Goal: Task Accomplishment & Management: Manage account settings

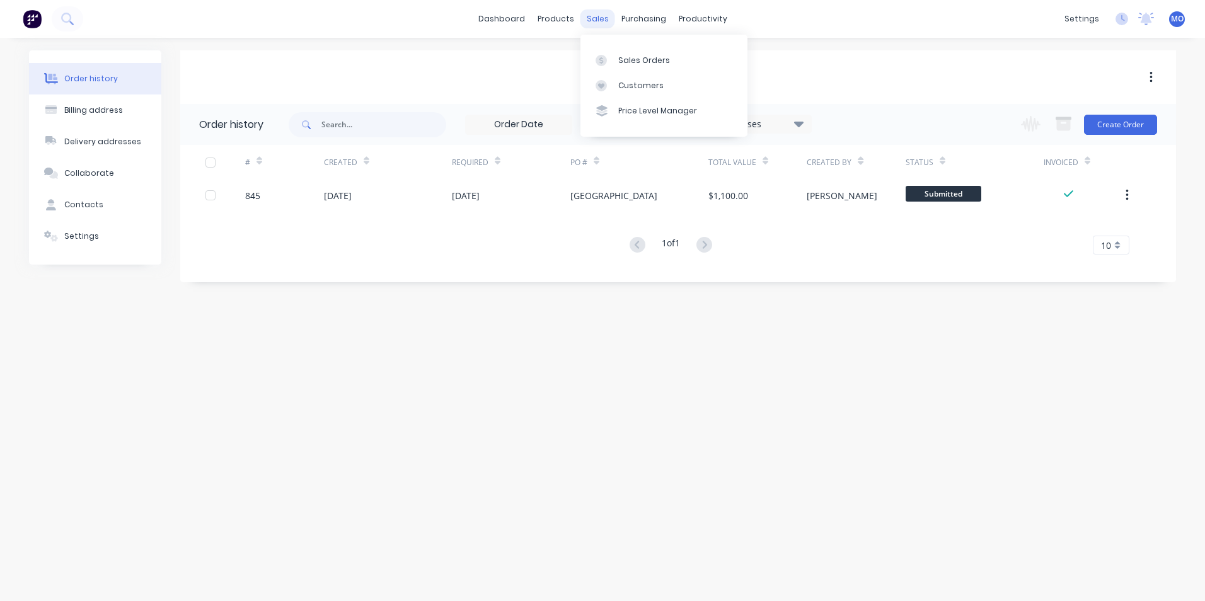
click at [590, 16] on div "sales" at bounding box center [597, 18] width 35 height 19
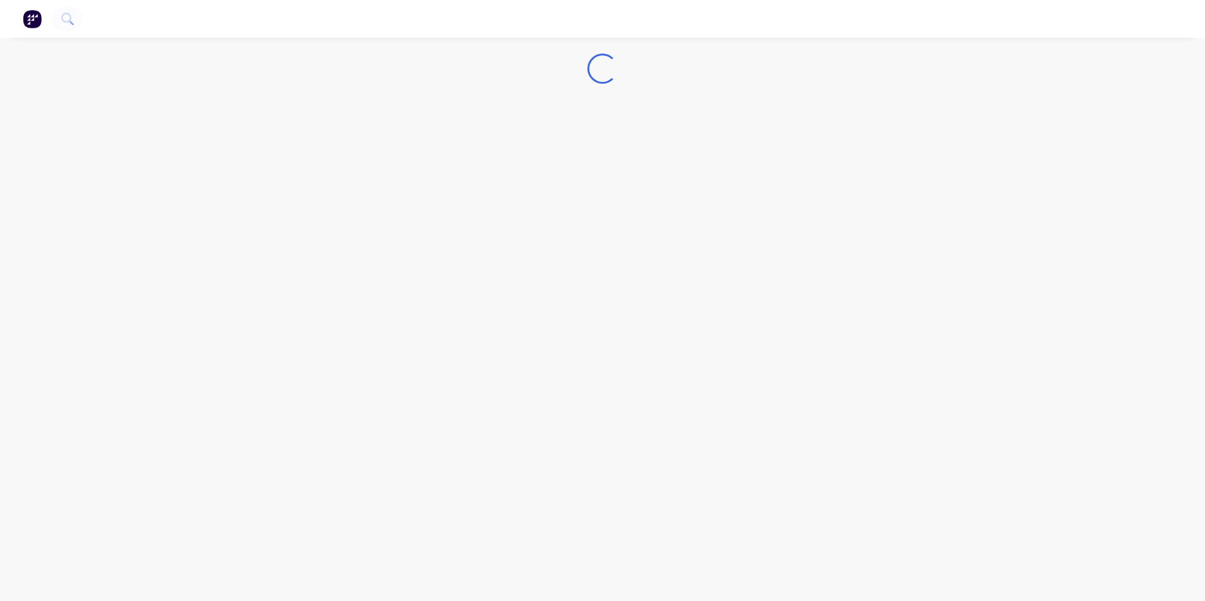
click at [35, 21] on img "button" at bounding box center [32, 18] width 19 height 19
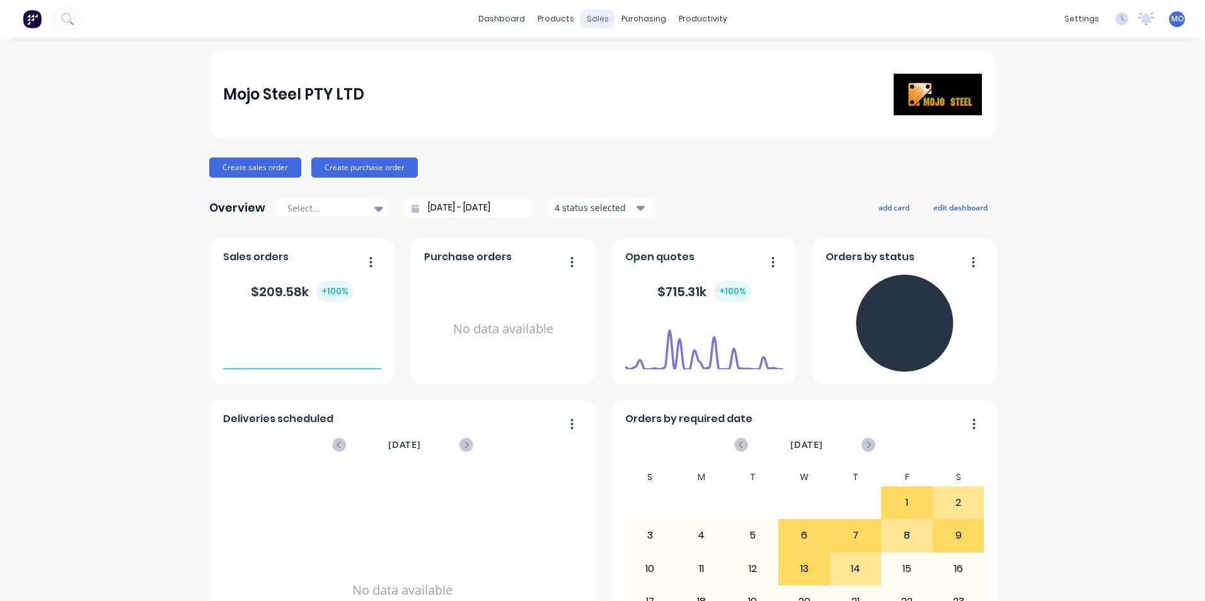
click at [590, 18] on div "sales" at bounding box center [597, 18] width 35 height 19
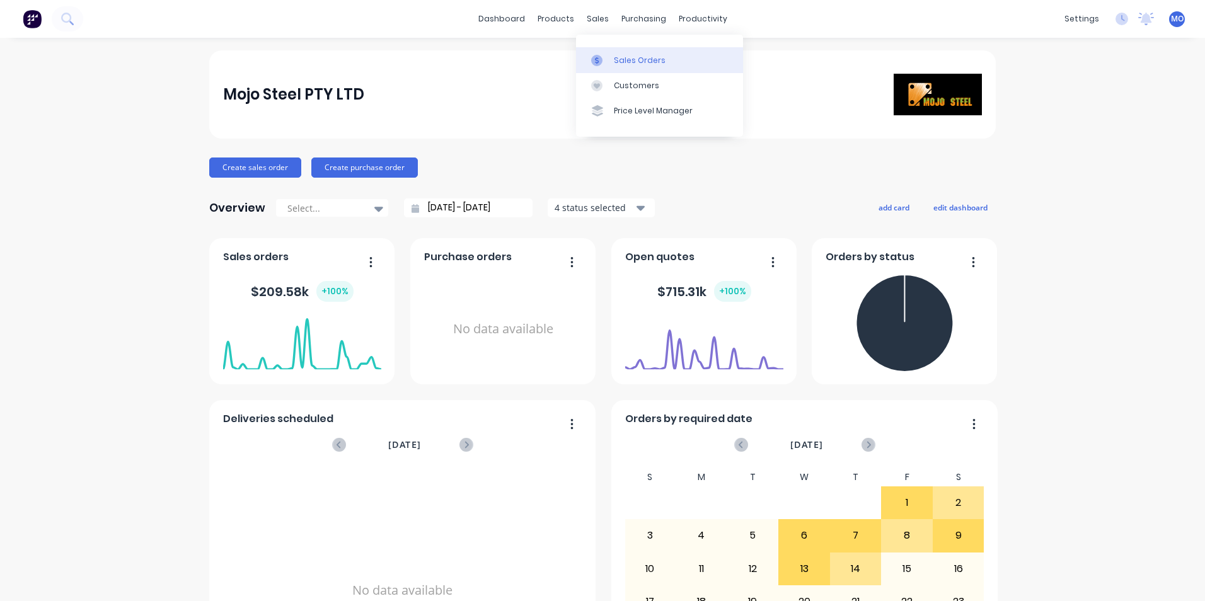
click at [633, 57] on div "Sales Orders" at bounding box center [640, 60] width 52 height 11
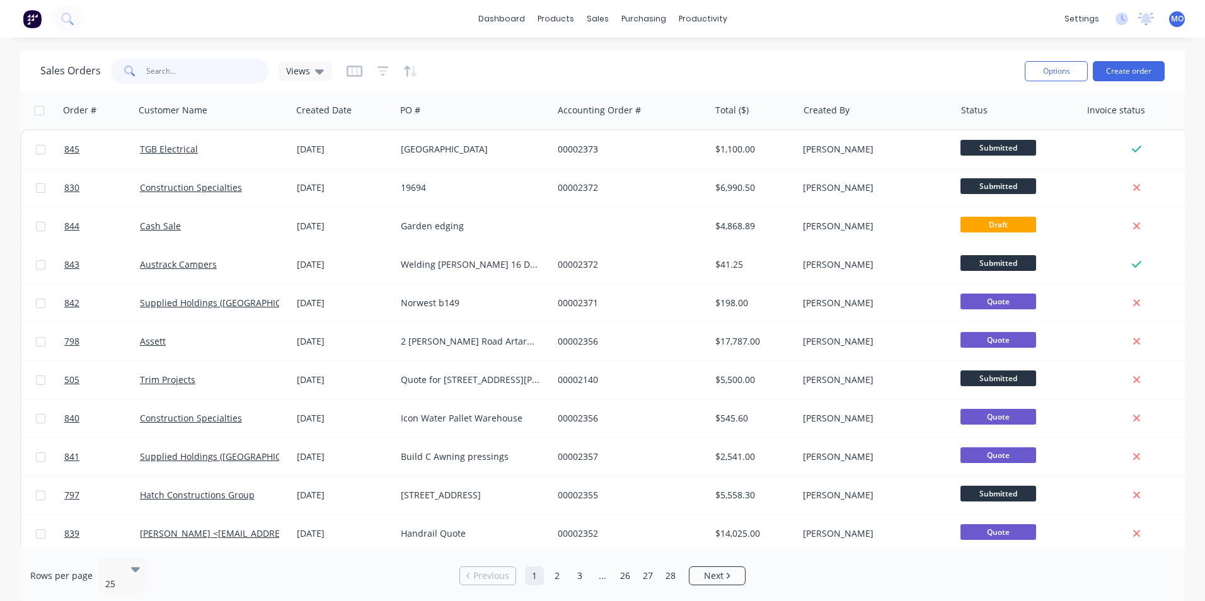
click at [164, 62] on input "text" at bounding box center [207, 71] width 123 height 25
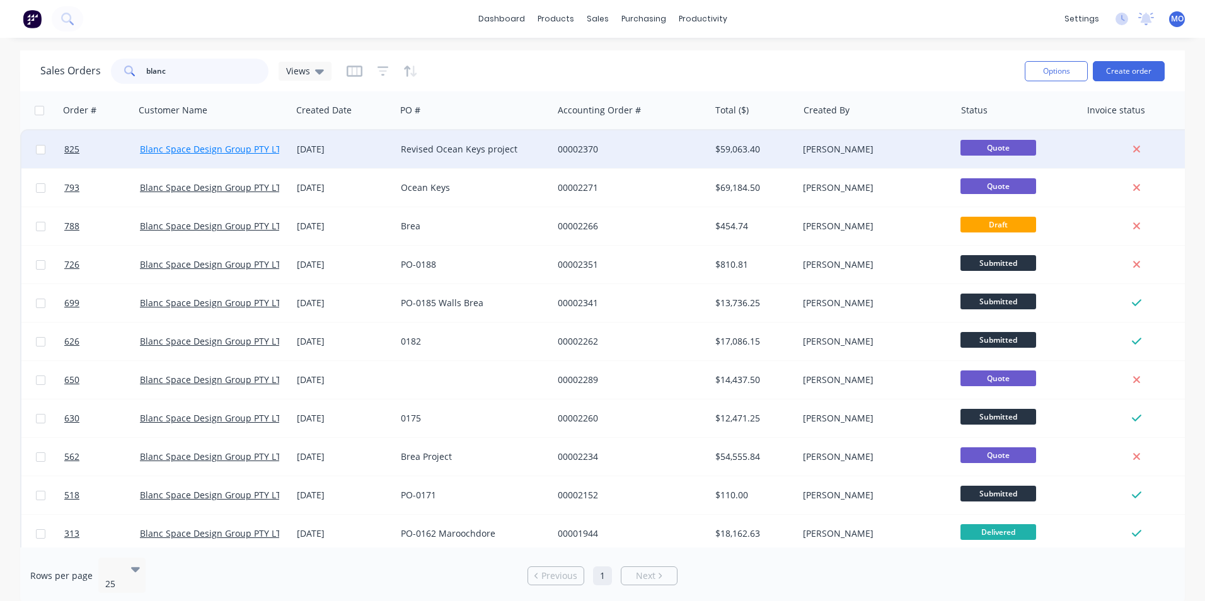
type input "blanc"
click at [256, 153] on link "Blanc Space Design Group PTY LTD" at bounding box center [213, 149] width 147 height 12
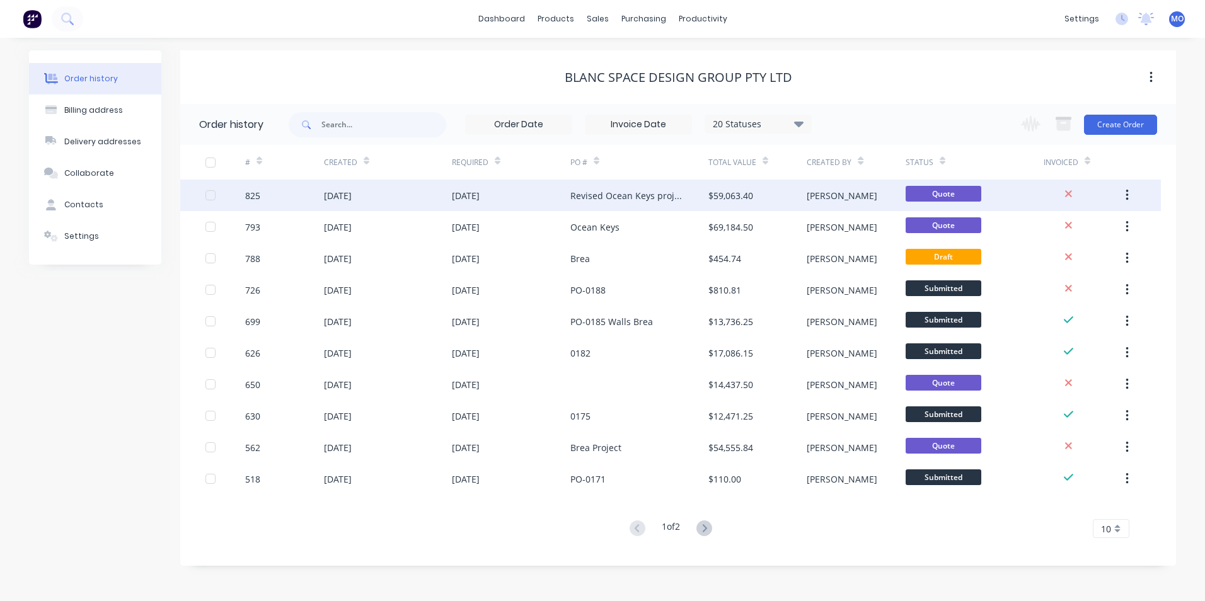
click at [363, 183] on div "[DATE]" at bounding box center [388, 196] width 128 height 32
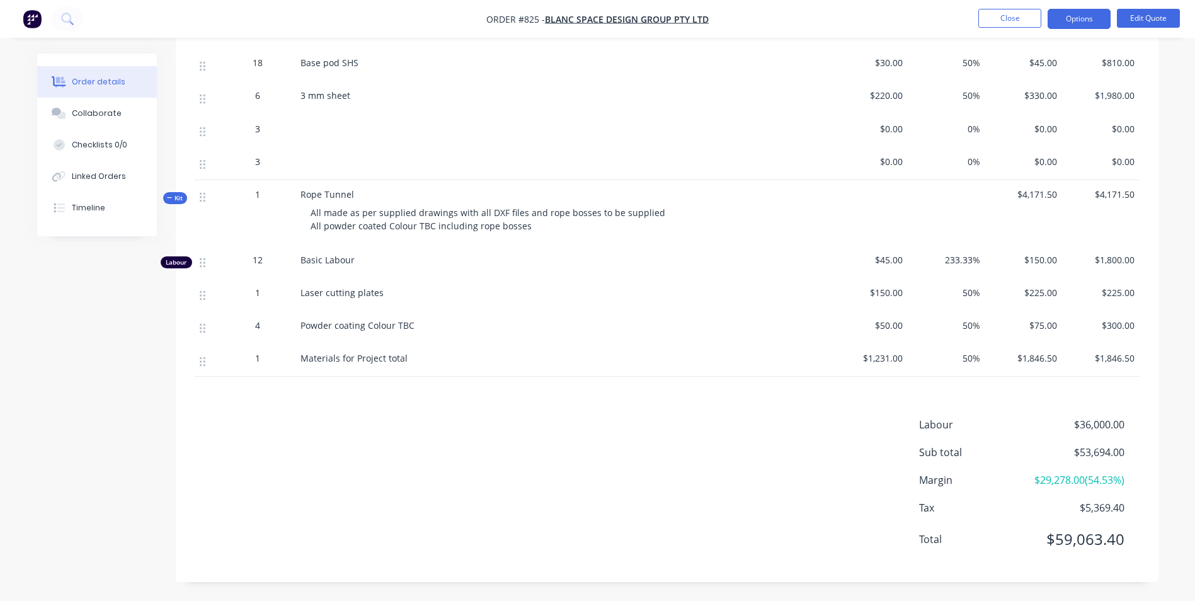
scroll to position [1043, 0]
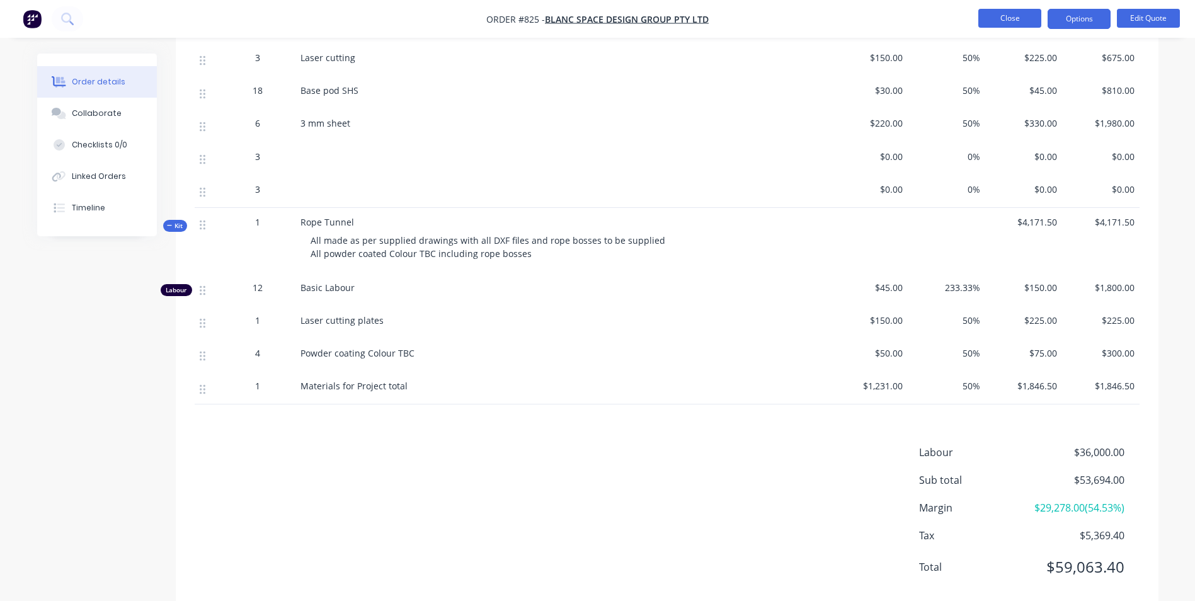
click at [1021, 24] on button "Close" at bounding box center [1009, 18] width 63 height 19
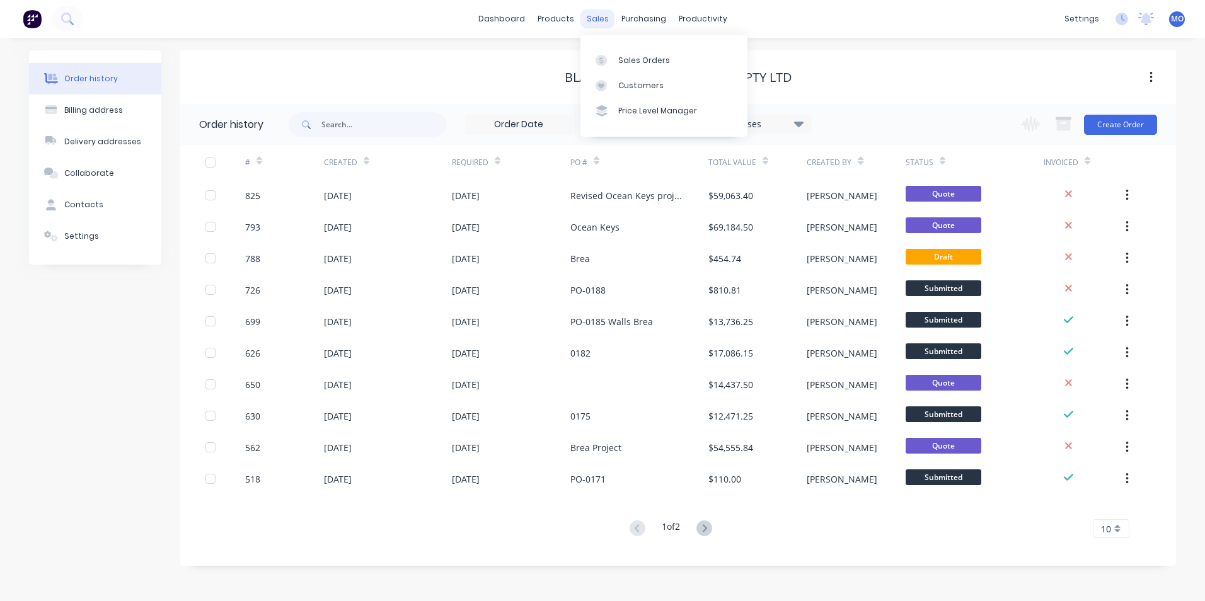
click at [593, 14] on div "sales" at bounding box center [597, 18] width 35 height 19
click at [616, 49] on link "Sales Orders" at bounding box center [663, 59] width 167 height 25
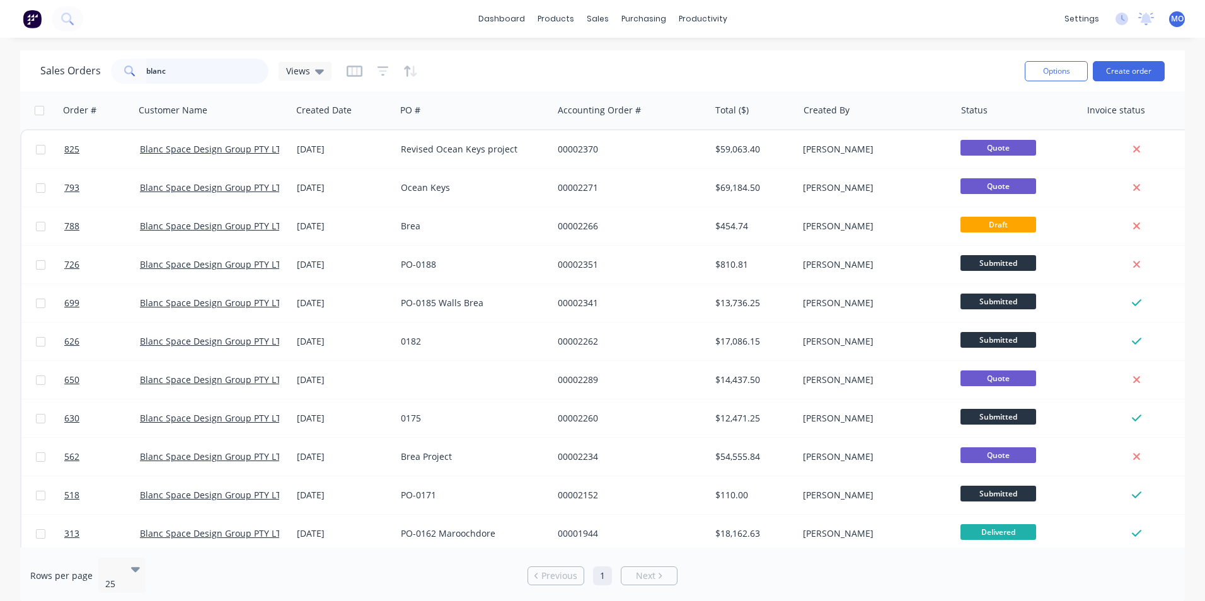
drag, startPoint x: 176, startPoint y: 66, endPoint x: 117, endPoint y: 72, distance: 60.3
click at [115, 71] on div "blanc" at bounding box center [190, 71] width 158 height 25
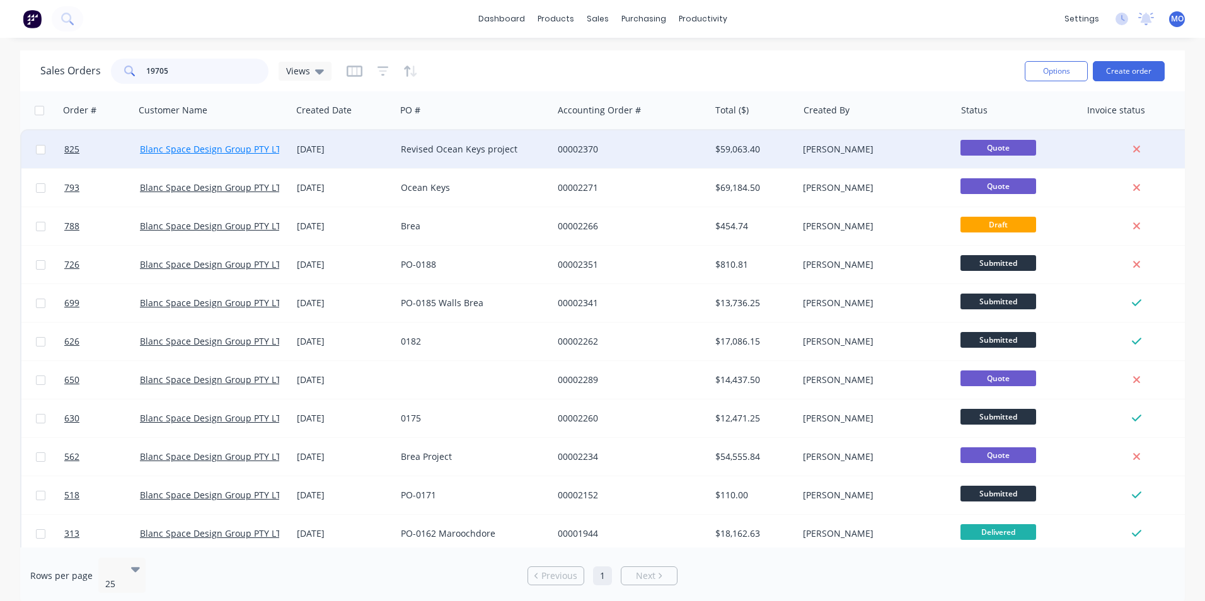
type input "19705"
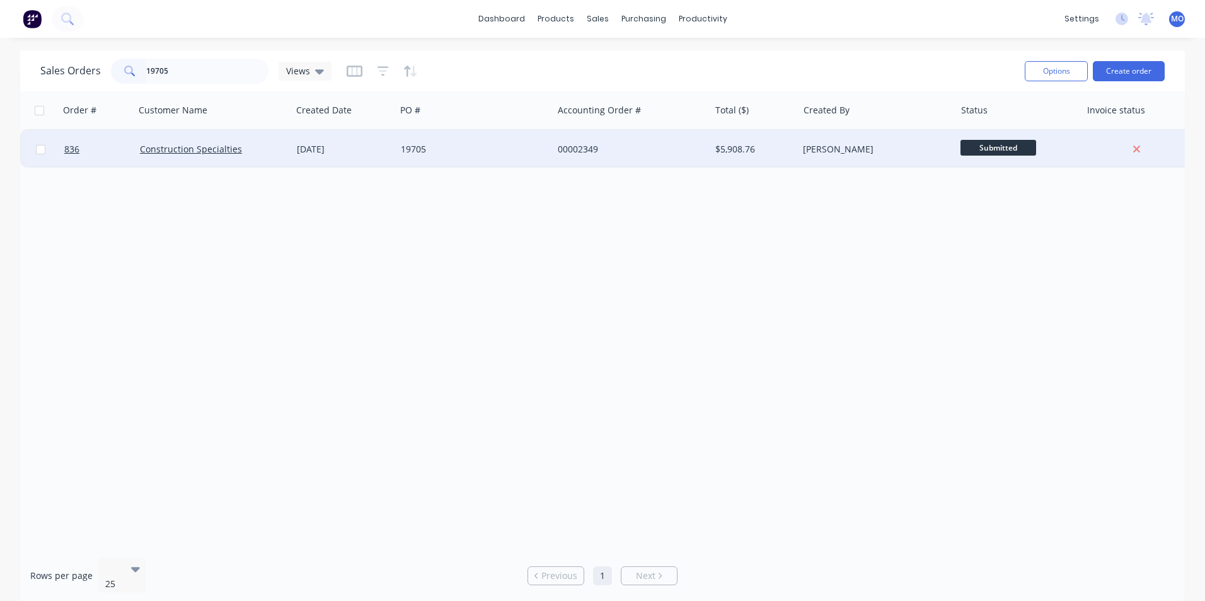
click at [176, 142] on div "Construction Specialties" at bounding box center [213, 149] width 157 height 38
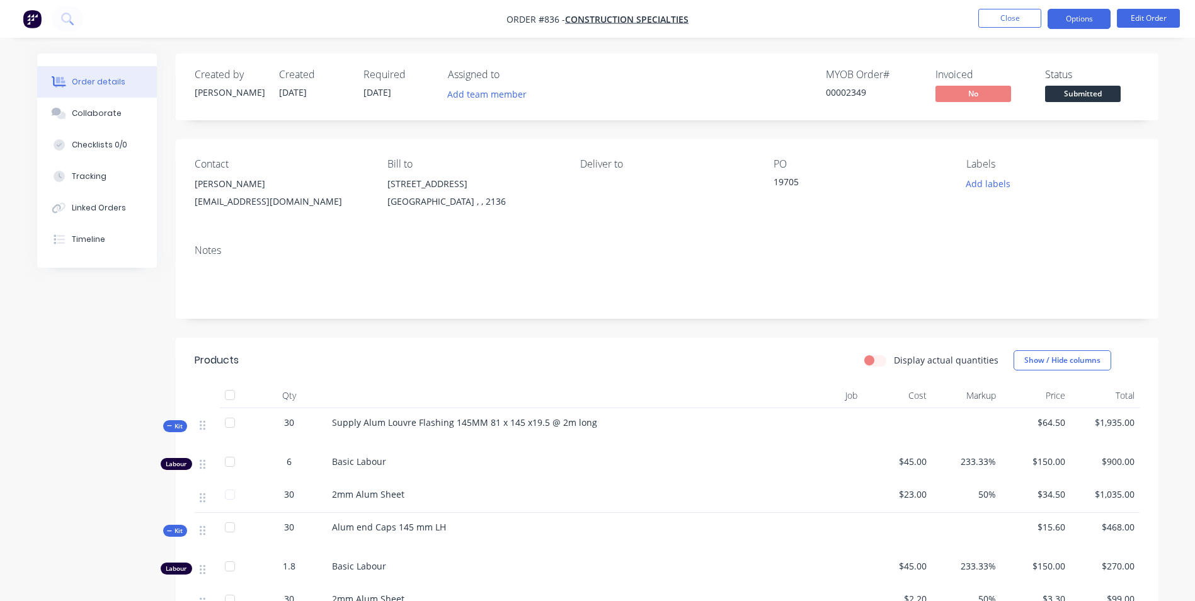
click at [1072, 21] on button "Options" at bounding box center [1079, 19] width 63 height 20
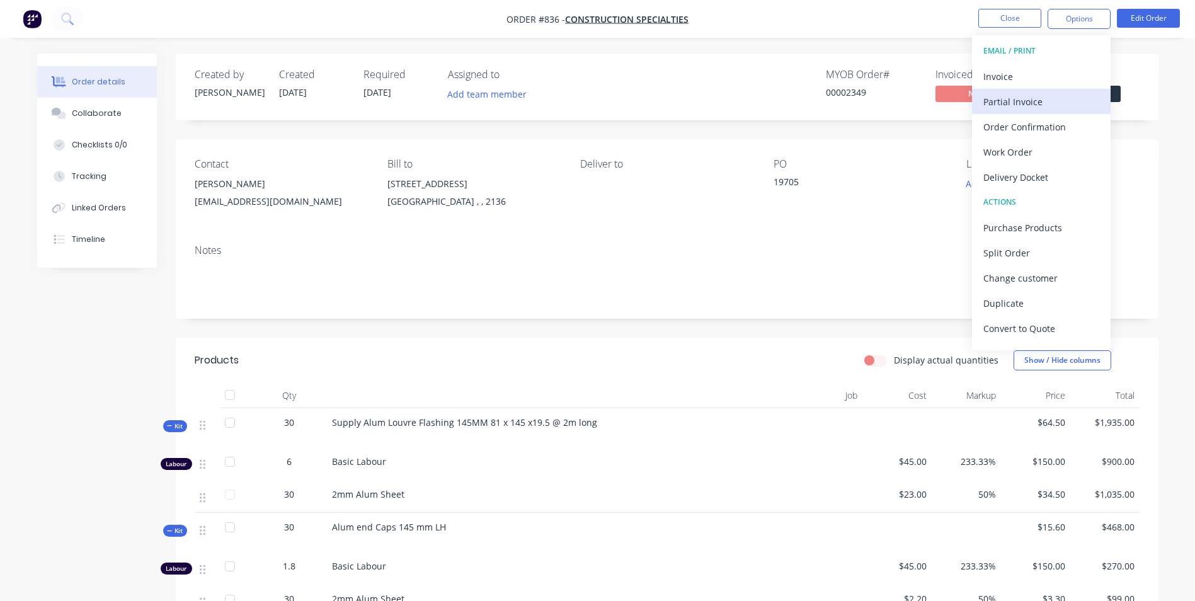
click at [1016, 95] on div "Partial Invoice" at bounding box center [1041, 102] width 116 height 18
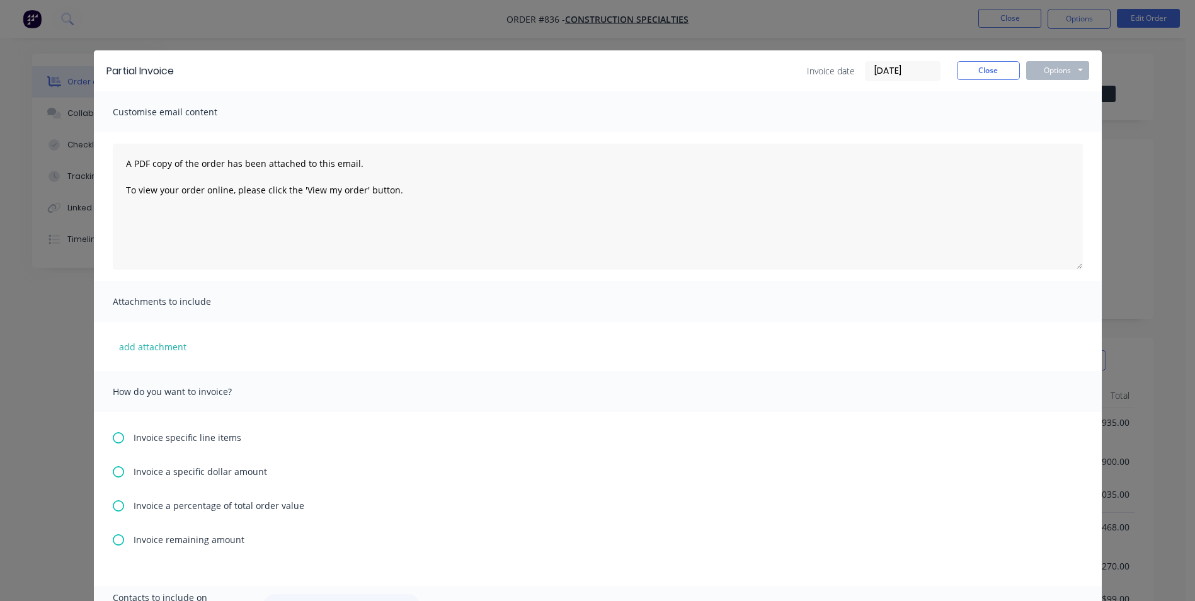
click at [115, 441] on icon at bounding box center [118, 437] width 11 height 11
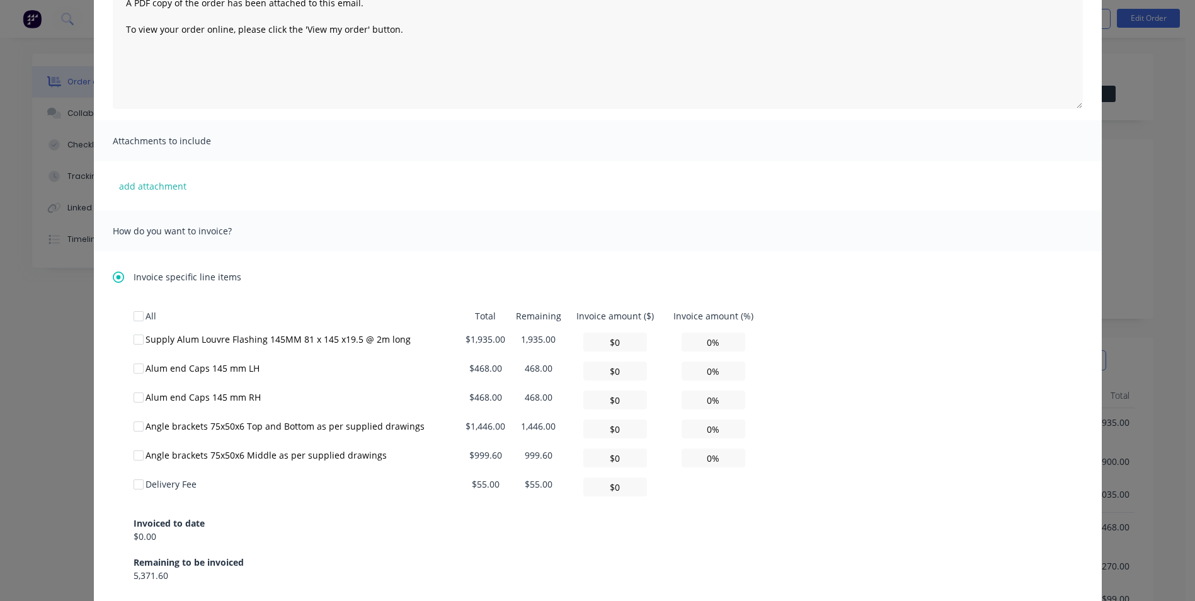
scroll to position [189, 0]
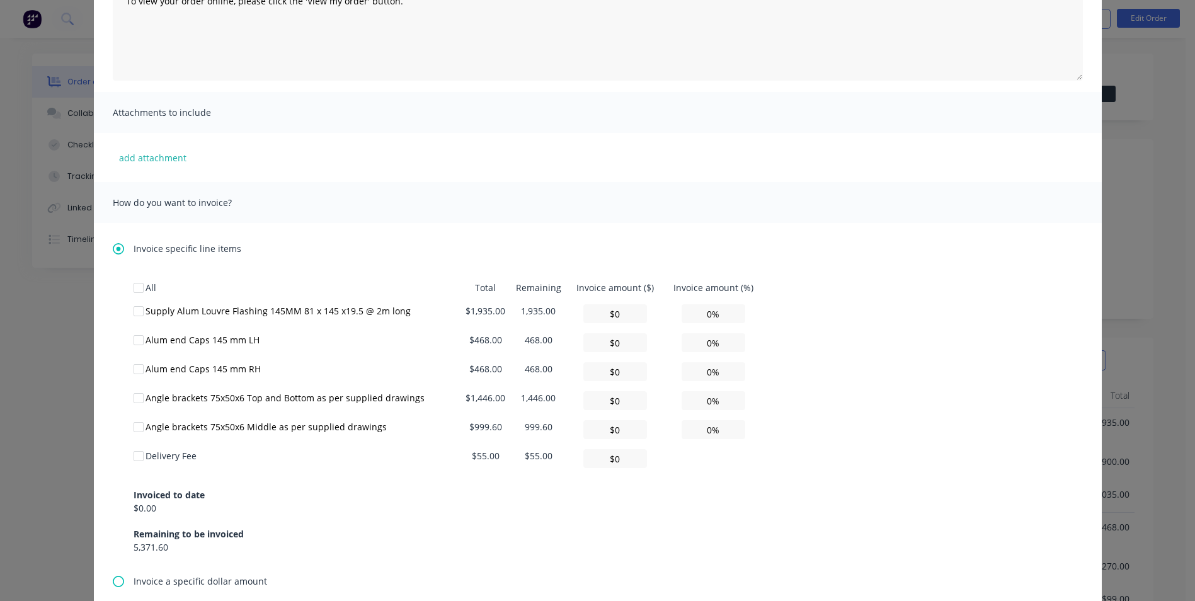
click at [140, 317] on div at bounding box center [138, 311] width 25 height 25
click at [134, 341] on div at bounding box center [138, 340] width 25 height 25
click at [134, 372] on div at bounding box center [138, 369] width 25 height 25
click at [132, 457] on div at bounding box center [138, 456] width 25 height 25
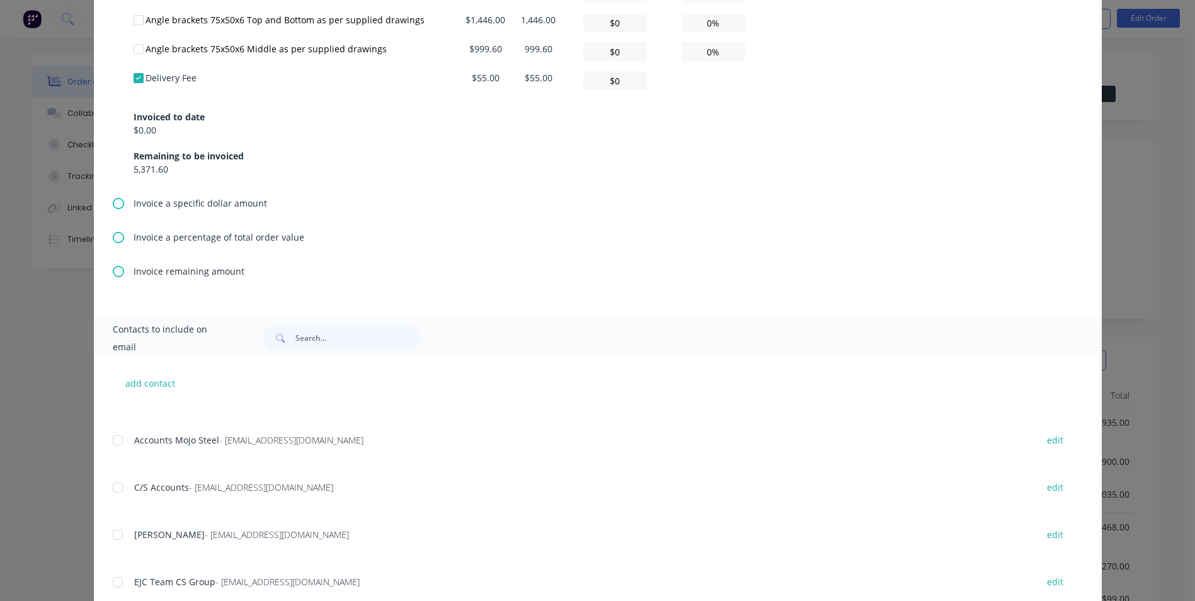
scroll to position [126, 0]
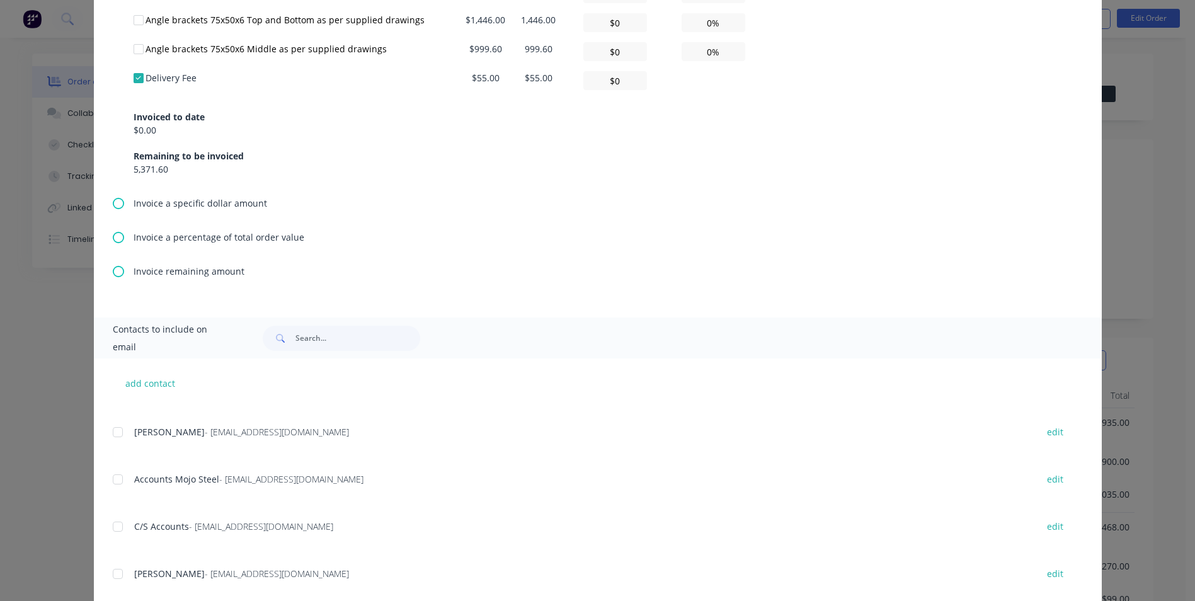
click at [113, 481] on div at bounding box center [117, 479] width 25 height 25
click at [113, 532] on div at bounding box center [117, 526] width 25 height 25
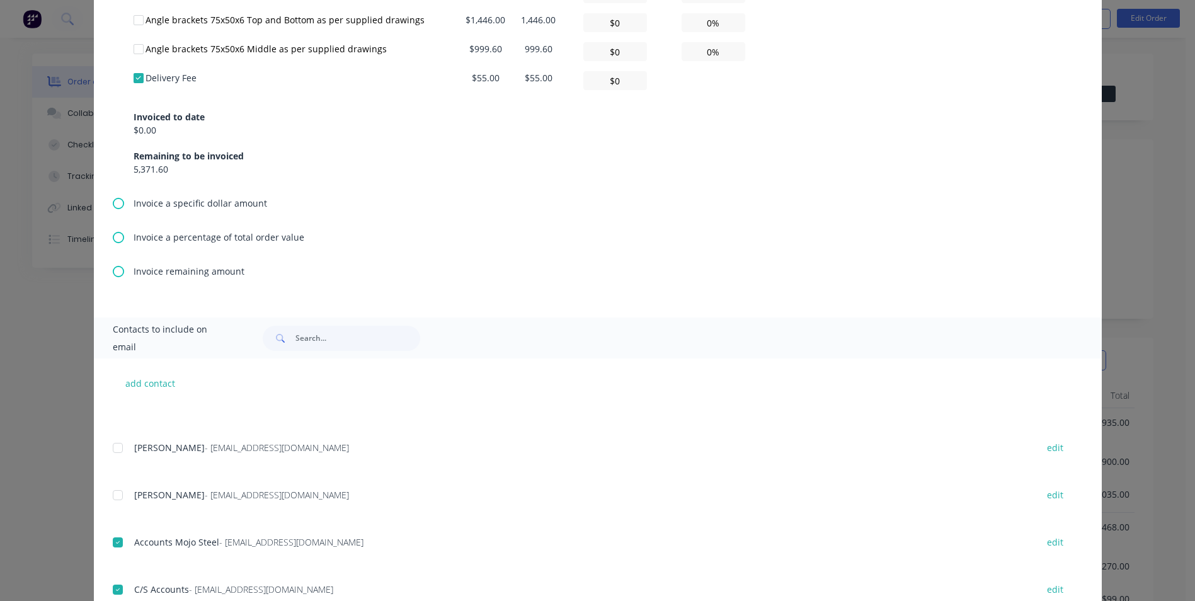
click at [120, 453] on div at bounding box center [117, 447] width 25 height 25
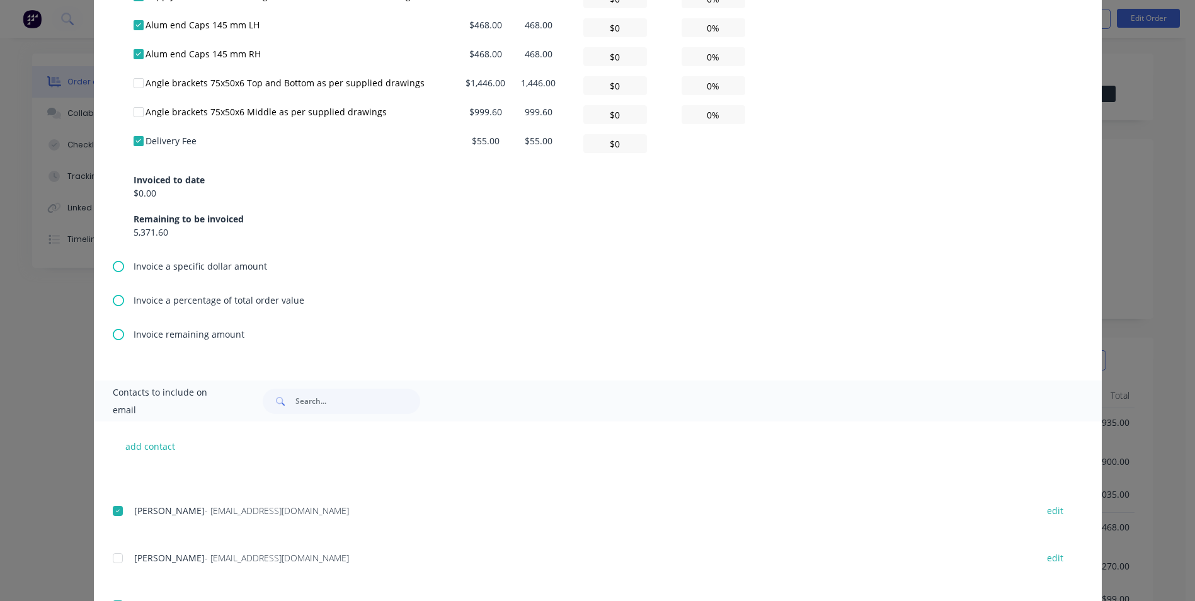
scroll to position [441, 0]
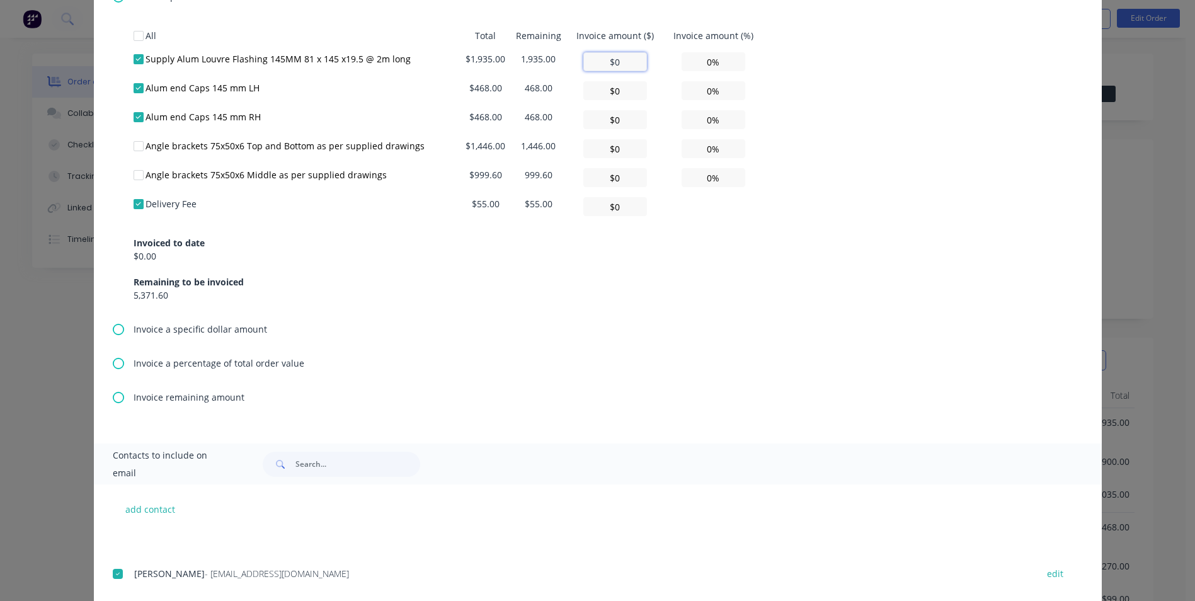
click at [620, 60] on input "$0" at bounding box center [615, 61] width 64 height 19
type input "$0"
type input "0.00%"
click at [727, 71] on td "0.00%" at bounding box center [713, 61] width 100 height 29
click at [726, 71] on input "0.00%" at bounding box center [714, 61] width 64 height 19
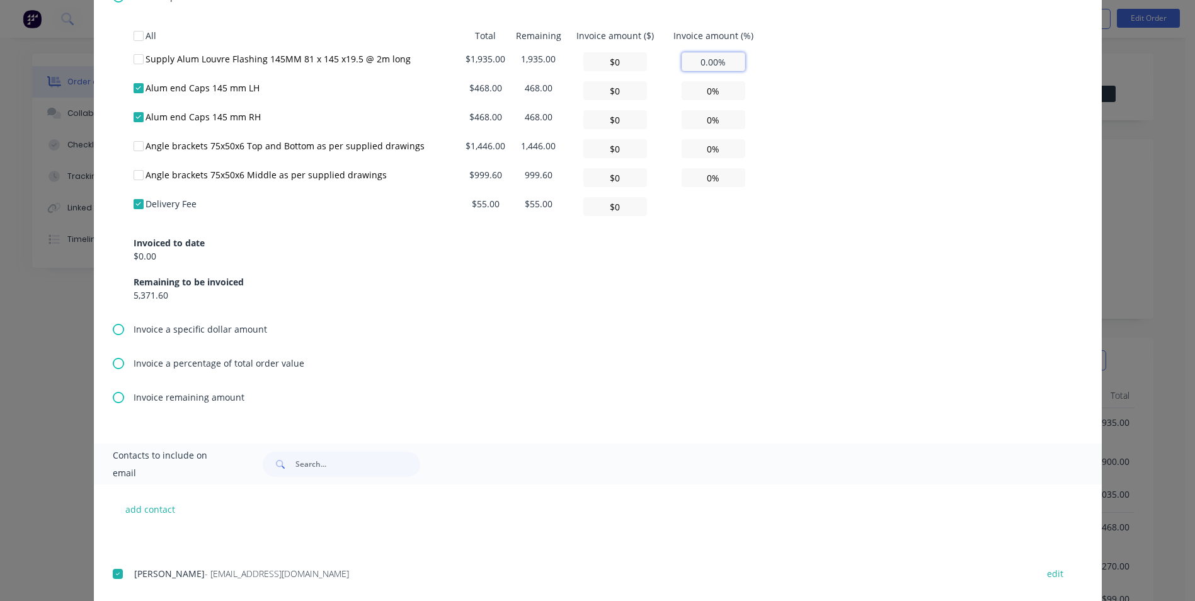
type input "$0.00"
type input "0%"
type input "$0"
type input "0%"
type input "$19.35"
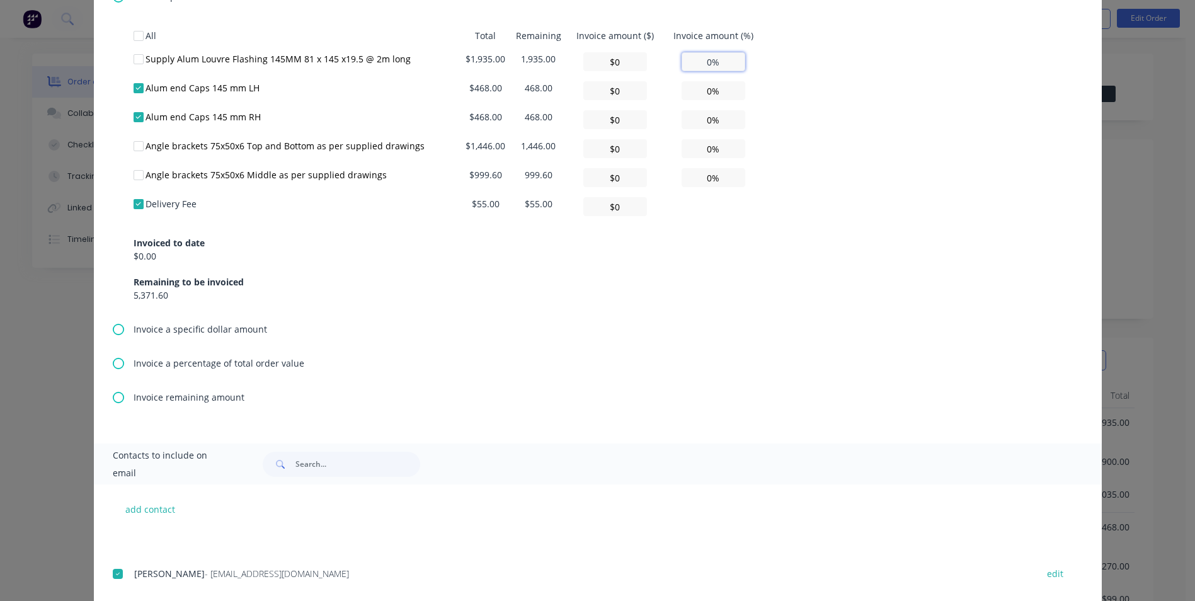
type input "1%"
type input "$193.50"
type input "10%"
type input "$1,935.00"
type input "100%"
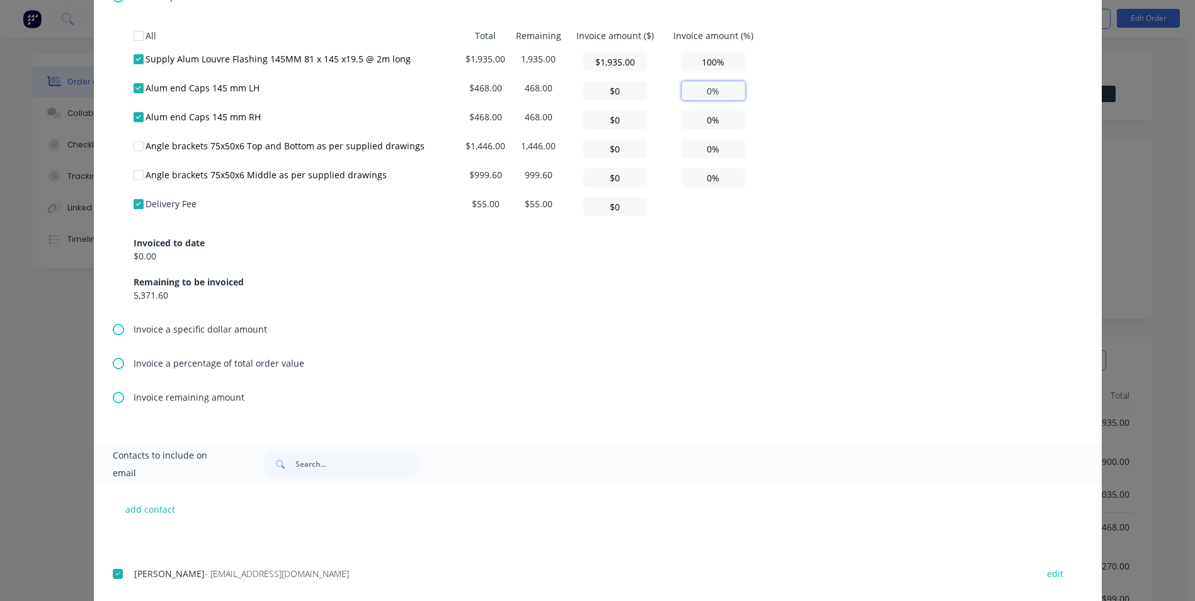
click at [721, 98] on input "0%" at bounding box center [714, 90] width 64 height 19
type input "$4.68"
type input "10%"
type input "$468.00"
type input "100%"
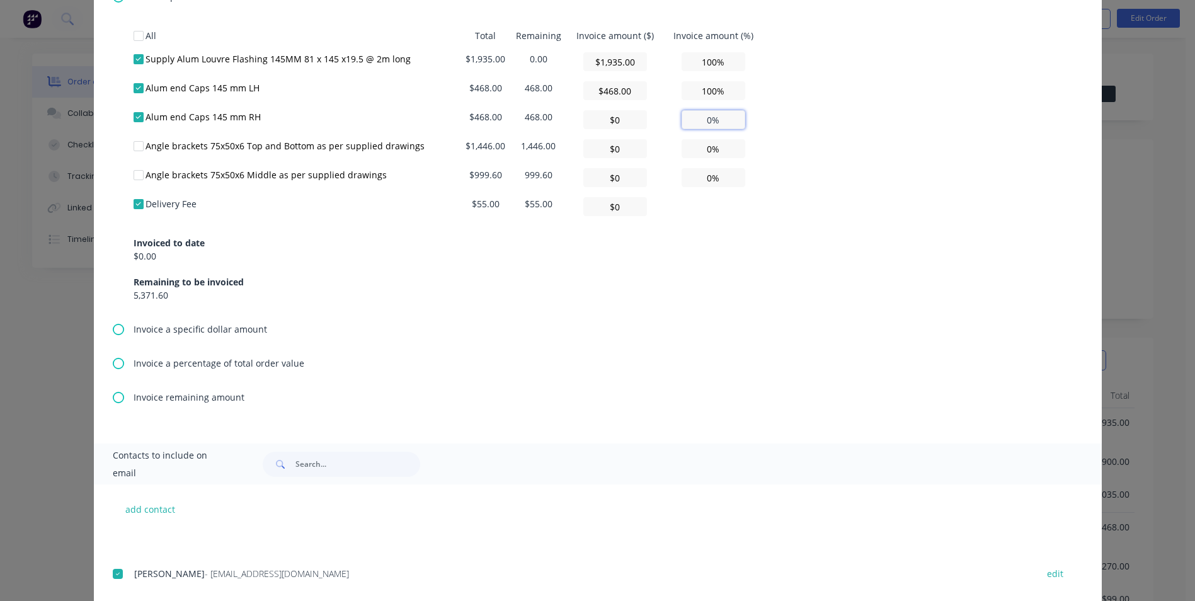
click at [712, 113] on input "0%" at bounding box center [714, 119] width 64 height 19
type input "$4.68"
type input "10%"
type input "$468.00"
type input "100%"
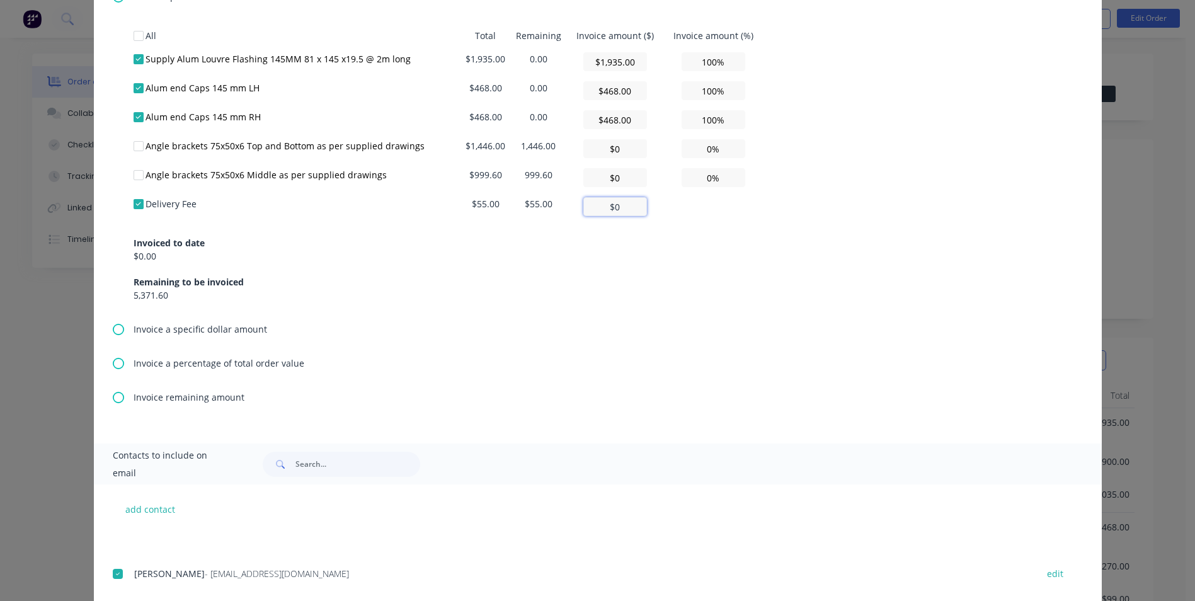
click at [615, 203] on input "$0" at bounding box center [615, 206] width 64 height 19
type input "$55"
click at [738, 351] on div "Invoice specific line items All Total Remaining Invoice amount ($) Invoice amou…" at bounding box center [598, 207] width 1008 height 473
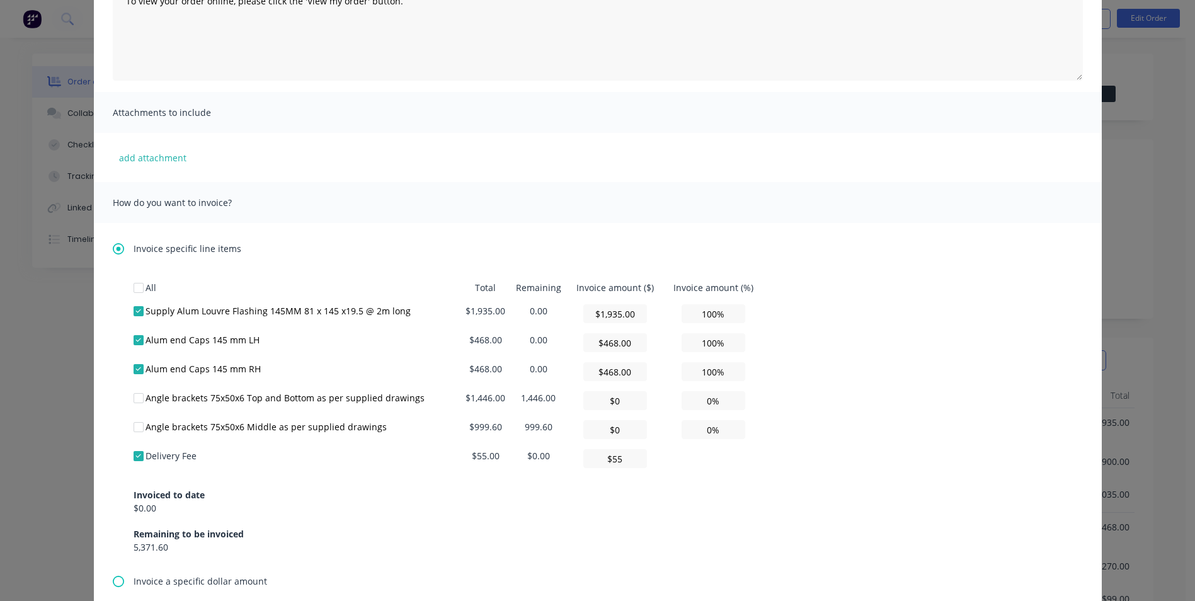
scroll to position [252, 0]
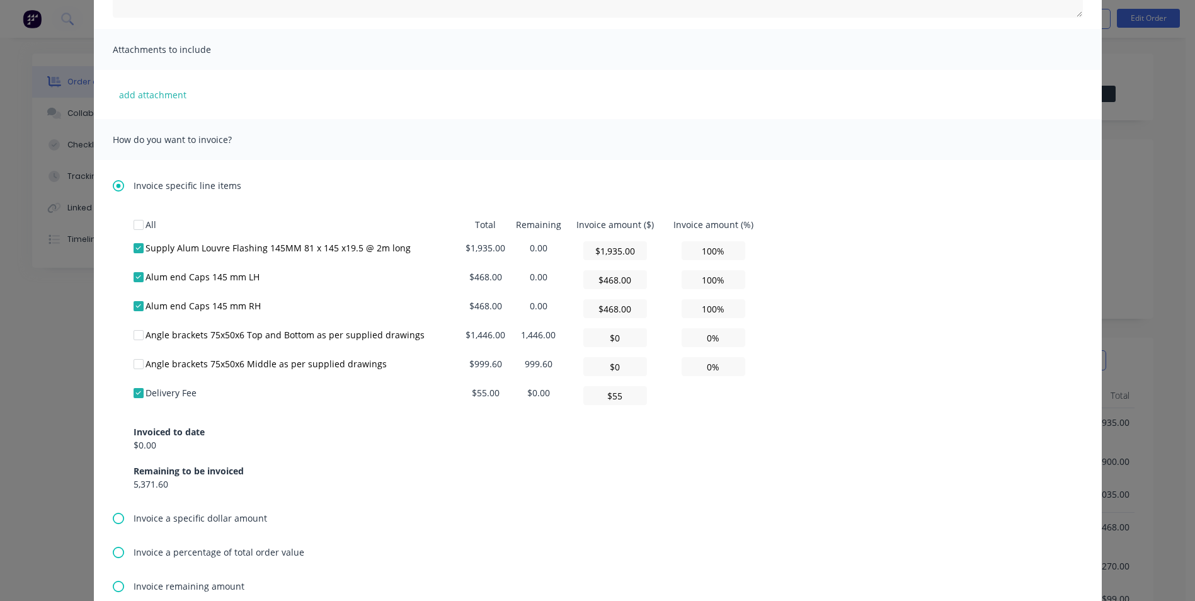
click at [709, 496] on div "All Total Remaining Invoice amount ($) Invoice amount (%) Supply Alum Louvre Fl…" at bounding box center [598, 362] width 970 height 299
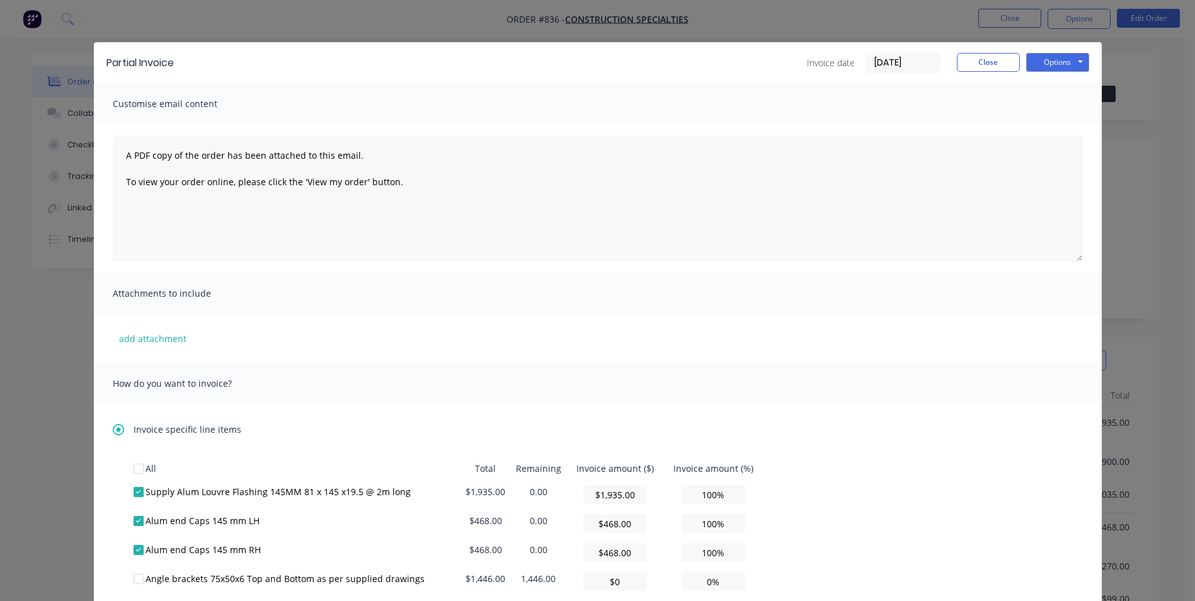
scroll to position [0, 0]
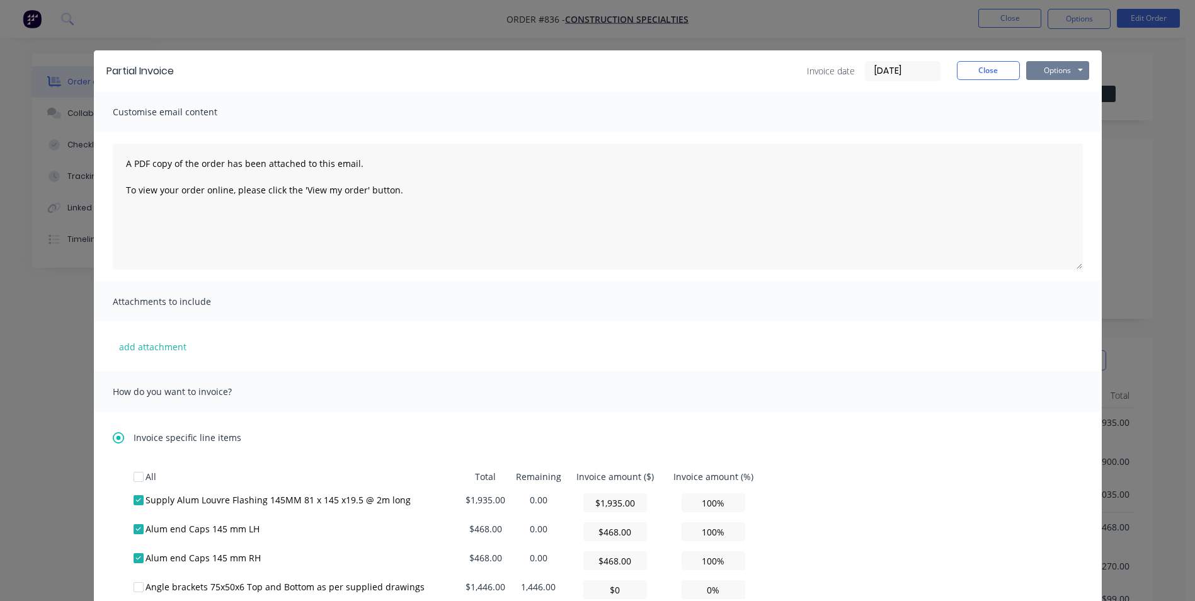
click at [1041, 67] on button "Options" at bounding box center [1057, 70] width 63 height 19
click at [1047, 139] on button "Email" at bounding box center [1066, 134] width 81 height 21
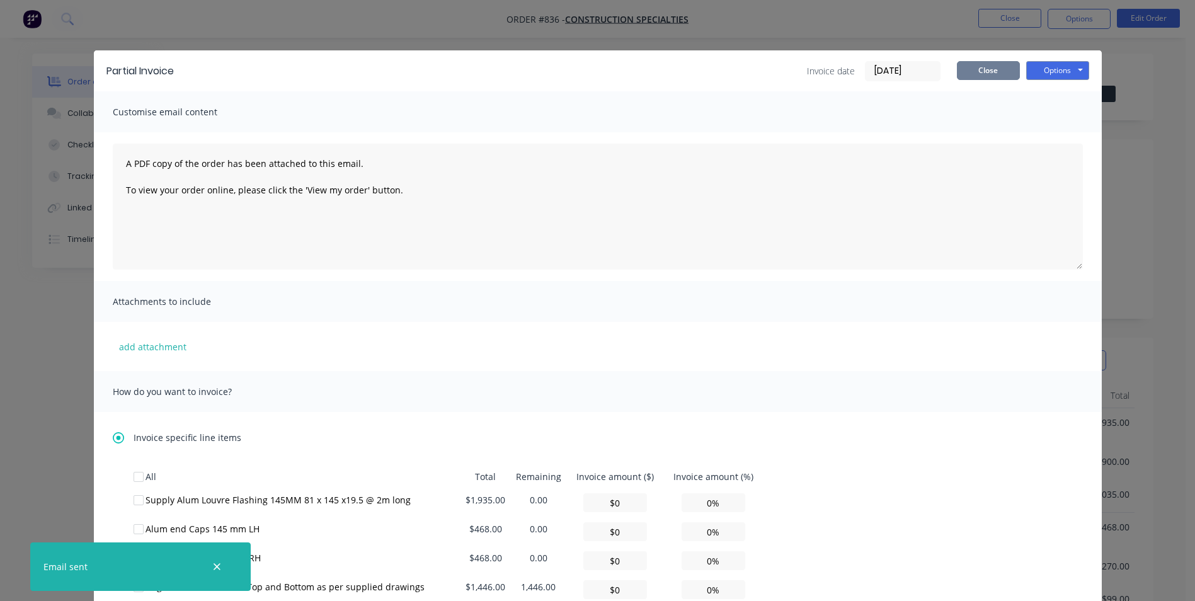
click at [986, 79] on button "Close" at bounding box center [988, 70] width 63 height 19
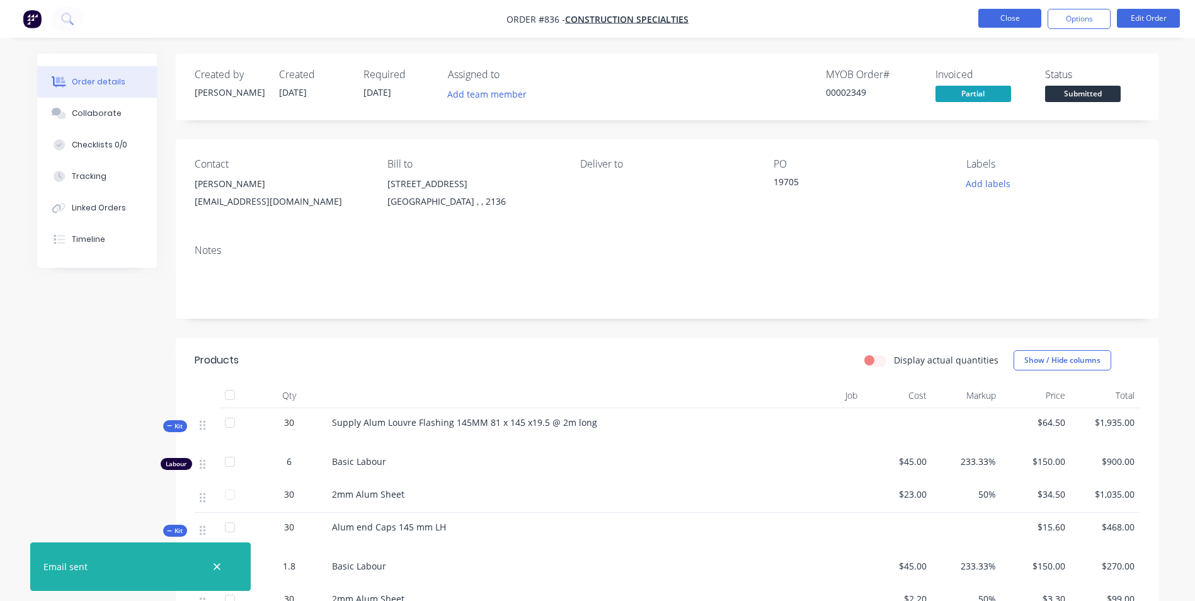
click at [1012, 26] on button "Close" at bounding box center [1009, 18] width 63 height 19
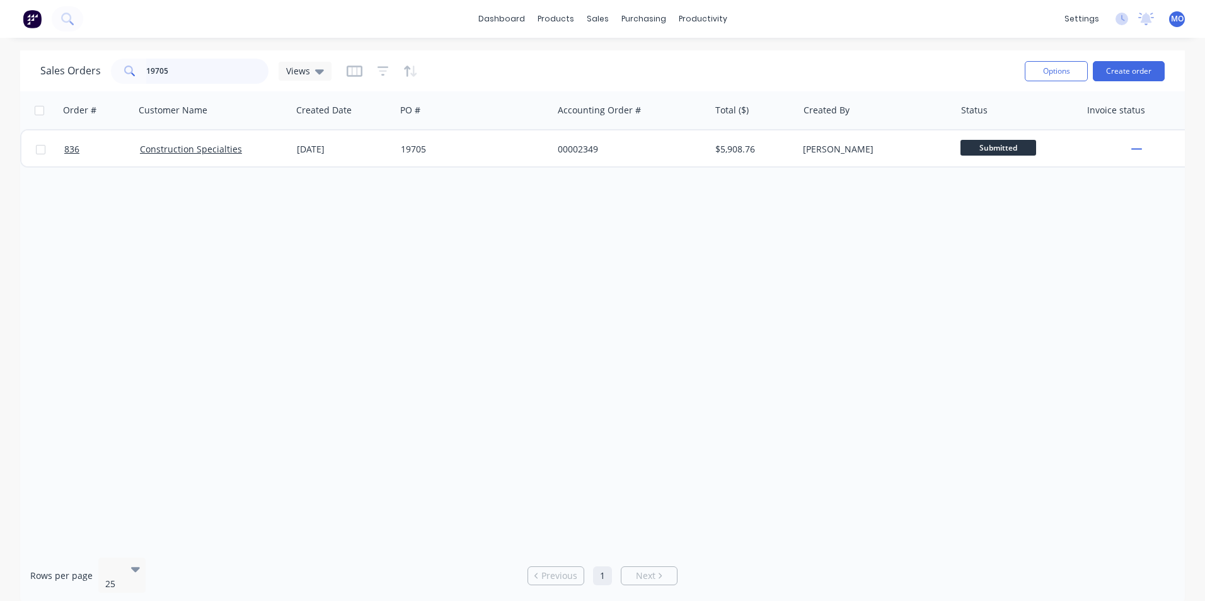
click at [172, 69] on input "19705" at bounding box center [207, 71] width 123 height 25
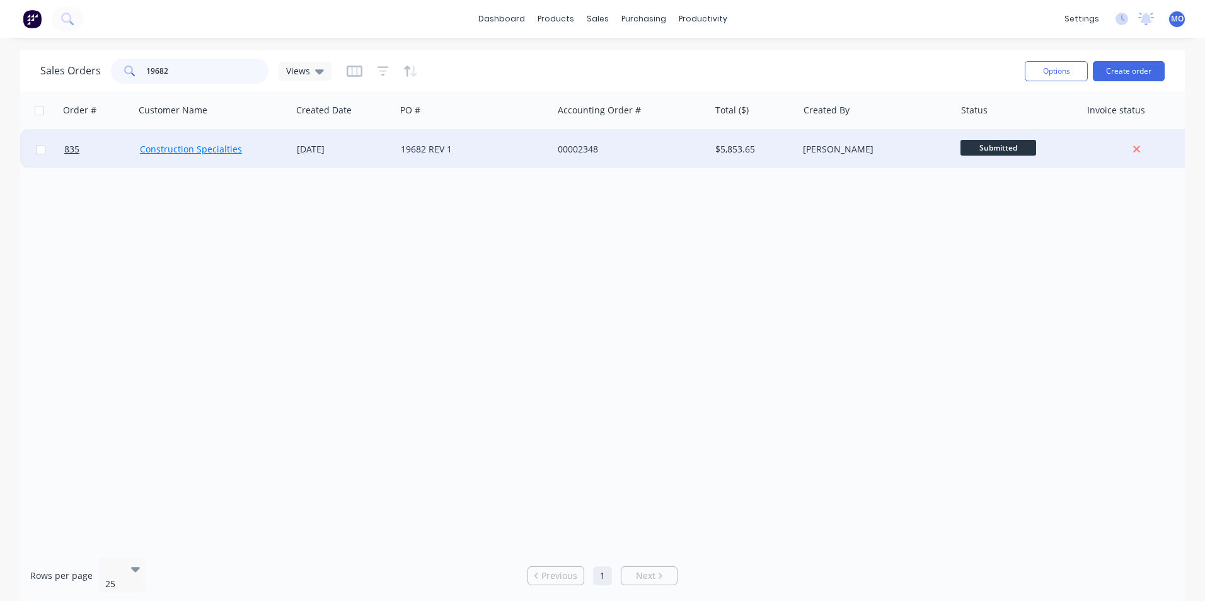
type input "19682"
click at [187, 143] on link "Construction Specialties" at bounding box center [191, 149] width 102 height 12
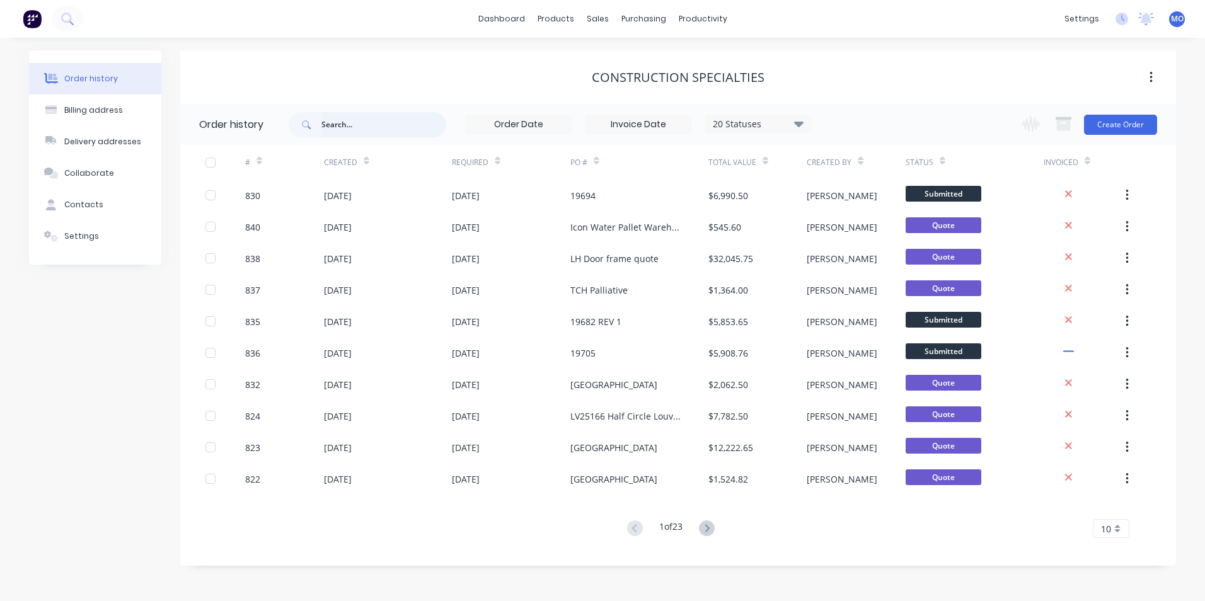
click at [341, 121] on input "text" at bounding box center [383, 124] width 125 height 25
type input "19"
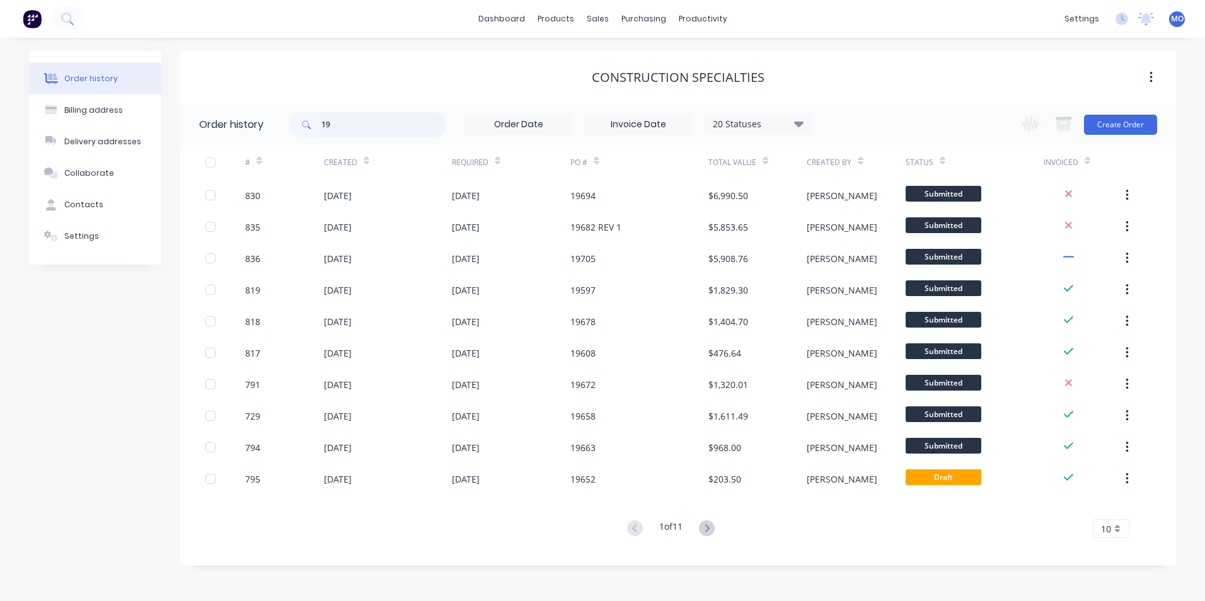
click at [341, 121] on input "19" at bounding box center [383, 124] width 125 height 25
type input "19682"
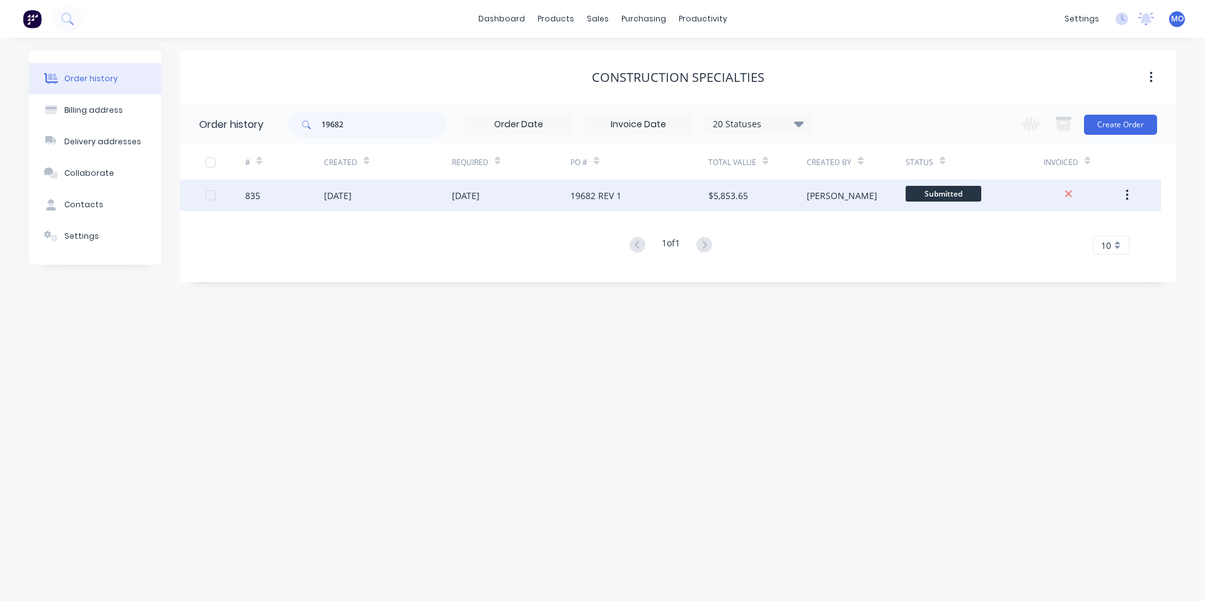
click at [387, 197] on div "[DATE]" at bounding box center [388, 196] width 128 height 32
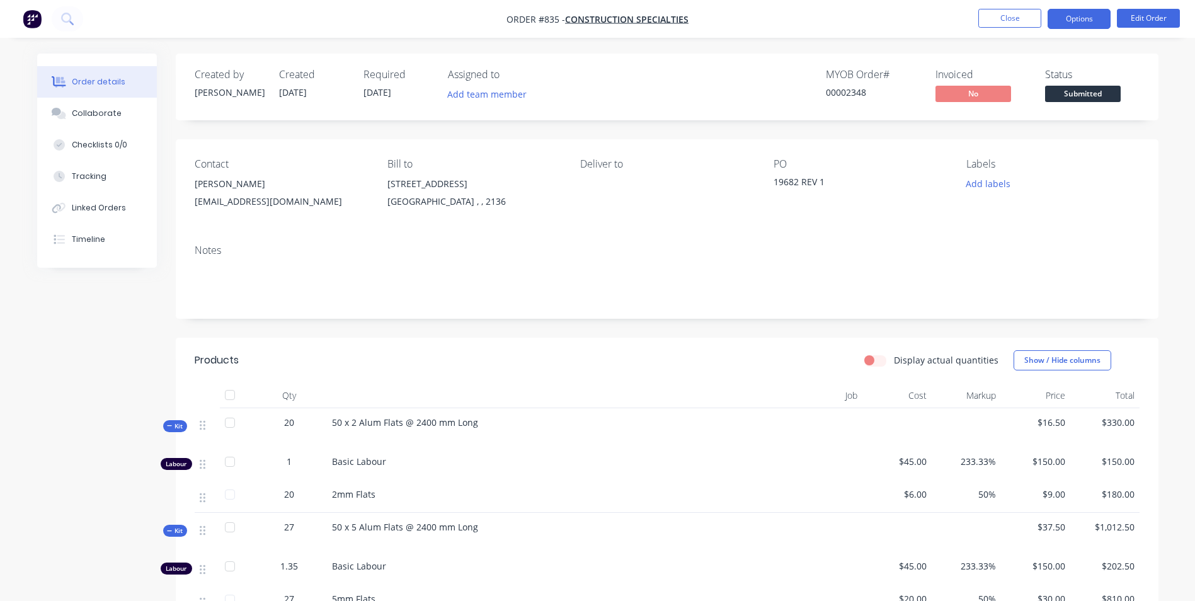
click at [1084, 21] on button "Options" at bounding box center [1079, 19] width 63 height 20
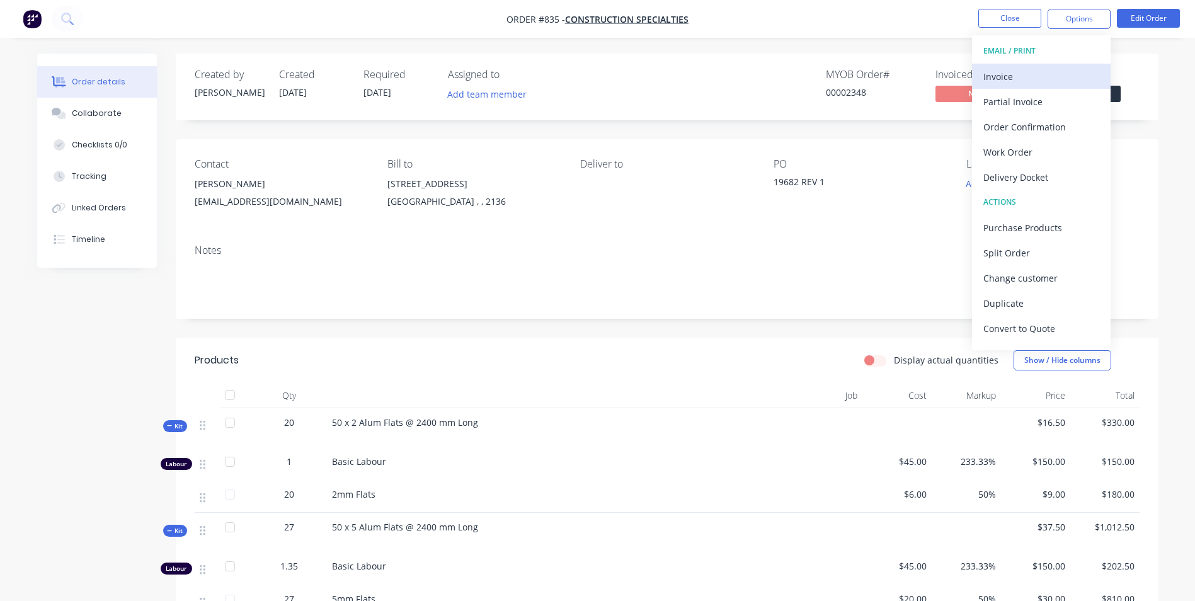
click at [1006, 75] on div "Invoice" at bounding box center [1041, 76] width 116 height 18
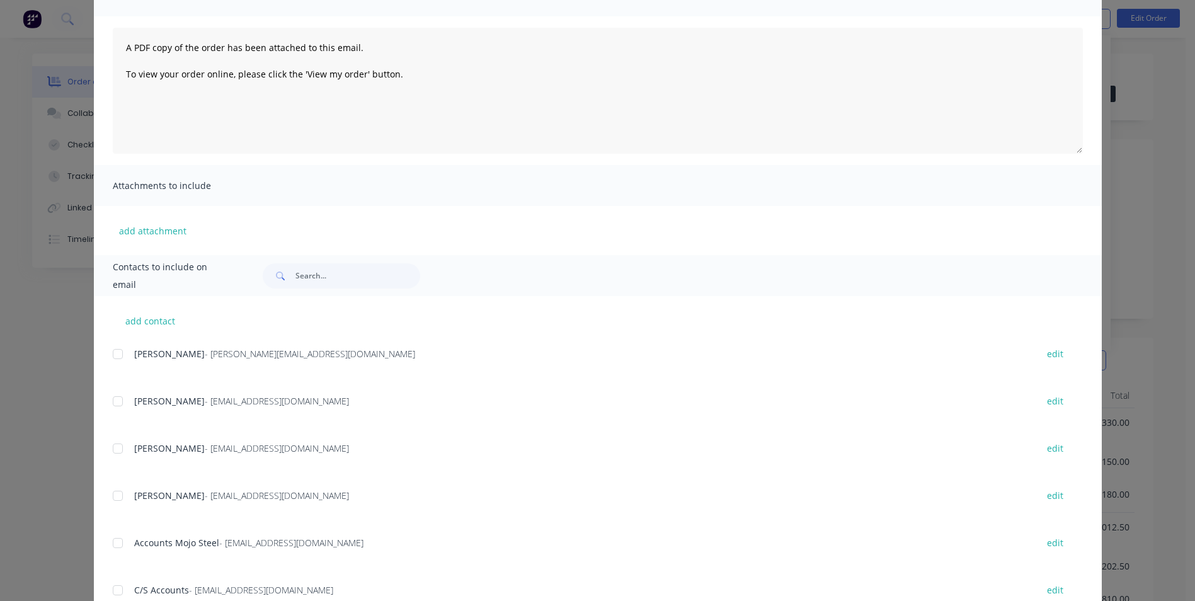
scroll to position [126, 0]
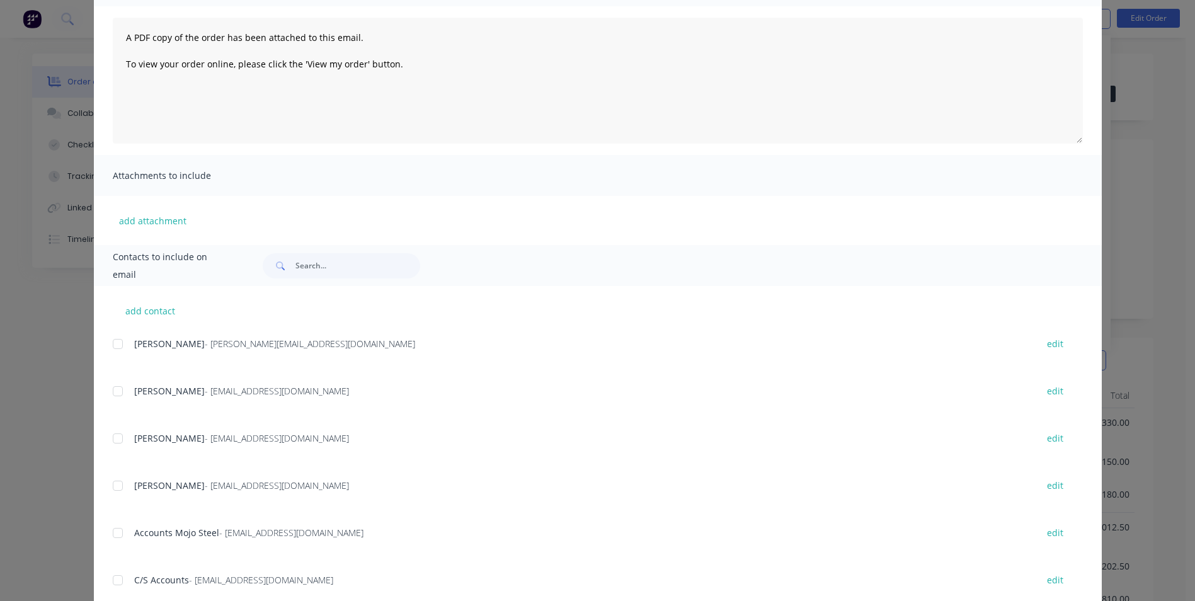
click at [112, 432] on div at bounding box center [117, 438] width 25 height 25
click at [108, 523] on div at bounding box center [117, 532] width 25 height 25
click at [113, 578] on div at bounding box center [117, 580] width 25 height 25
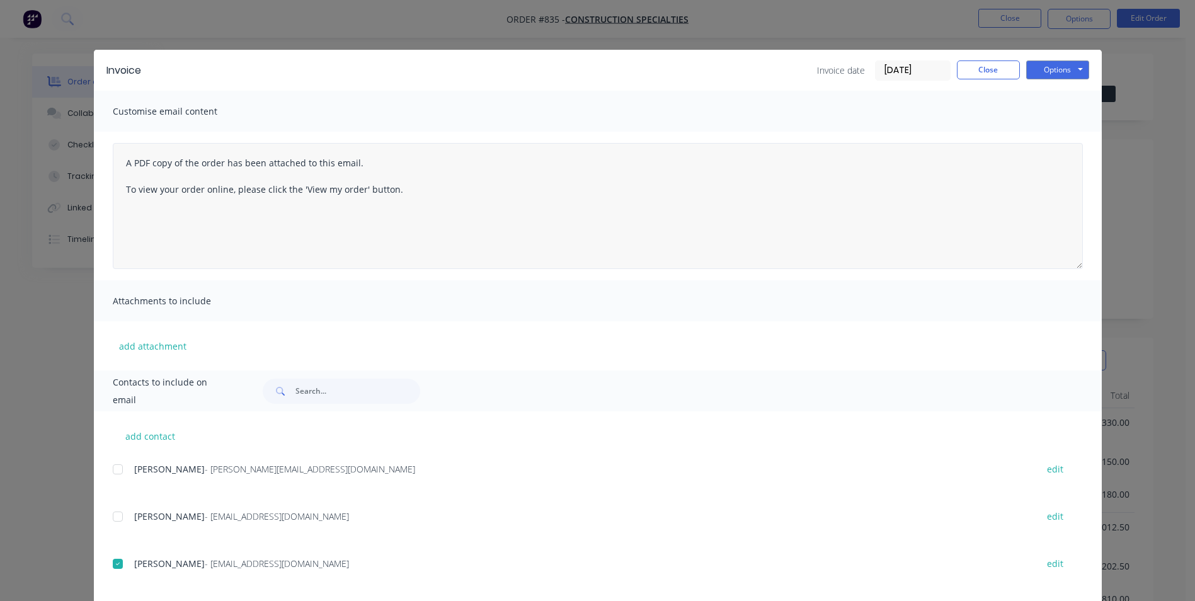
scroll to position [0, 0]
click at [1056, 78] on button "Options" at bounding box center [1057, 70] width 63 height 19
click at [1048, 137] on button "Email" at bounding box center [1066, 134] width 81 height 21
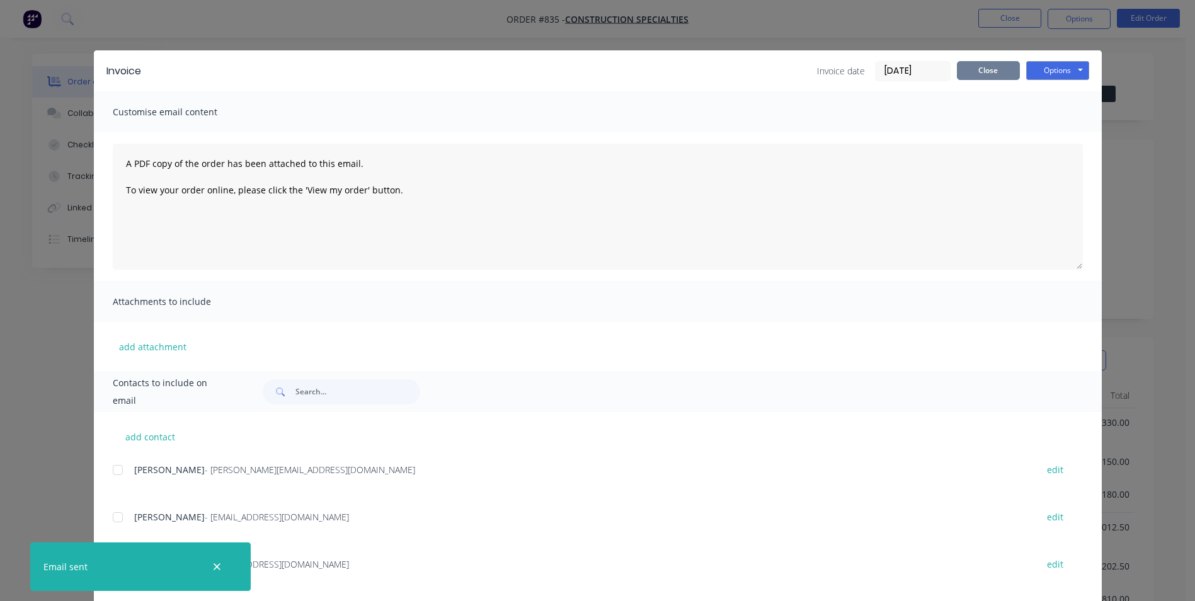
click at [989, 78] on button "Close" at bounding box center [988, 70] width 63 height 19
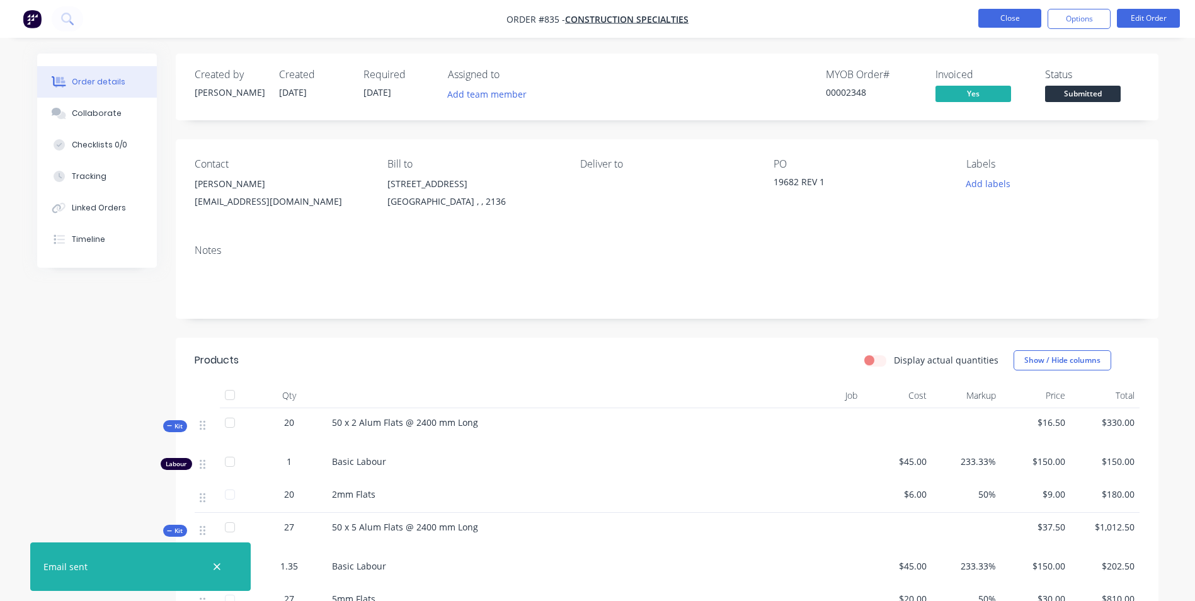
click at [1024, 16] on button "Close" at bounding box center [1009, 18] width 63 height 19
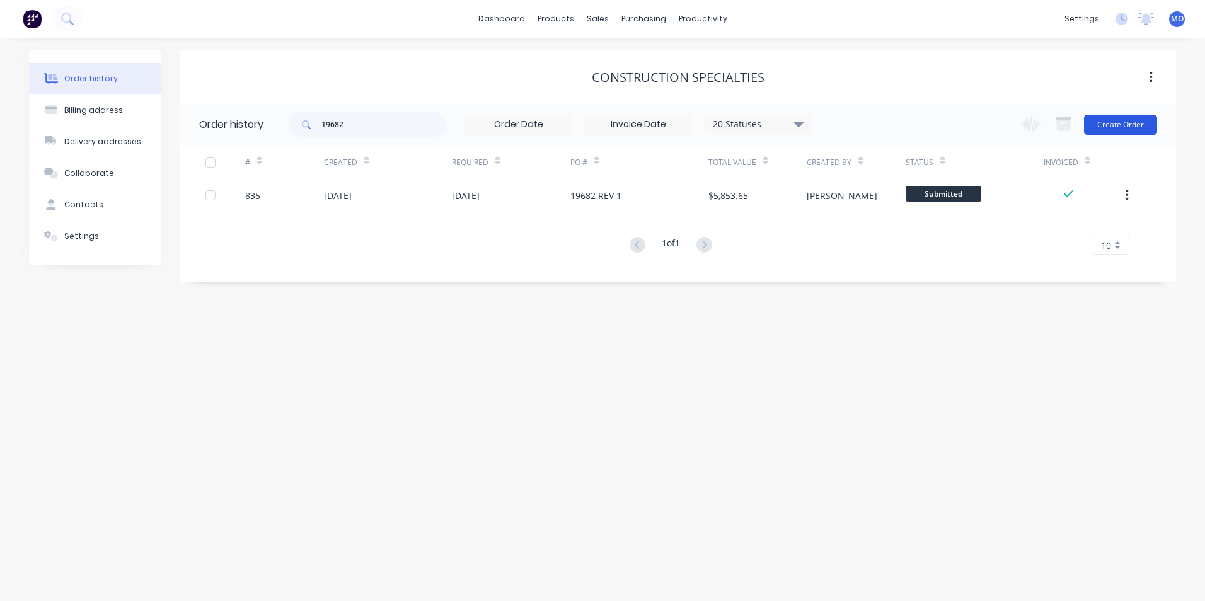
click at [1130, 117] on button "Create Order" at bounding box center [1120, 125] width 73 height 20
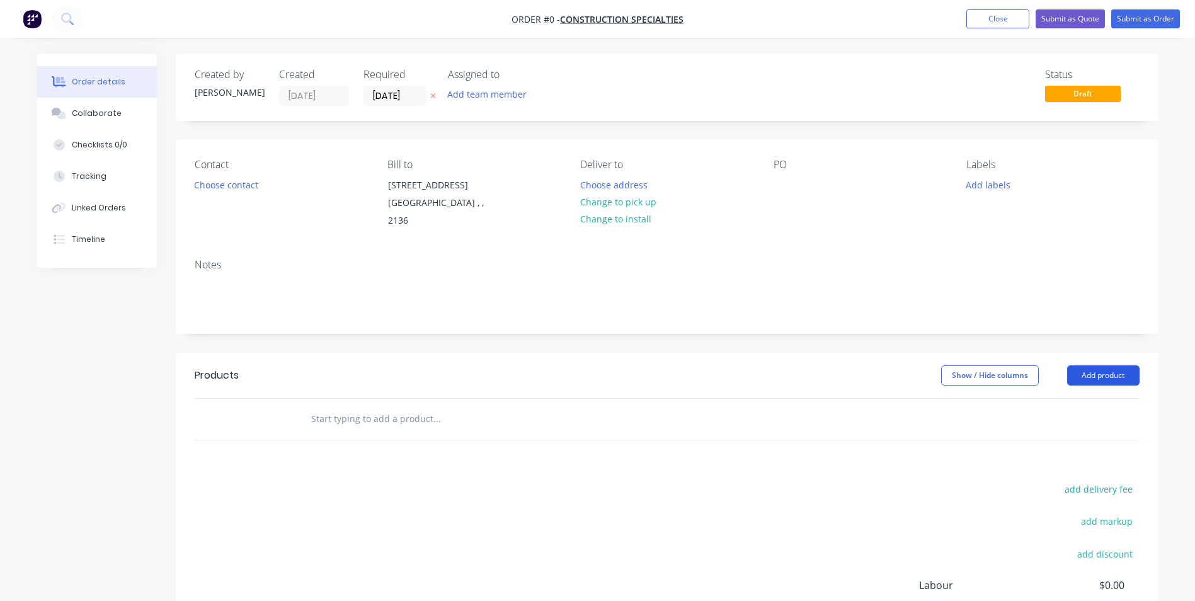
drag, startPoint x: 1133, startPoint y: 376, endPoint x: 1083, endPoint y: 382, distance: 50.1
click at [1133, 376] on button "Add product" at bounding box center [1103, 375] width 72 height 20
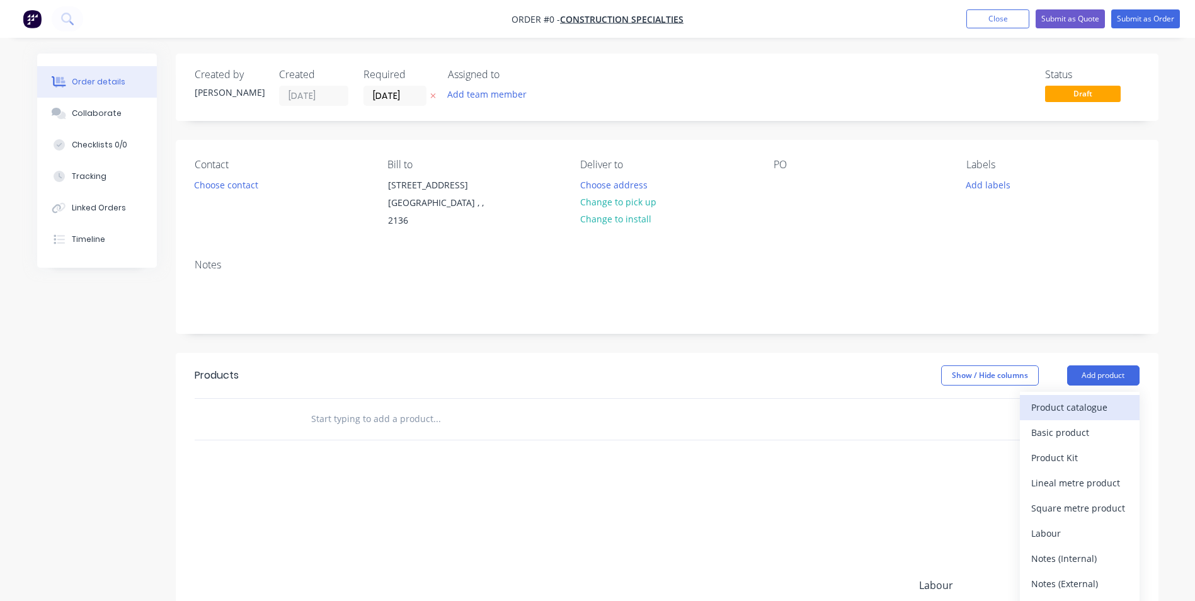
click at [1084, 407] on div "Product catalogue" at bounding box center [1079, 407] width 97 height 18
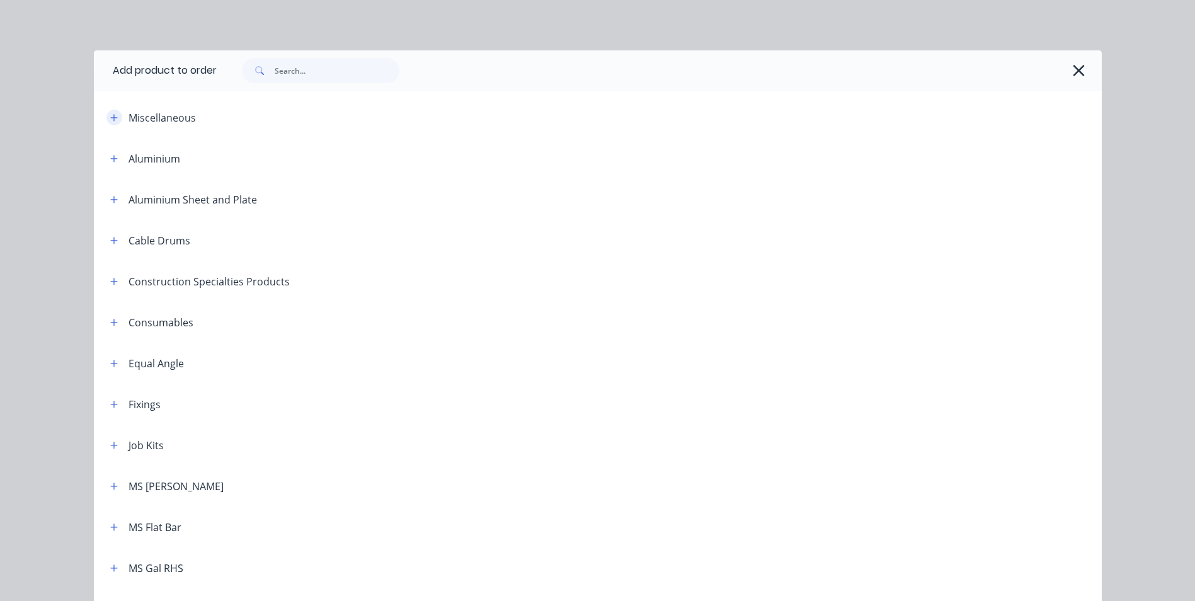
click at [113, 120] on icon "button" at bounding box center [114, 117] width 8 height 9
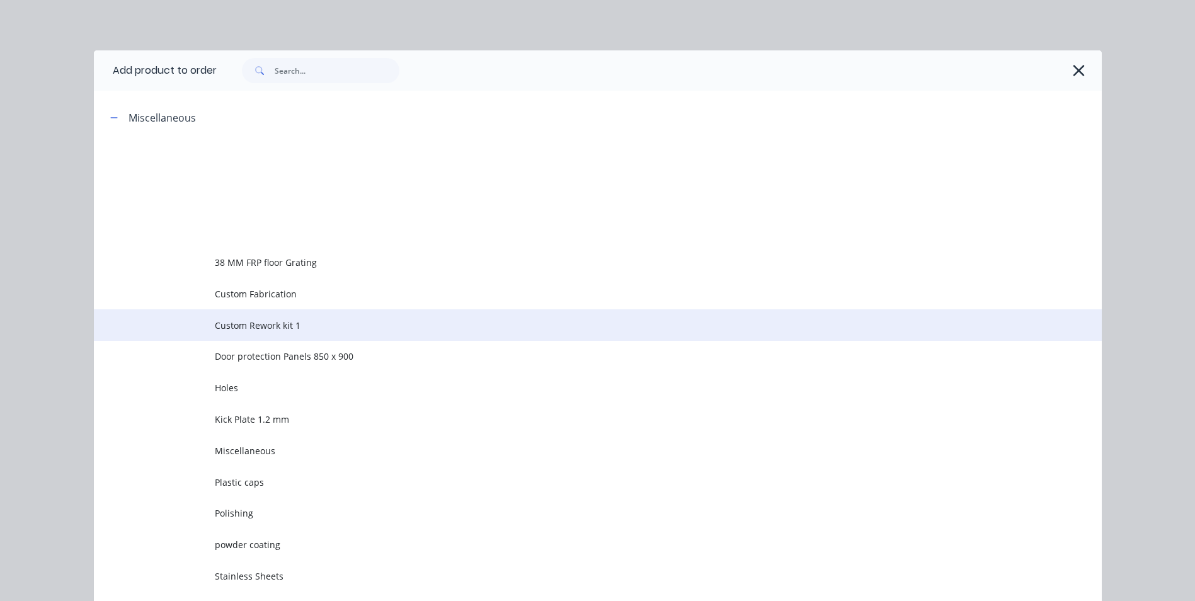
click at [274, 324] on span "Custom Rework kit 1" at bounding box center [569, 325] width 709 height 13
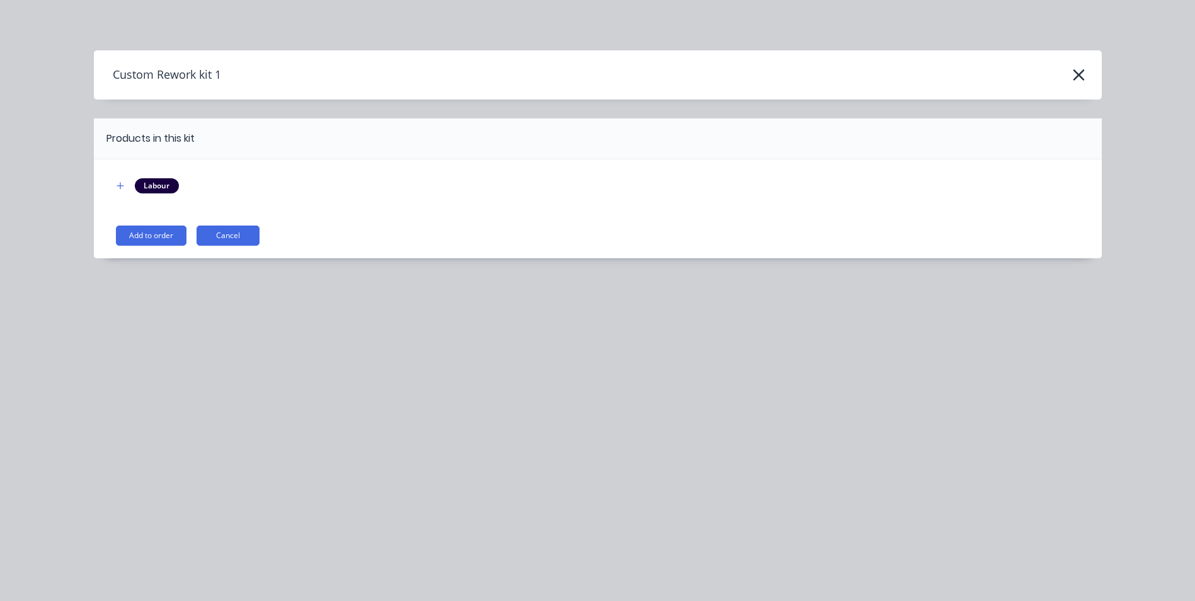
click at [142, 236] on button "Add to order" at bounding box center [151, 236] width 71 height 20
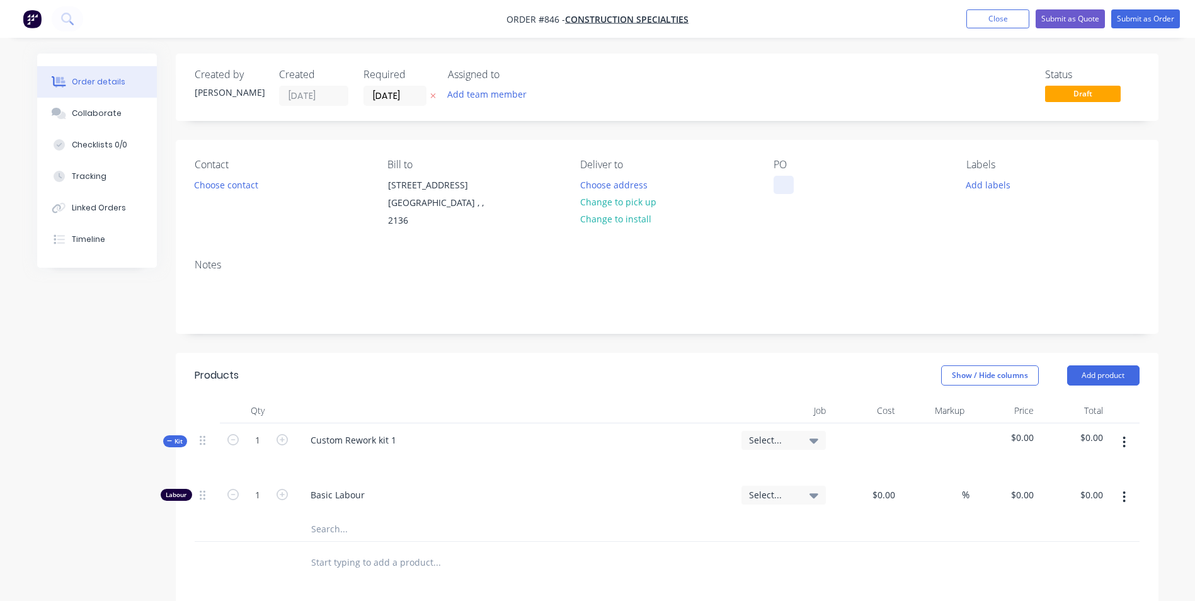
click at [784, 188] on div at bounding box center [784, 185] width 20 height 18
paste div
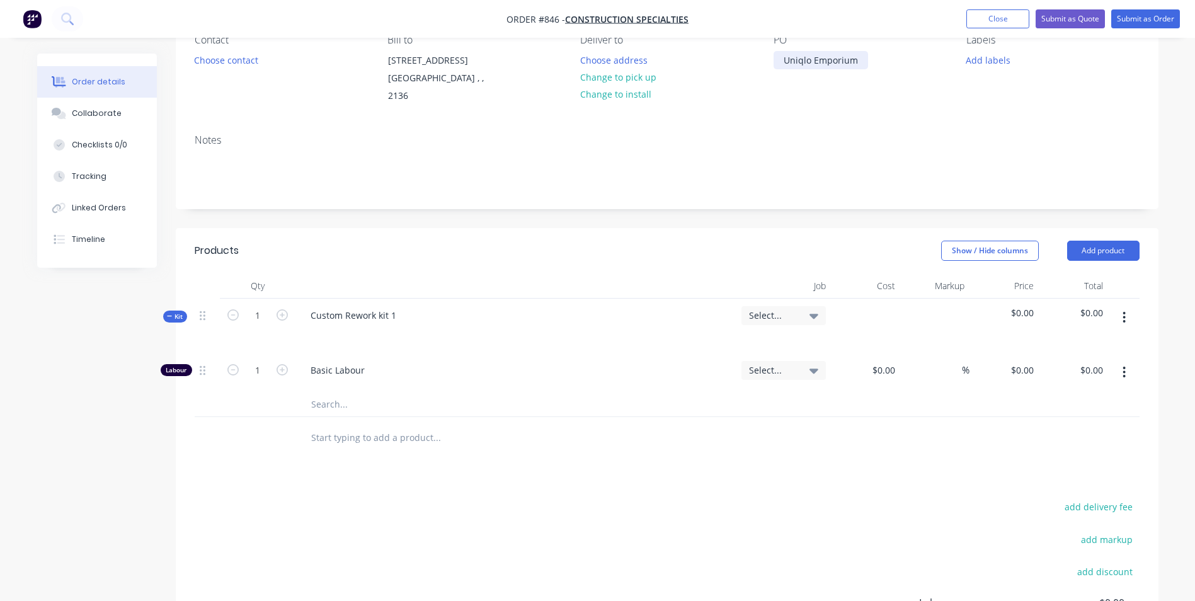
scroll to position [126, 0]
drag, startPoint x: 395, startPoint y: 318, endPoint x: 295, endPoint y: 325, distance: 100.4
click at [295, 325] on div "Custom Rework kit 1" at bounding box center [515, 324] width 441 height 55
paste div
click at [1124, 321] on icon "button" at bounding box center [1124, 316] width 3 height 14
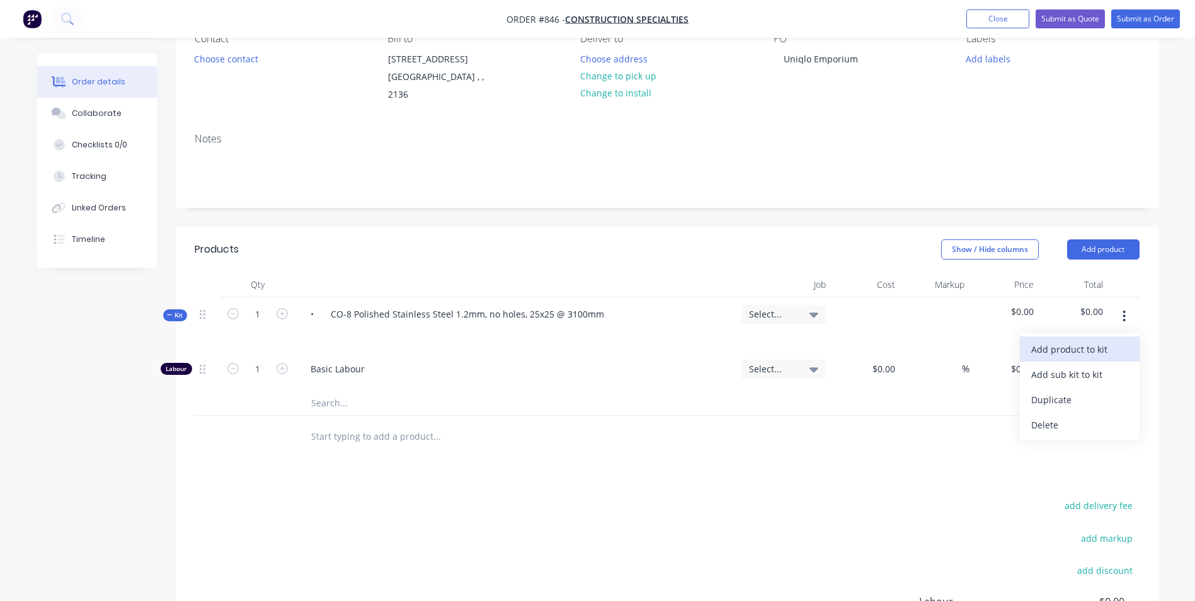
click at [1095, 352] on div "Add product to kit" at bounding box center [1079, 349] width 97 height 18
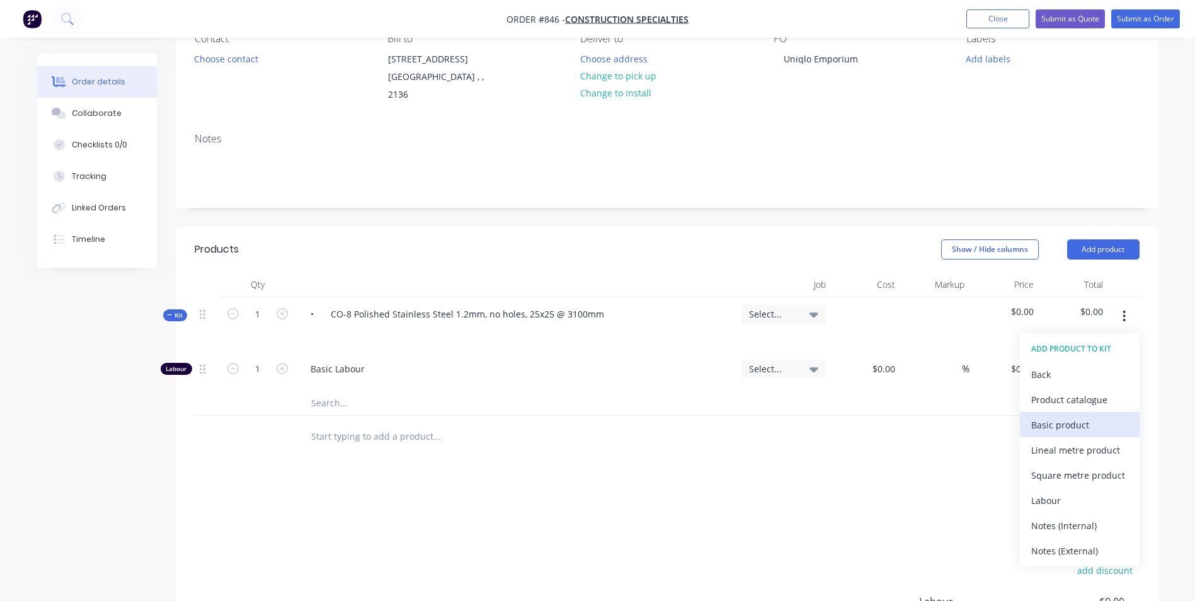
click at [1064, 416] on div "Basic product" at bounding box center [1079, 425] width 97 height 18
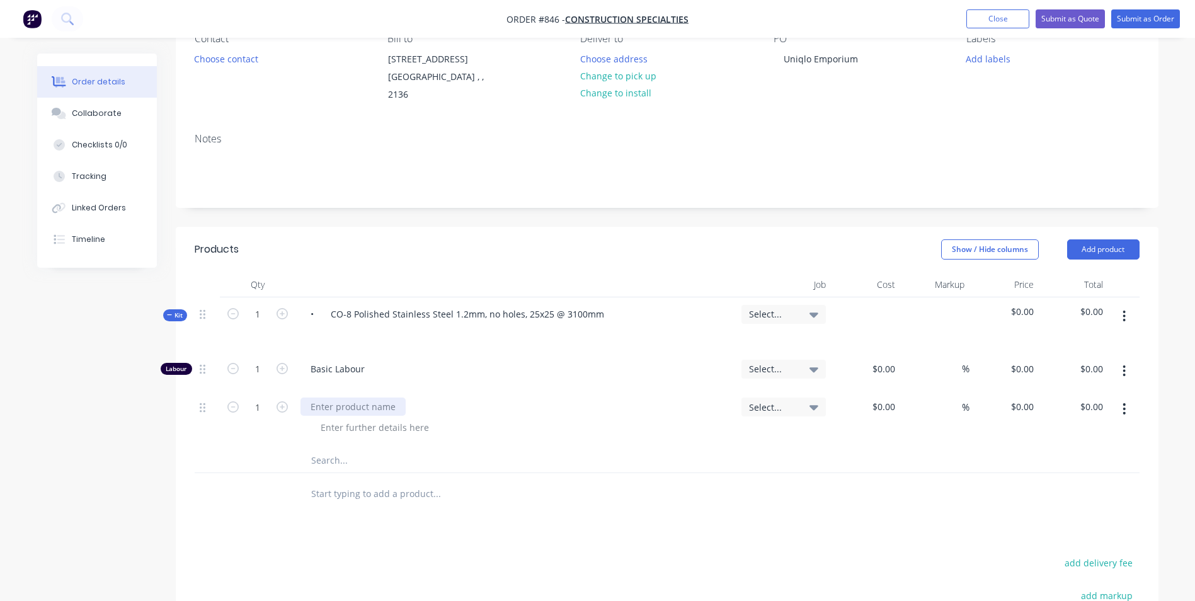
click at [371, 408] on div at bounding box center [353, 407] width 105 height 18
type input "$11.00"
type input "50"
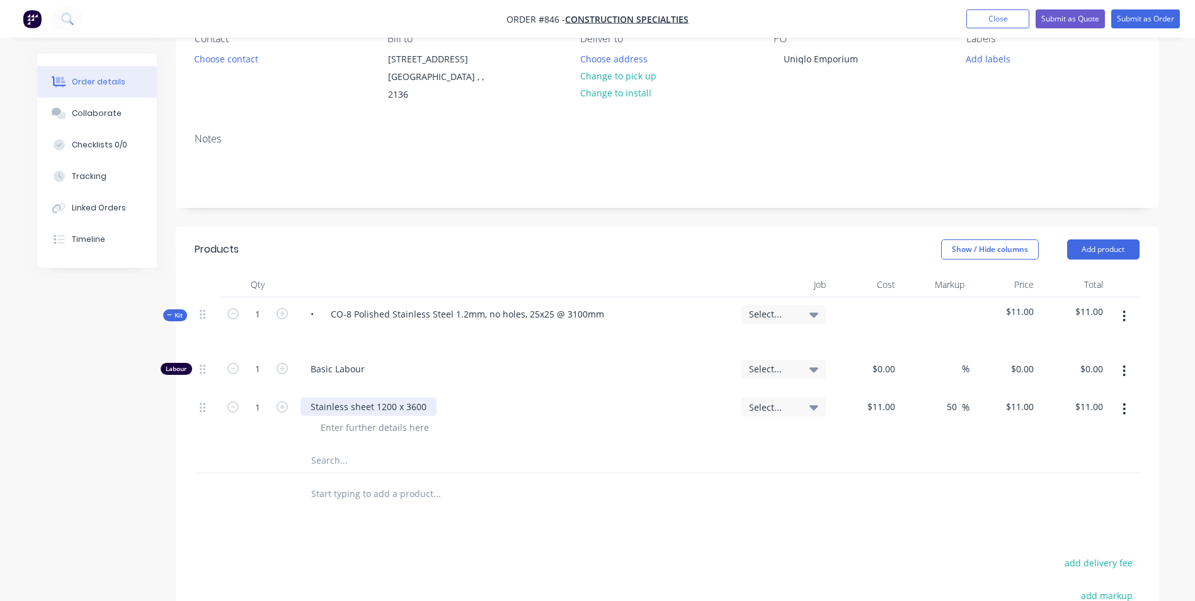
type input "16.5"
type input "$16.50"
click at [248, 367] on input "1" at bounding box center [257, 369] width 33 height 19
type input "$16.50"
type input "0.2"
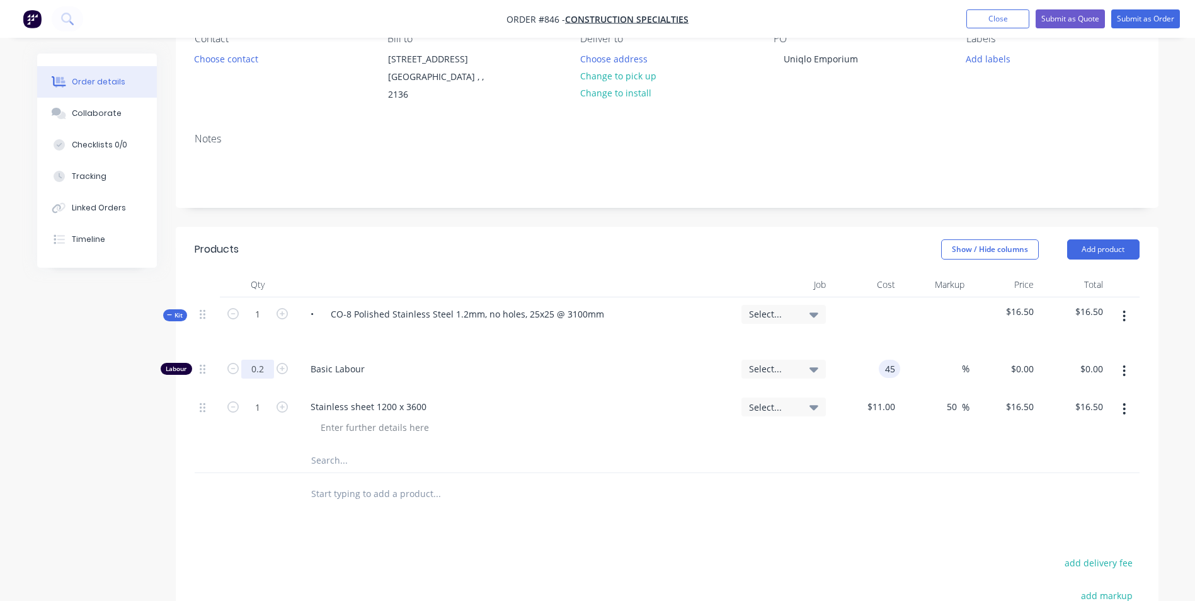
type input "$45.00"
type input "$9.00"
type input "150"
type input "233.33"
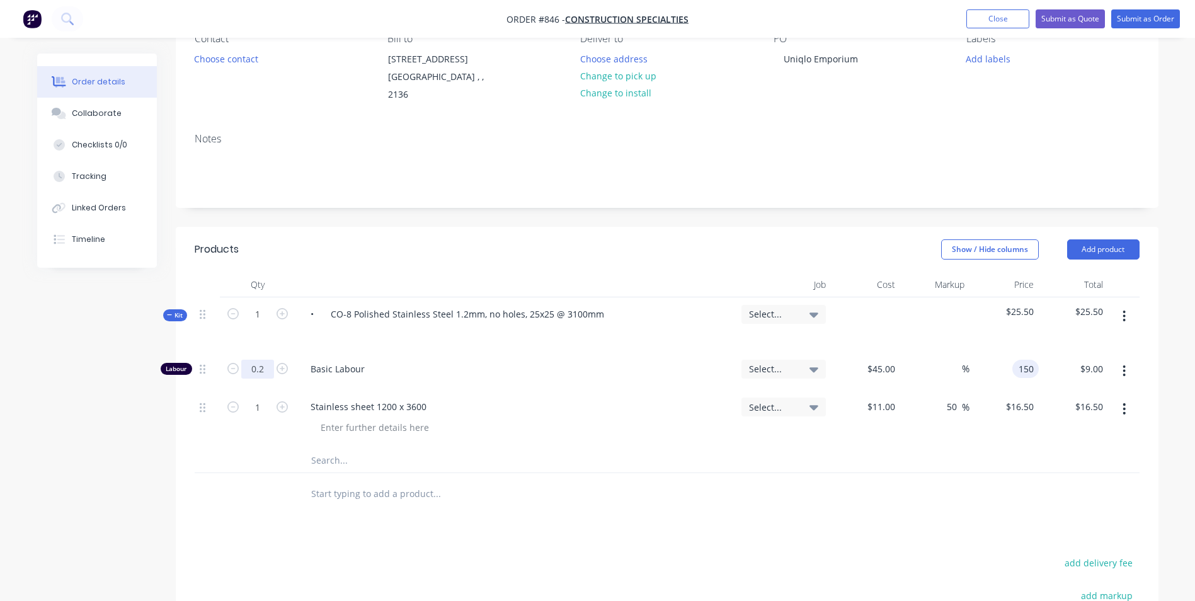
type input "$150.00"
type input "$30.00"
click at [271, 365] on input "0.2" at bounding box center [257, 369] width 33 height 19
type input "0.15"
type input "$22.50"
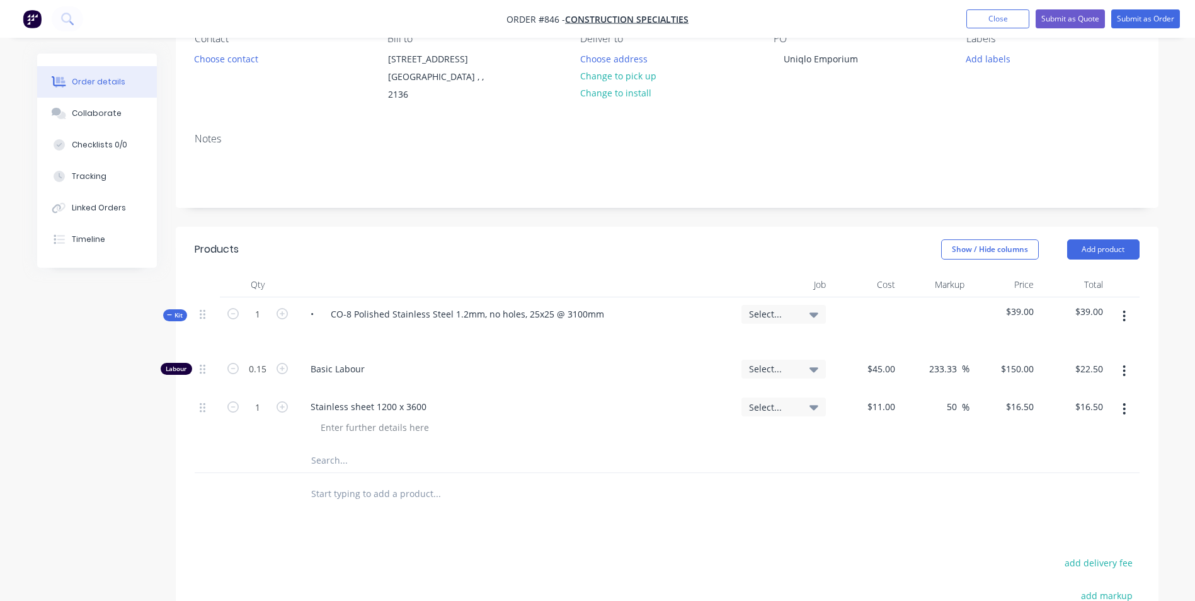
click at [1128, 324] on button "button" at bounding box center [1124, 316] width 30 height 23
click at [1062, 396] on div "Duplicate" at bounding box center [1079, 400] width 97 height 18
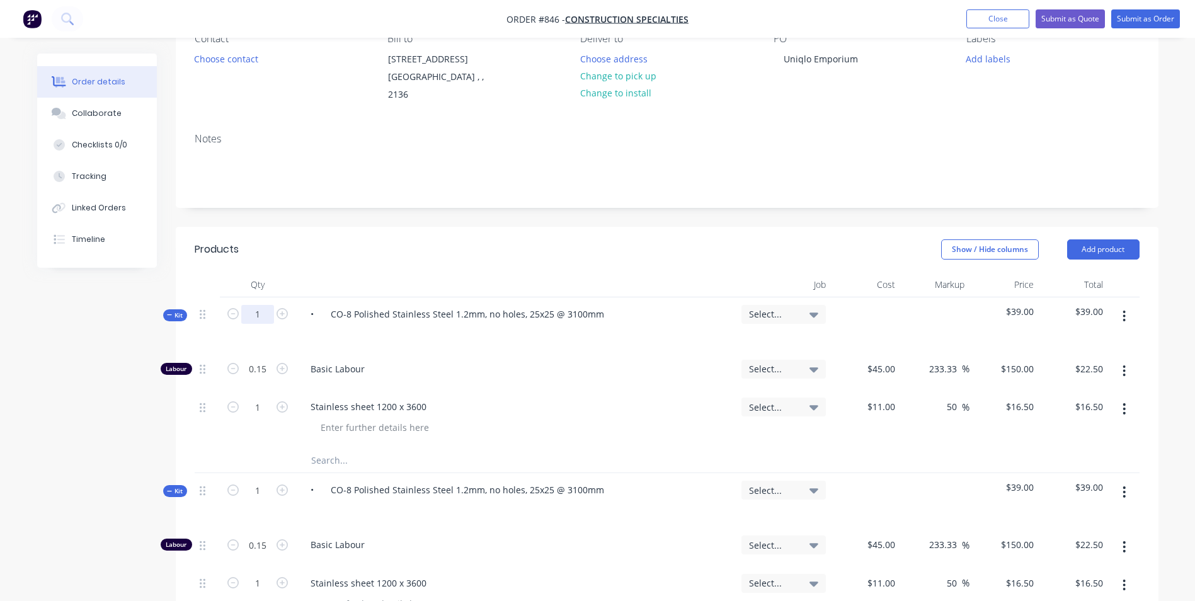
click at [260, 312] on input "1" at bounding box center [257, 314] width 33 height 19
type input "123"
type input "18.45"
type input "$2,767.50"
type input "123"
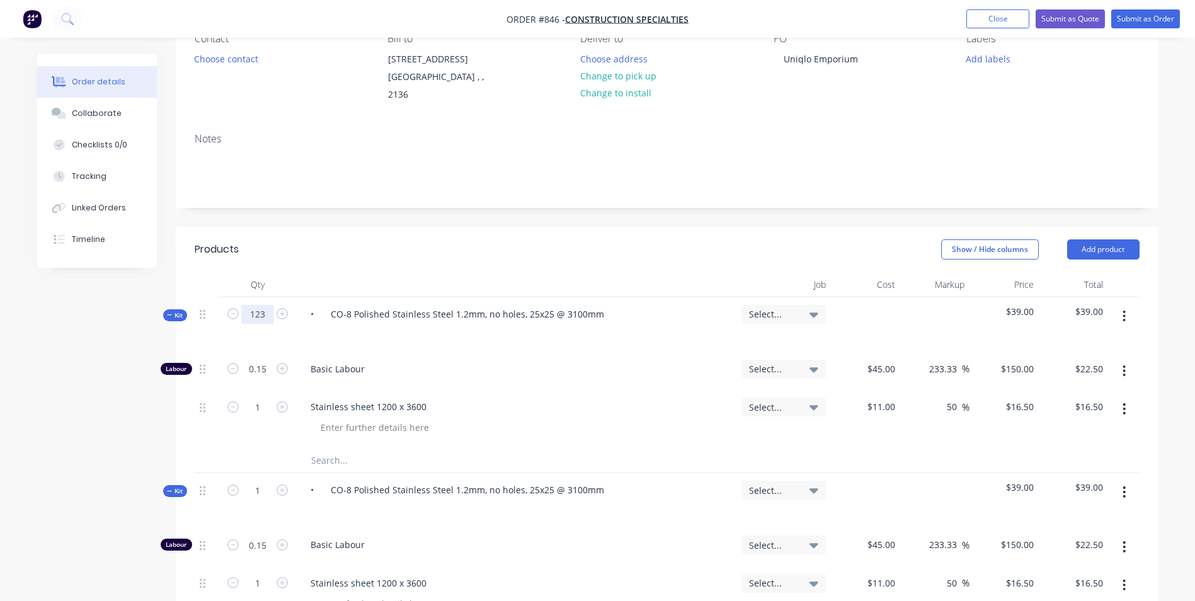
type input "$2,029.50"
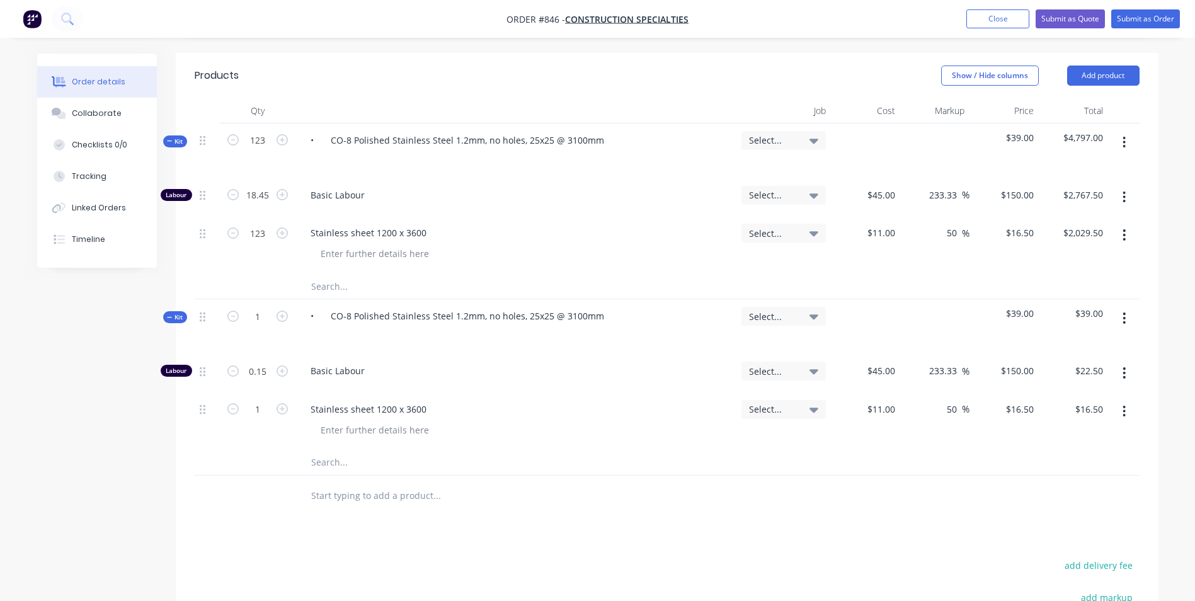
scroll to position [315, 0]
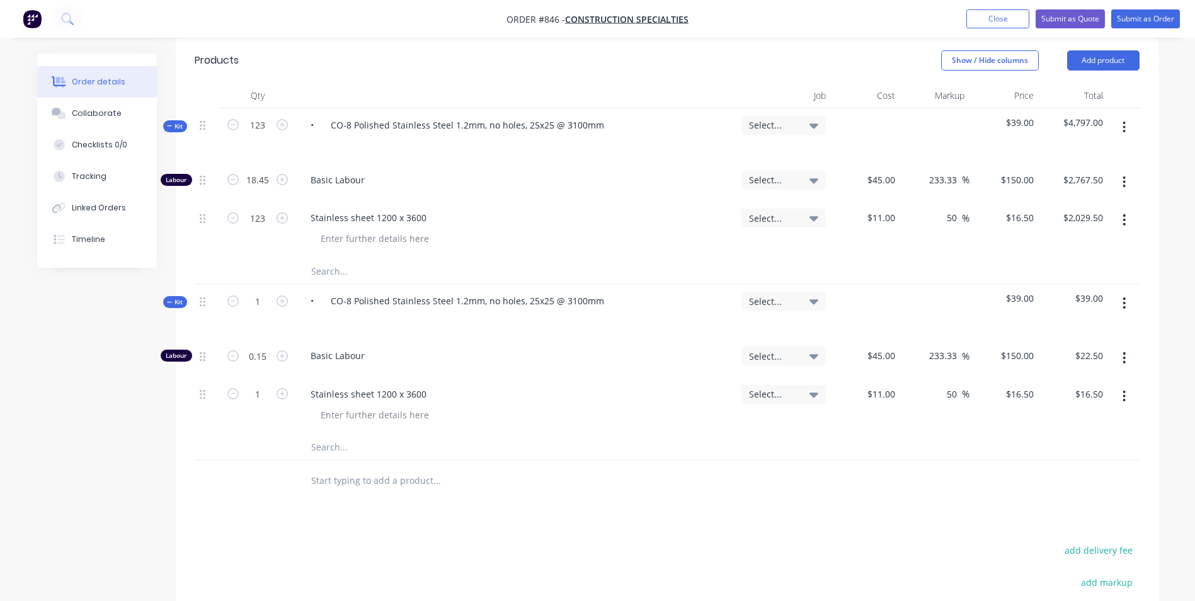
click at [1122, 396] on button "button" at bounding box center [1124, 396] width 30 height 23
drag, startPoint x: 1072, startPoint y: 452, endPoint x: 891, endPoint y: 431, distance: 182.1
click at [1072, 451] on div "Duplicate" at bounding box center [1079, 454] width 97 height 18
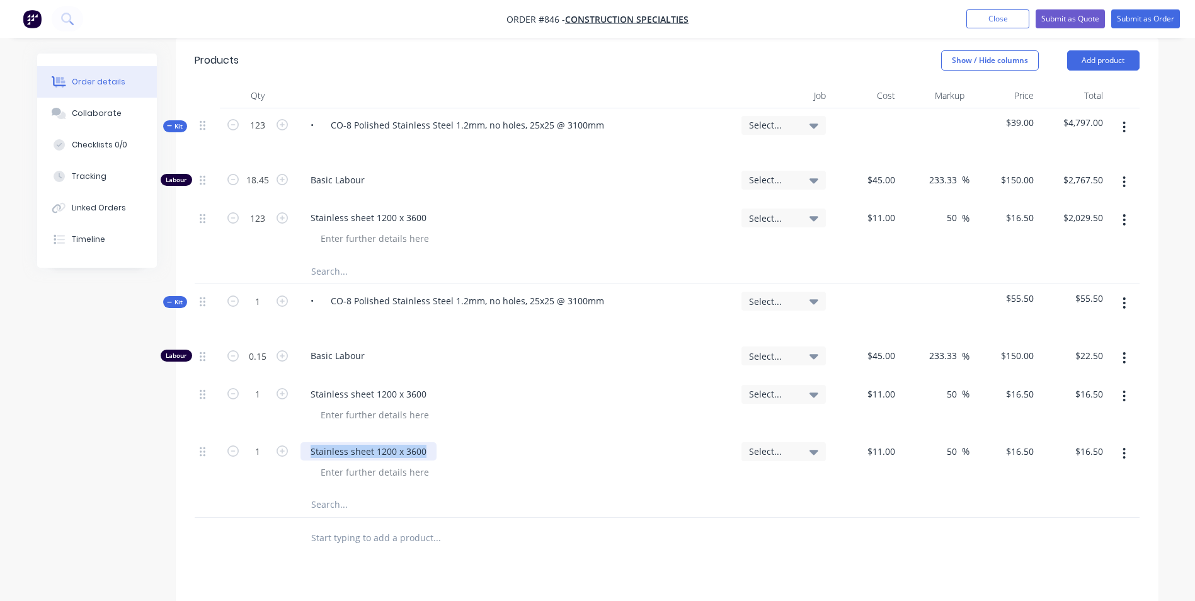
drag, startPoint x: 434, startPoint y: 448, endPoint x: 300, endPoint y: 454, distance: 134.3
click at [301, 454] on div "Stainless sheet 1200 x 3600" at bounding box center [516, 451] width 431 height 18
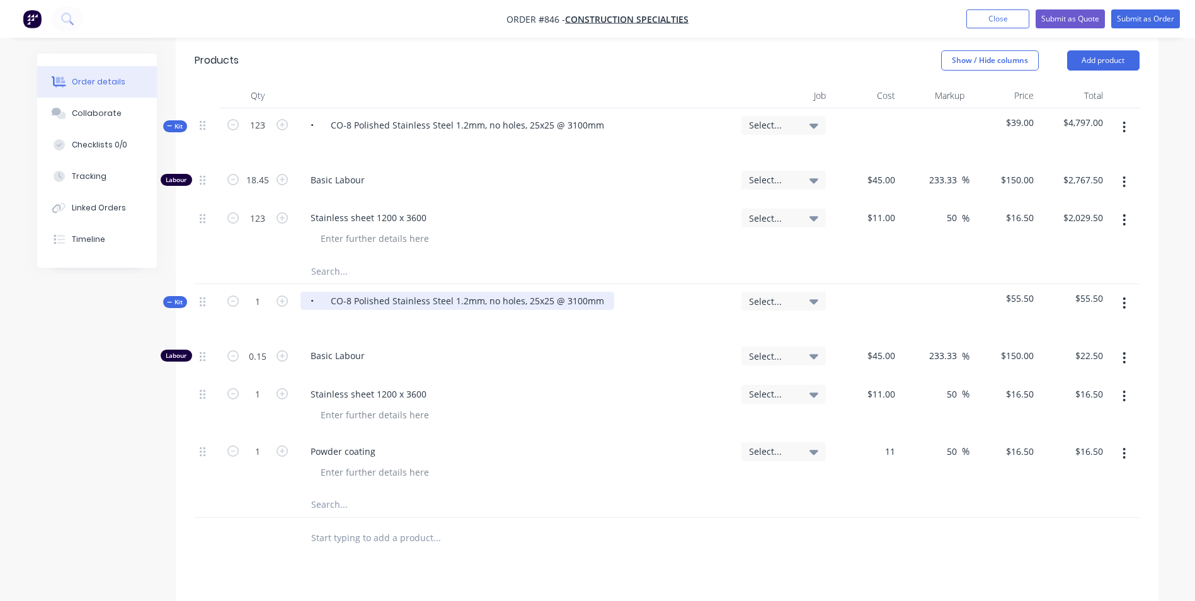
type input "$11.00"
drag, startPoint x: 581, startPoint y: 301, endPoint x: 305, endPoint y: 303, distance: 276.0
click at [305, 303] on div "• CO-8 Polished Stainless Steel 1.2mm, no holes, 25x25 @ 3100mm" at bounding box center [458, 301] width 314 height 18
paste div
click at [899, 453] on input "11" at bounding box center [892, 451] width 16 height 18
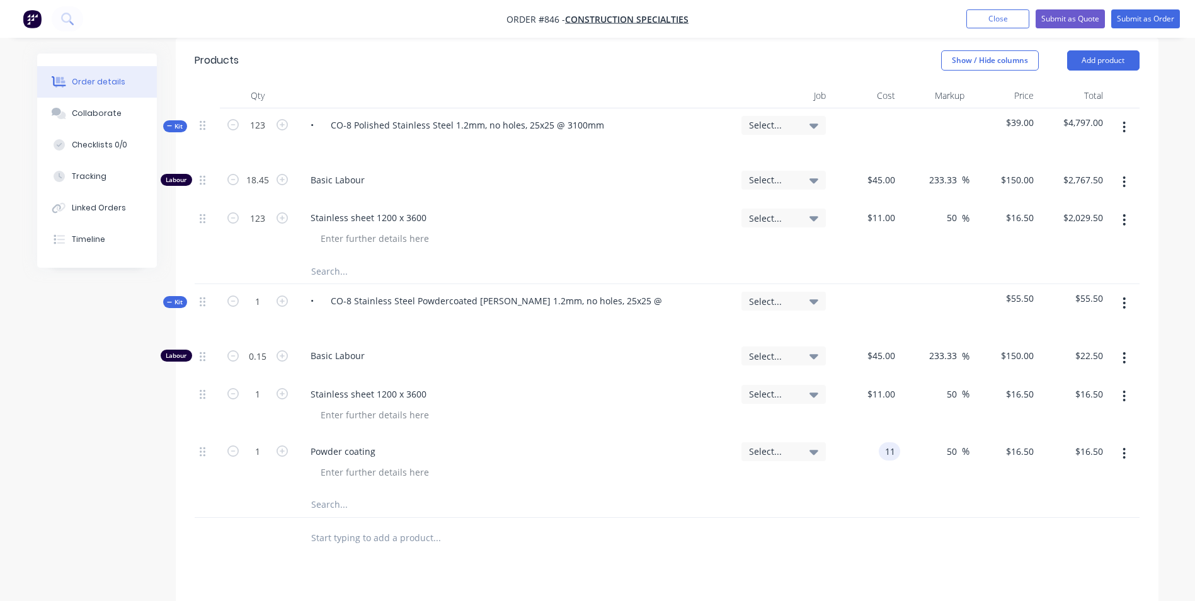
type input "$11.00"
click at [826, 503] on div at bounding box center [667, 505] width 945 height 26
click at [257, 135] on input "1" at bounding box center [257, 125] width 33 height 19
type input "85"
type input "12.75"
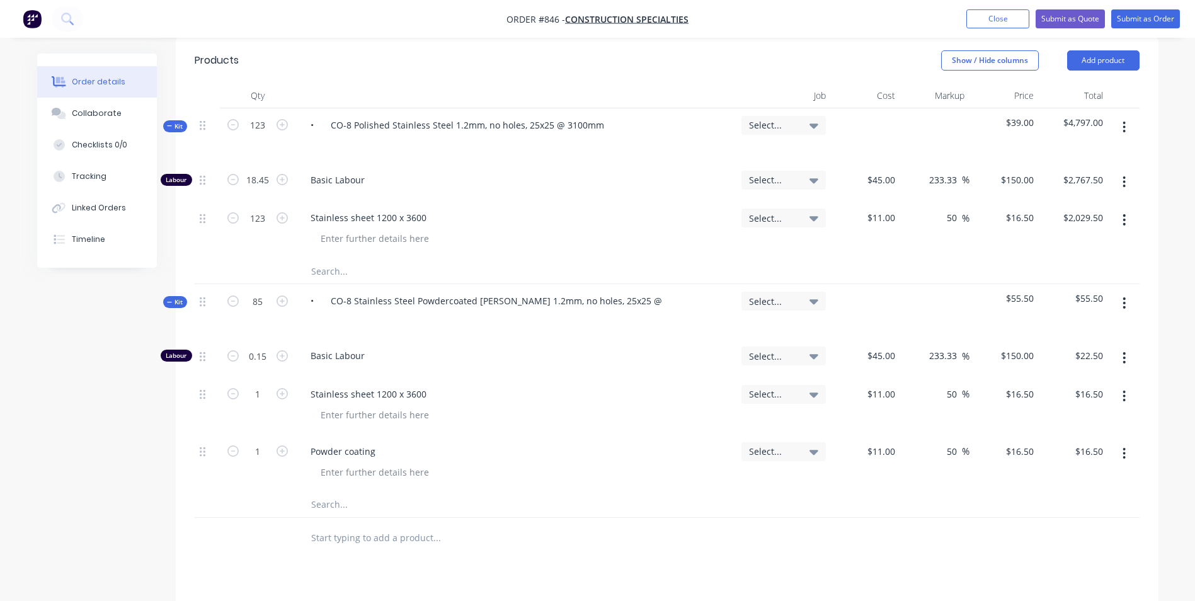
type input "$1,912.50"
type input "85"
type input "$1,402.50"
type input "85"
type input "$1,402.50"
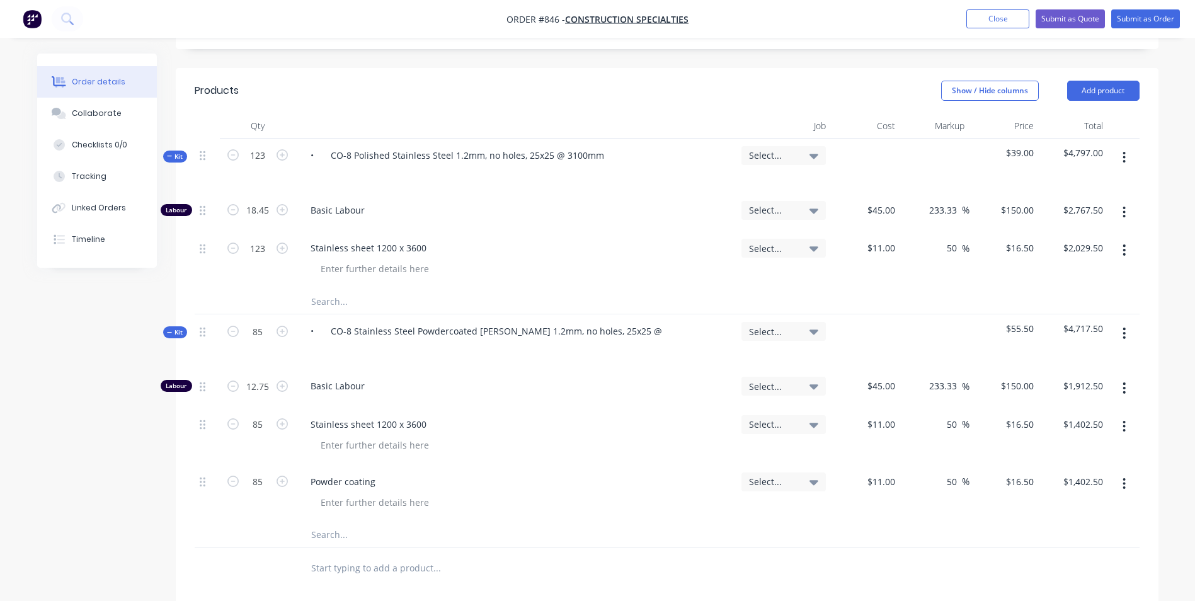
scroll to position [286, 0]
click at [885, 479] on input "11" at bounding box center [892, 480] width 16 height 18
type input "$9.00"
type input "$13.50"
type input "$1,147.50"
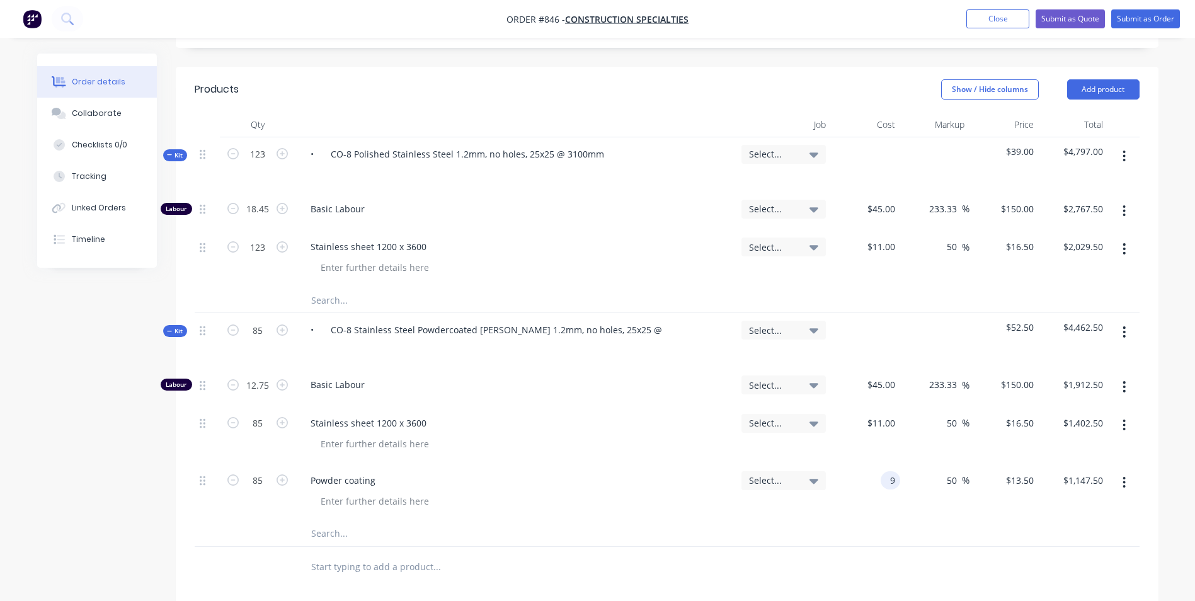
click at [896, 479] on input "9" at bounding box center [893, 480] width 14 height 18
type input "$10.00"
type input "$15.00"
type input "$1,275.00"
click at [993, 513] on div "$15.00 $15.00" at bounding box center [1004, 492] width 69 height 57
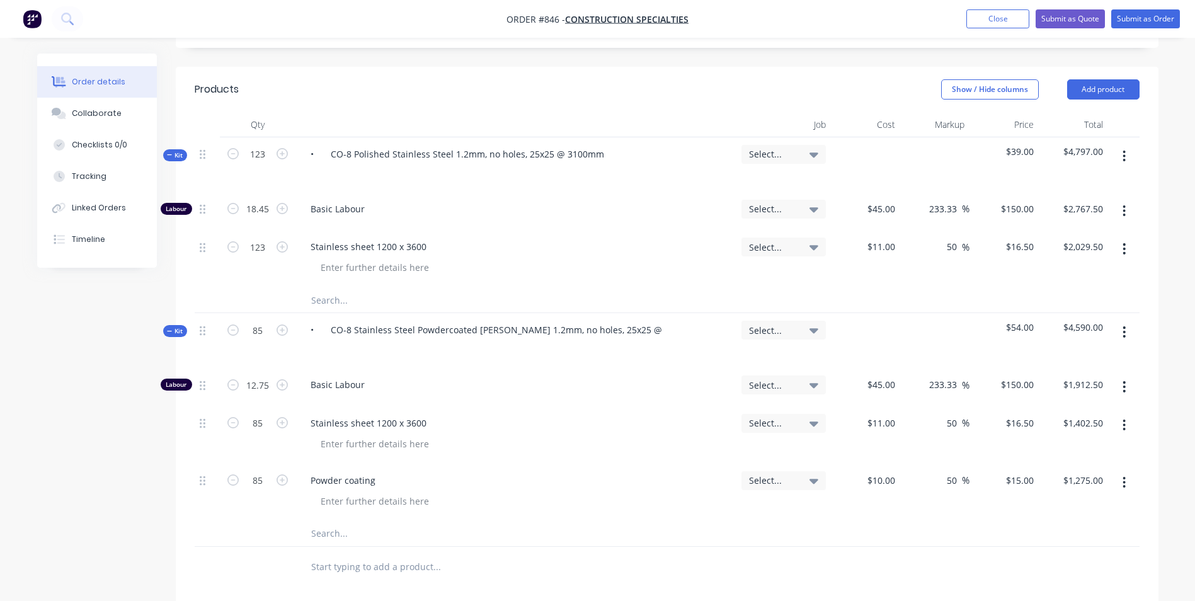
click at [1123, 338] on icon "button" at bounding box center [1124, 332] width 3 height 14
click at [1079, 409] on div "Duplicate" at bounding box center [1079, 415] width 97 height 18
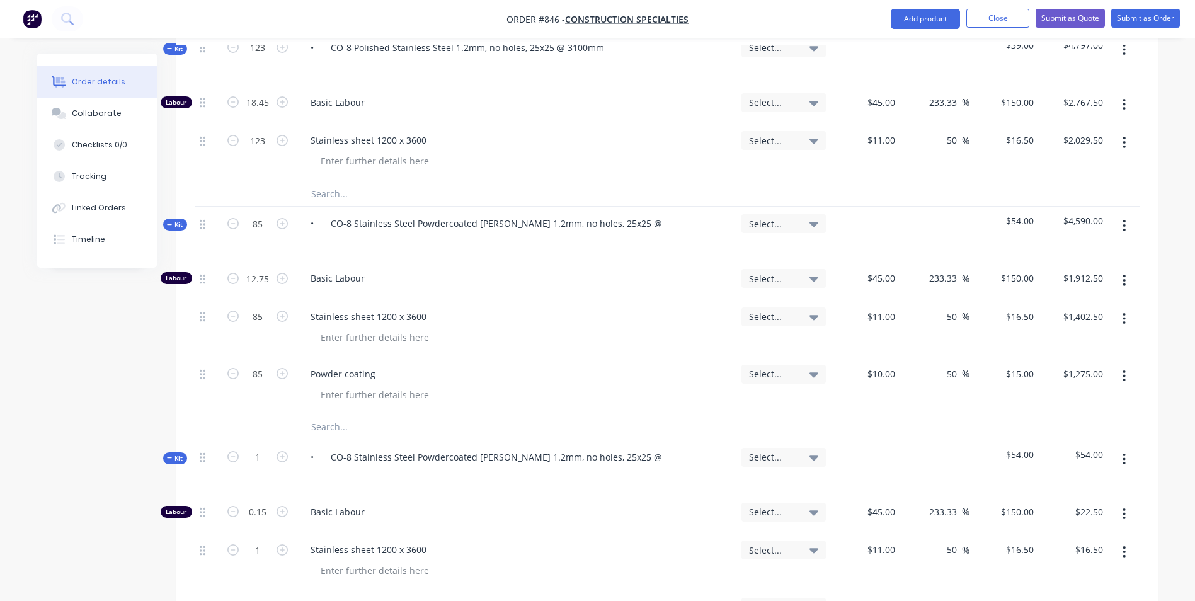
scroll to position [475, 0]
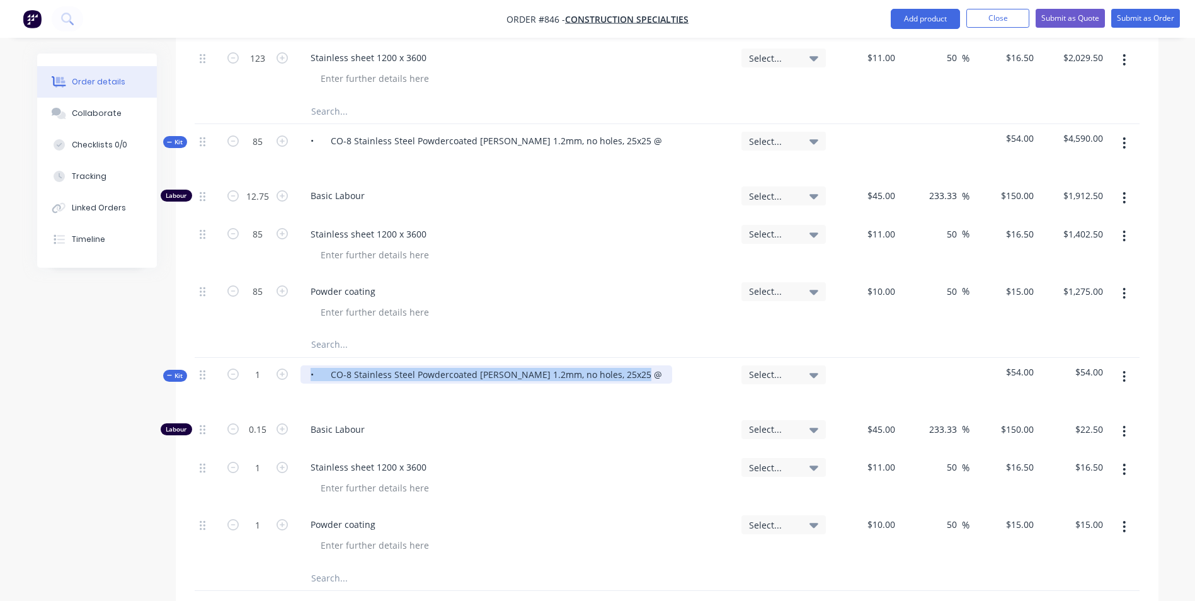
drag, startPoint x: 633, startPoint y: 380, endPoint x: 301, endPoint y: 379, distance: 332.0
click at [301, 379] on div "• CO-8 Stainless Steel Powdercoated [PERSON_NAME] 1.2mm, no holes, 25x25 @" at bounding box center [487, 374] width 372 height 18
paste div
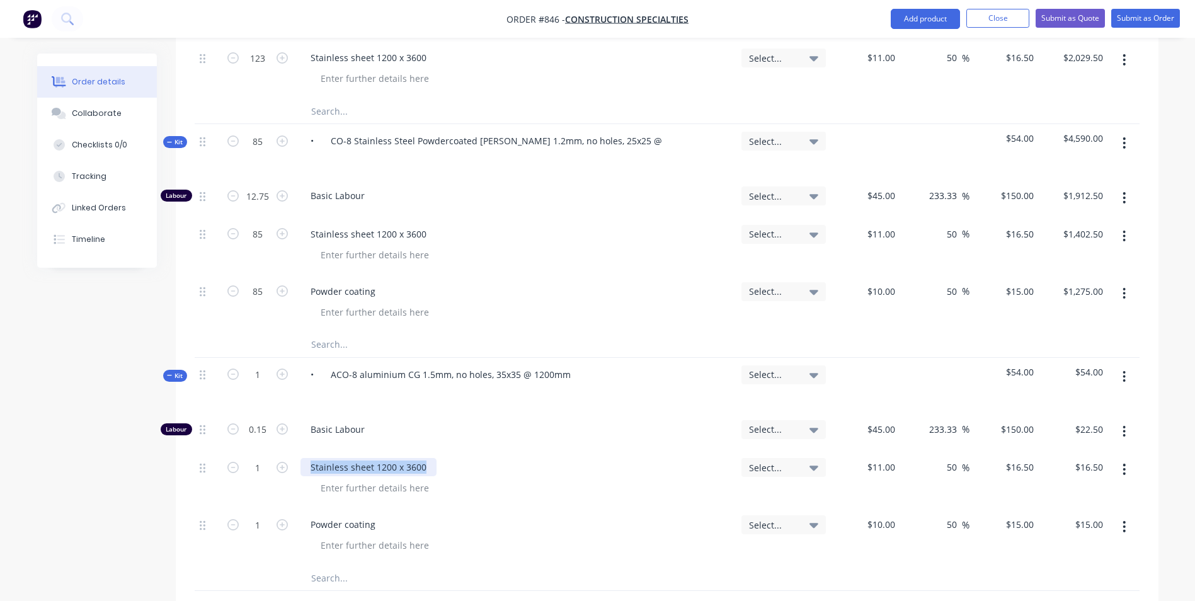
drag, startPoint x: 423, startPoint y: 469, endPoint x: 297, endPoint y: 476, distance: 126.8
click at [297, 476] on div "Stainless sheet 1200 x 3600" at bounding box center [515, 478] width 441 height 57
click at [888, 467] on input "11" at bounding box center [892, 467] width 16 height 18
type input "$5.50"
type input "$8.25"
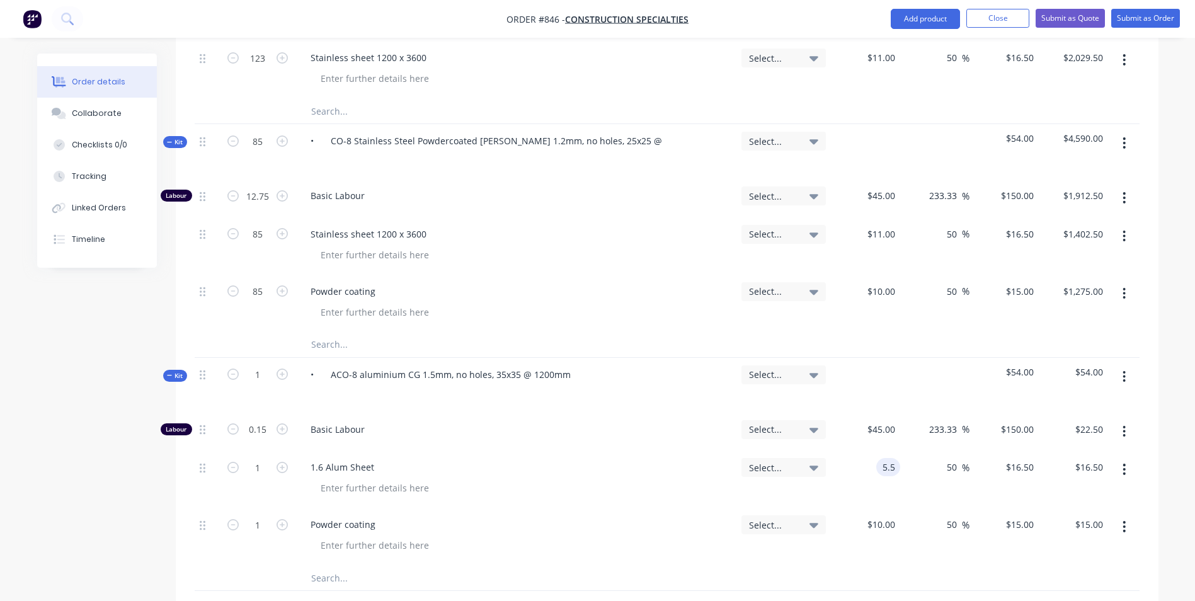
type input "$8.25"
click at [1121, 530] on button "button" at bounding box center [1124, 526] width 30 height 23
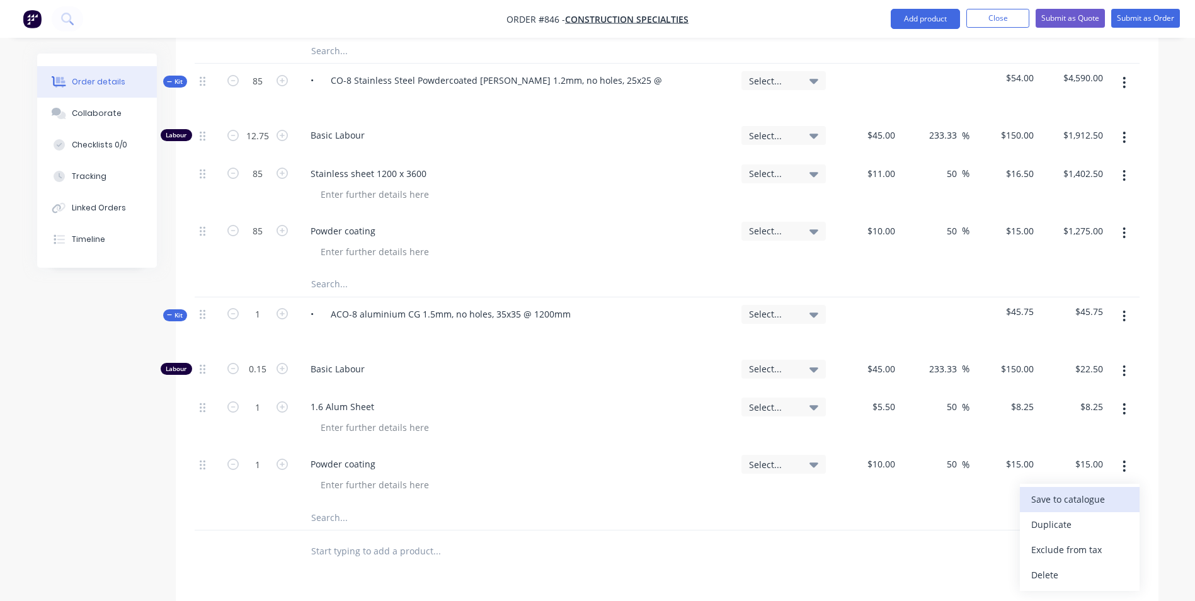
scroll to position [538, 0]
click at [1052, 564] on div "Delete" at bounding box center [1079, 572] width 97 height 18
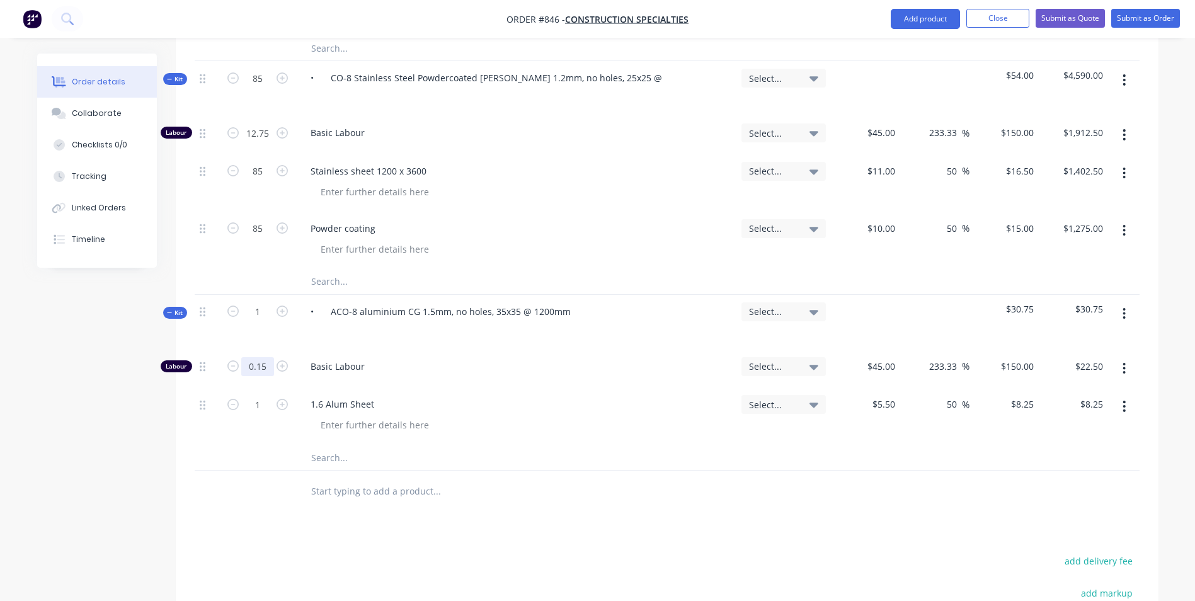
type input "0.1"
type input "$15.00"
type input "30"
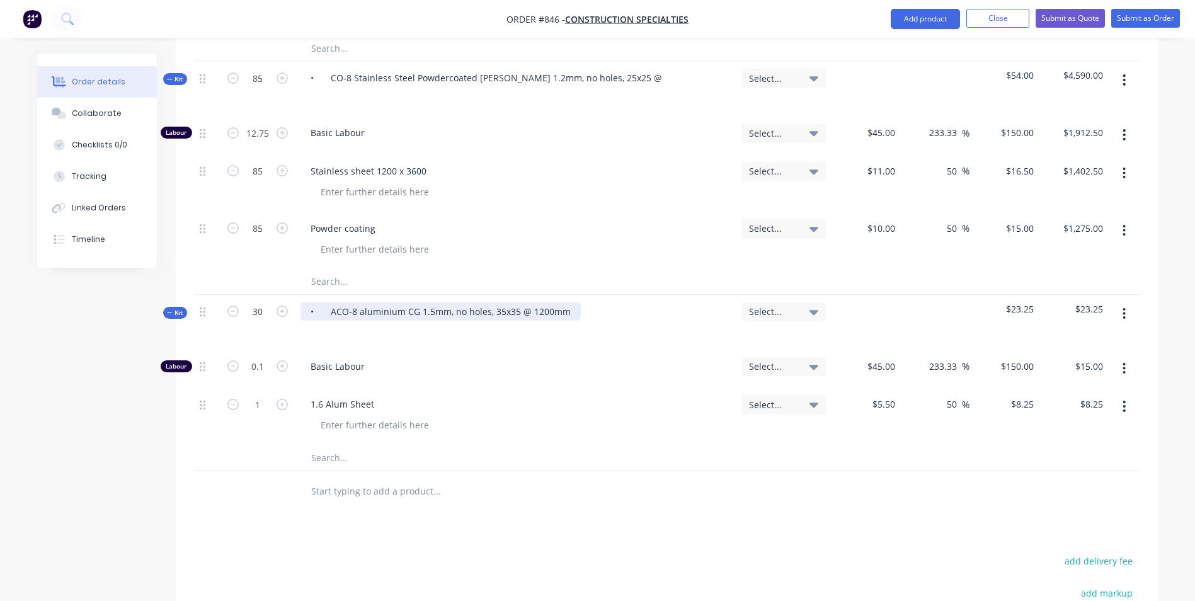
type input "3"
type input "$450.00"
type input "30"
type input "$247.50"
click at [1120, 313] on button "button" at bounding box center [1124, 313] width 30 height 23
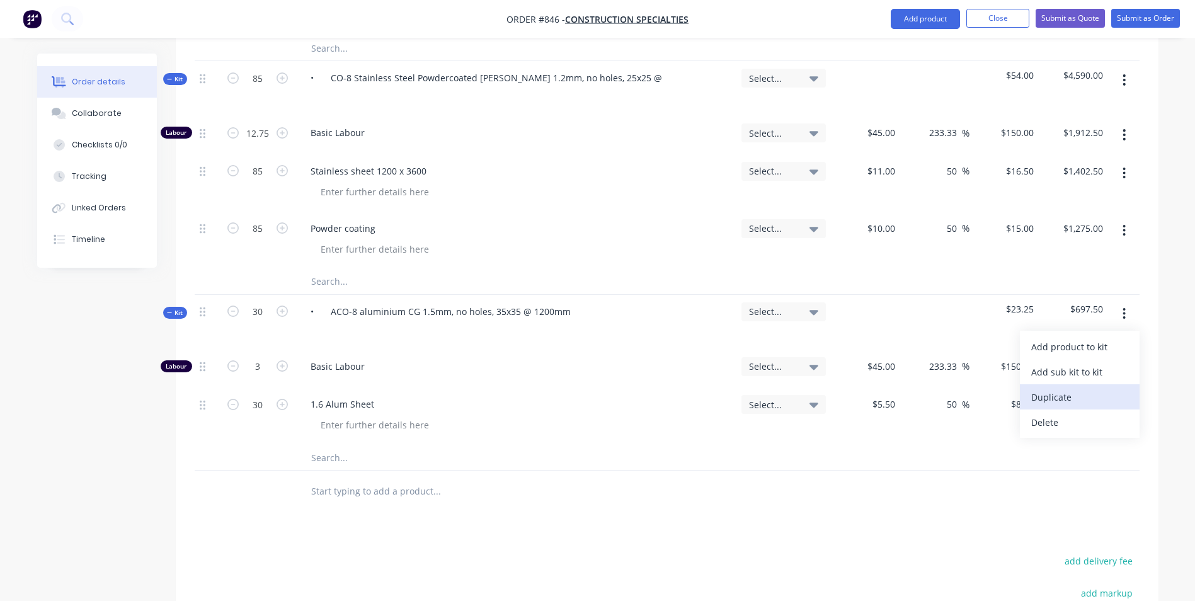
click at [1059, 391] on div "Duplicate" at bounding box center [1079, 397] width 97 height 18
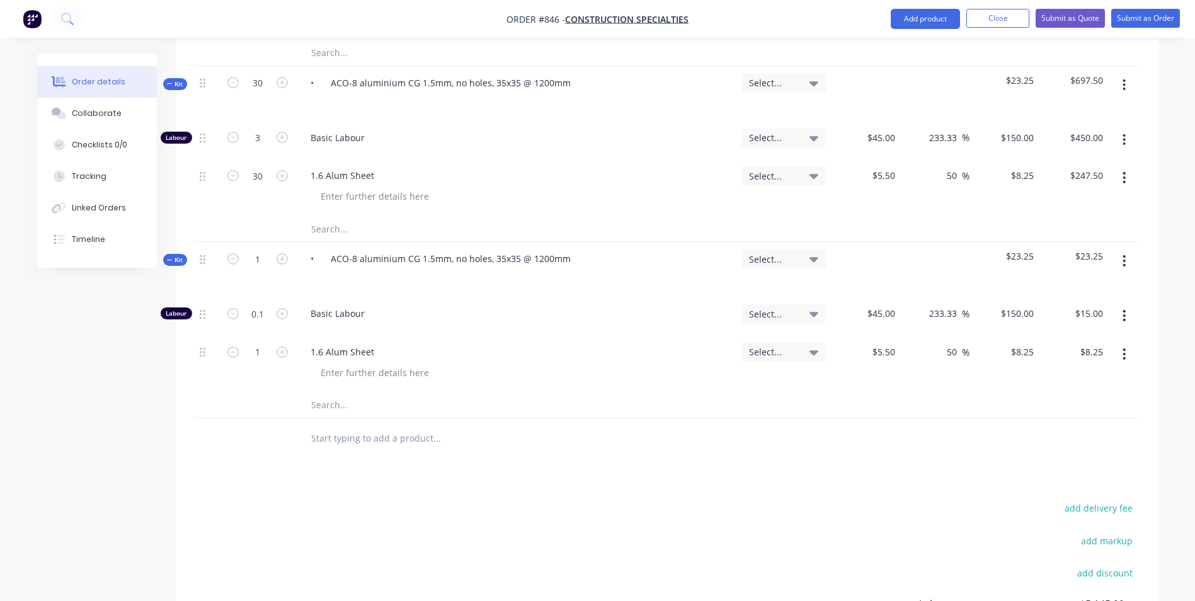
scroll to position [790, 0]
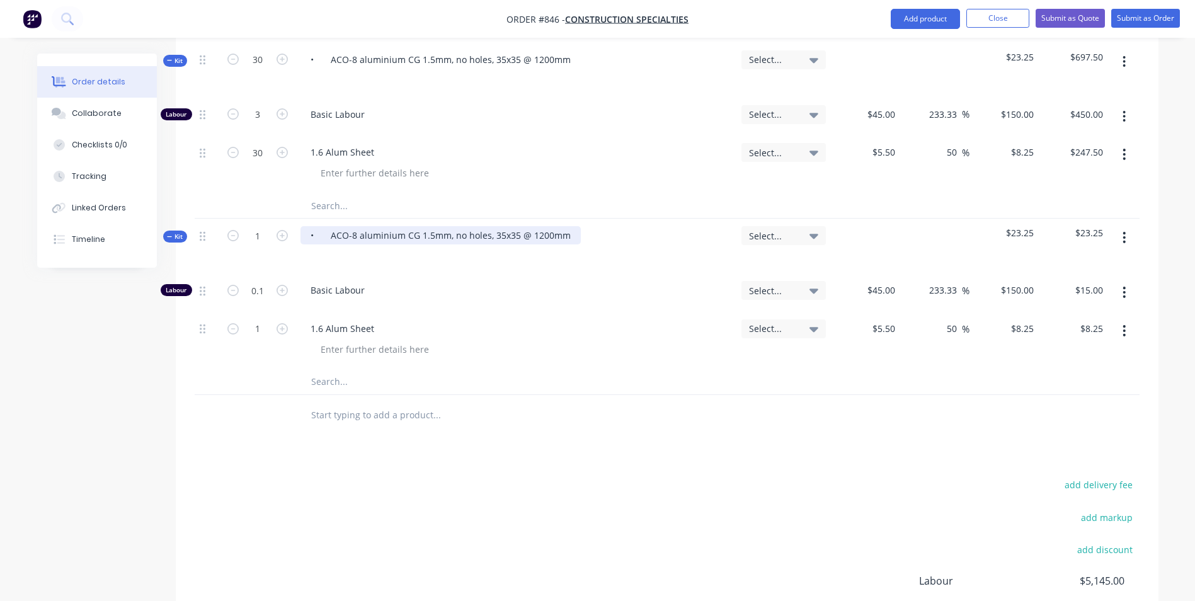
click at [549, 236] on div "• ACO-8 aluminium CG 1.5mm, no holes, 35x35 @ 1200mm" at bounding box center [441, 235] width 280 height 18
click at [890, 328] on input "5.5" at bounding box center [890, 328] width 19 height 18
type input "$10.50"
type input "$15.75"
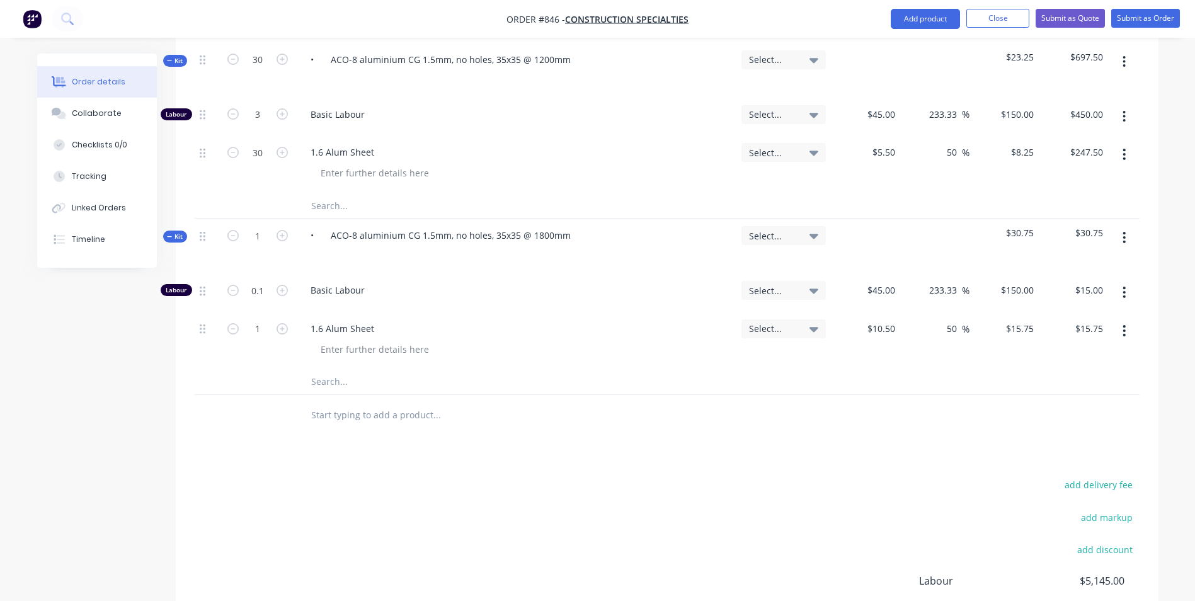
click at [961, 348] on div "50 50 %" at bounding box center [934, 340] width 69 height 57
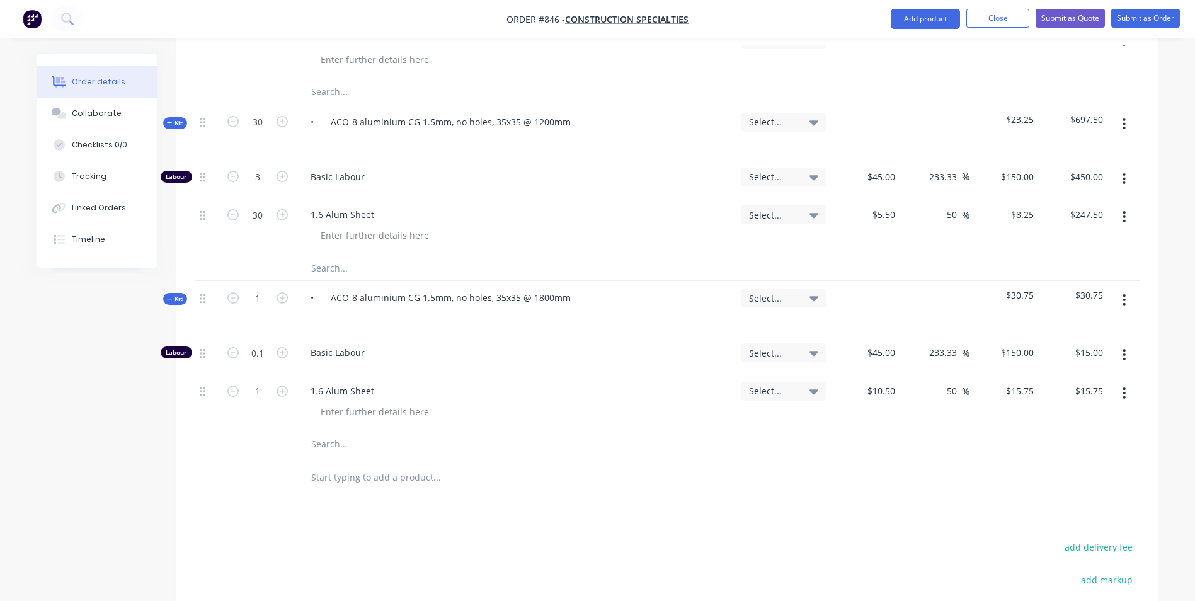
scroll to position [727, 0]
type input "17"
type input "1.7"
type input "$255.00"
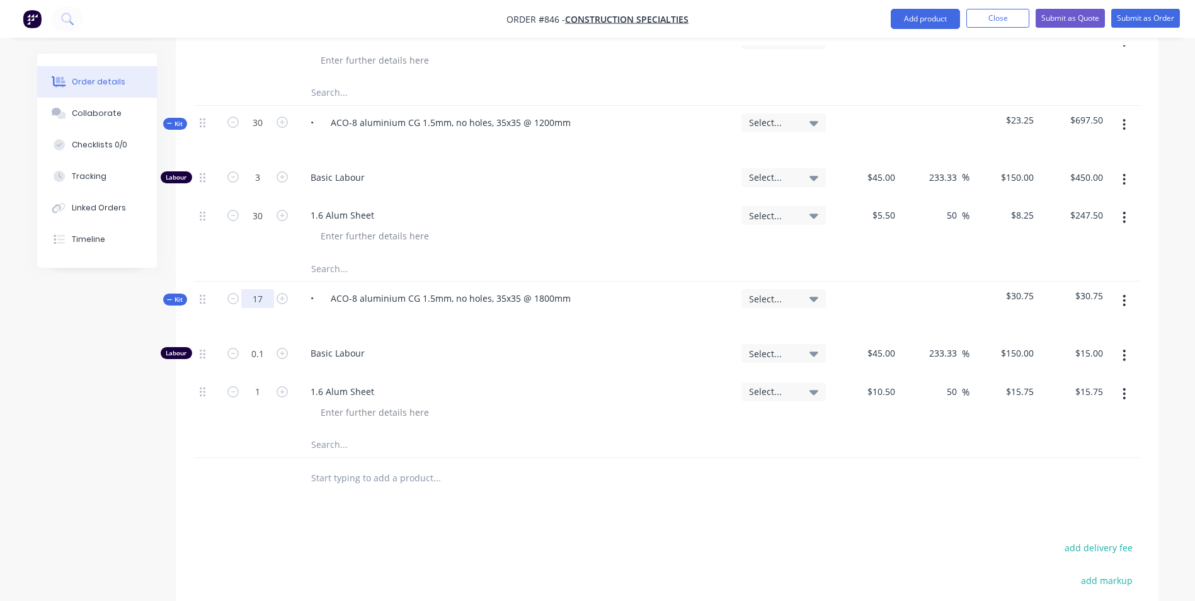
type input "17"
type input "$267.75"
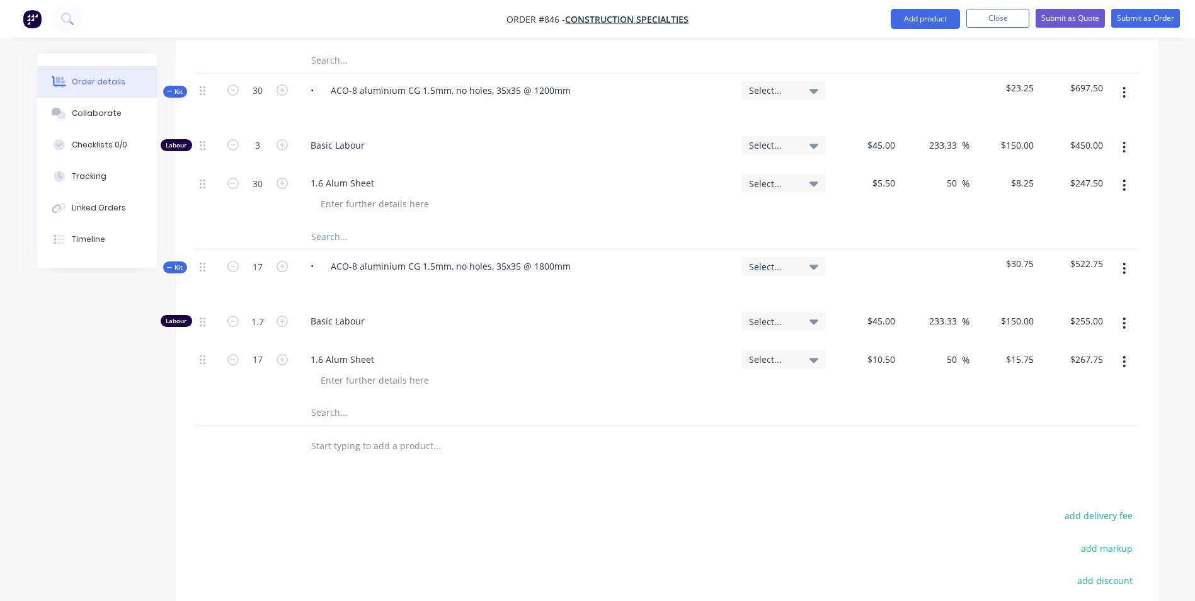
scroll to position [790, 0]
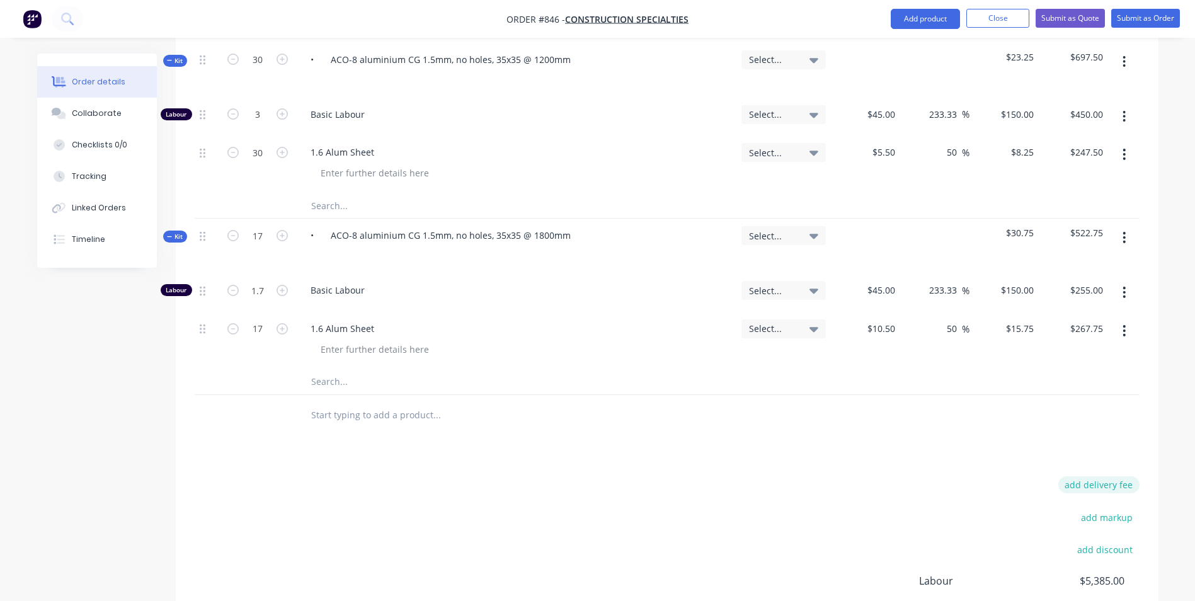
click at [1109, 478] on button "add delivery fee" at bounding box center [1098, 484] width 81 height 17
type input "55"
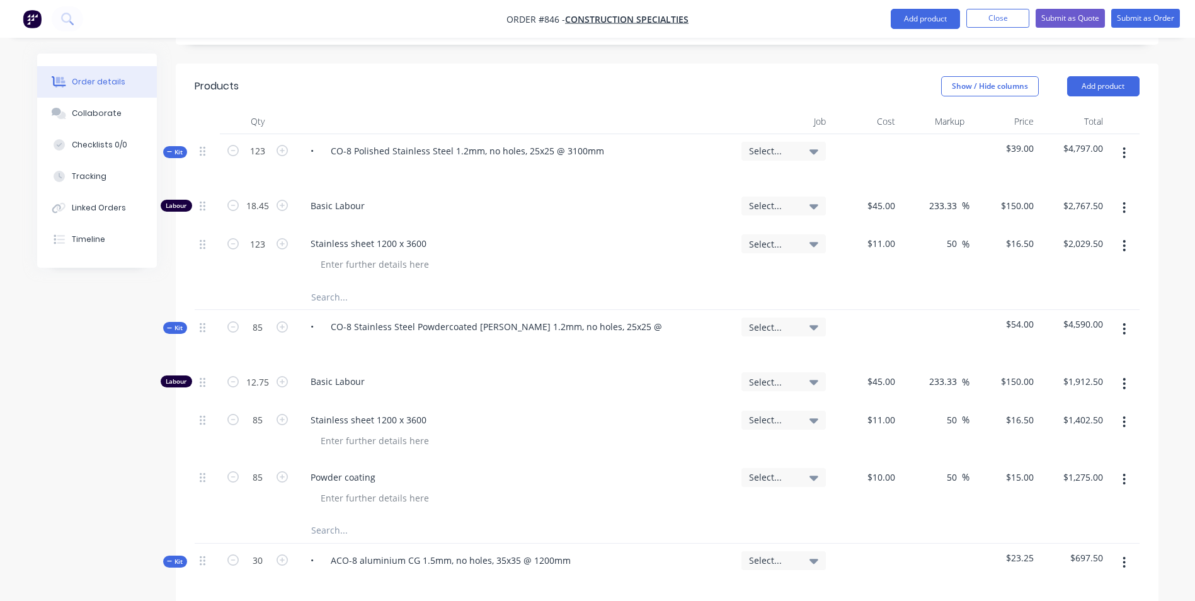
scroll to position [121, 0]
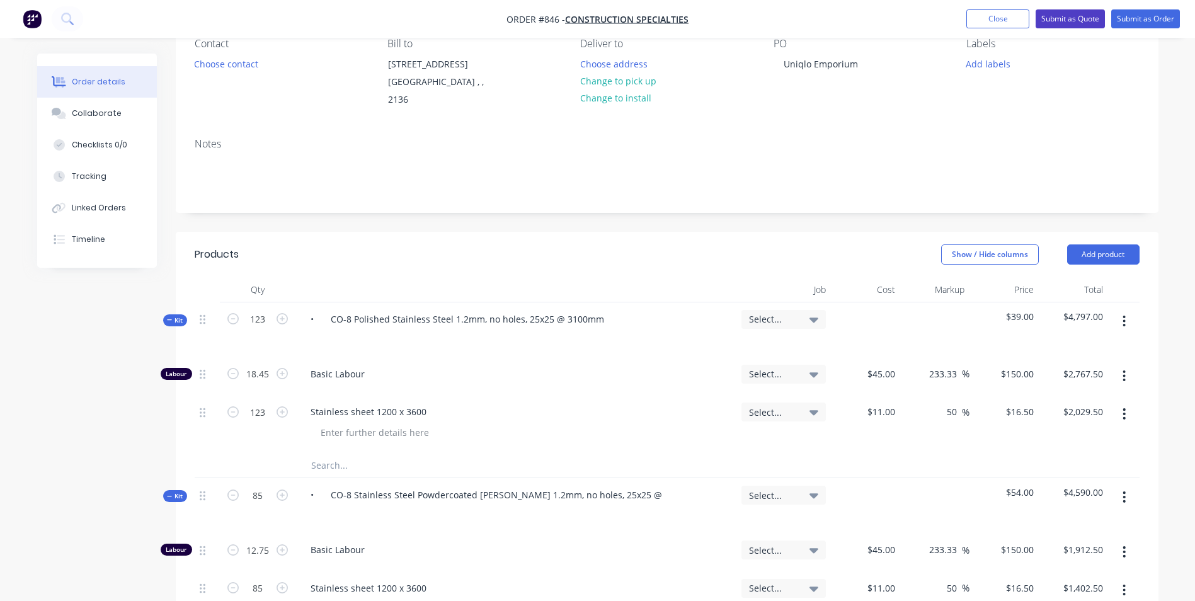
click at [1074, 20] on button "Submit as Quote" at bounding box center [1070, 18] width 69 height 19
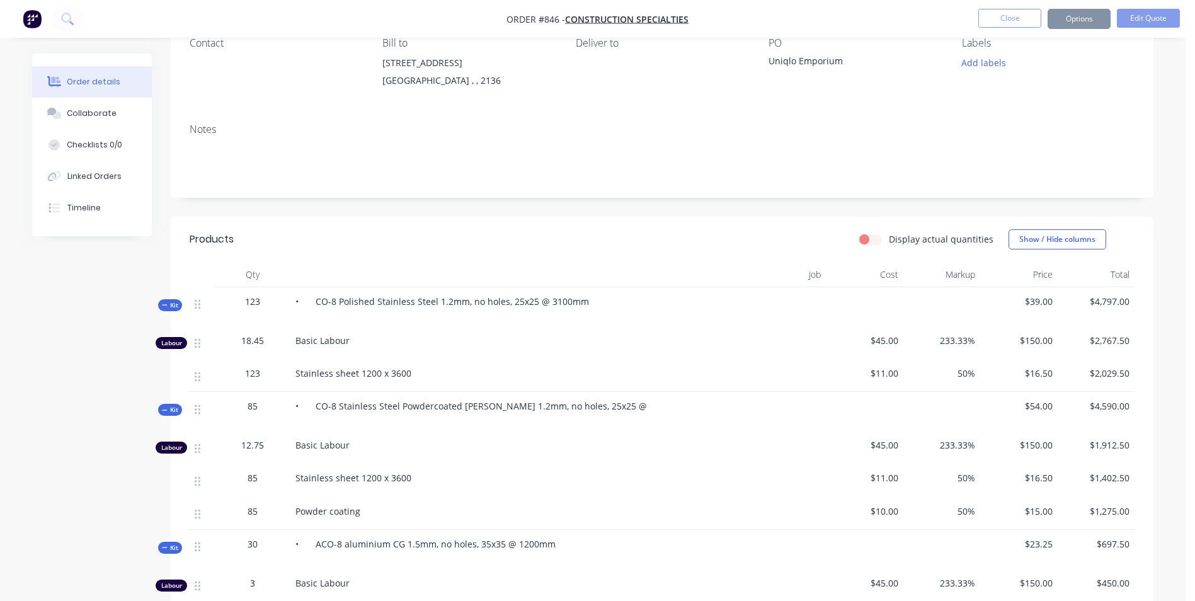
scroll to position [0, 0]
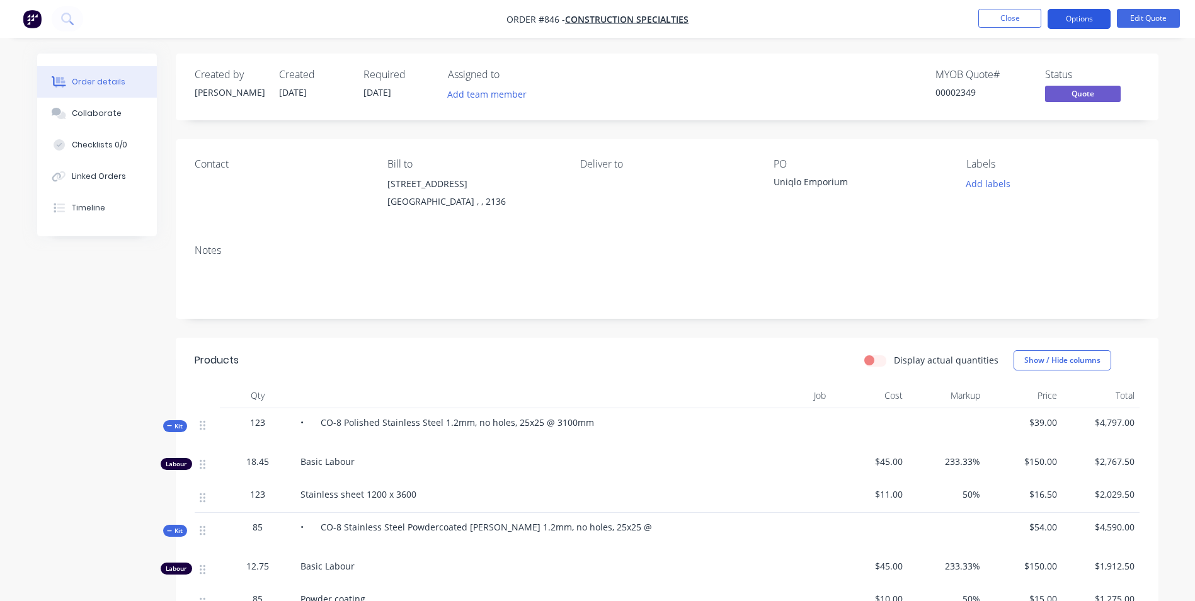
click at [1087, 13] on button "Options" at bounding box center [1079, 19] width 63 height 20
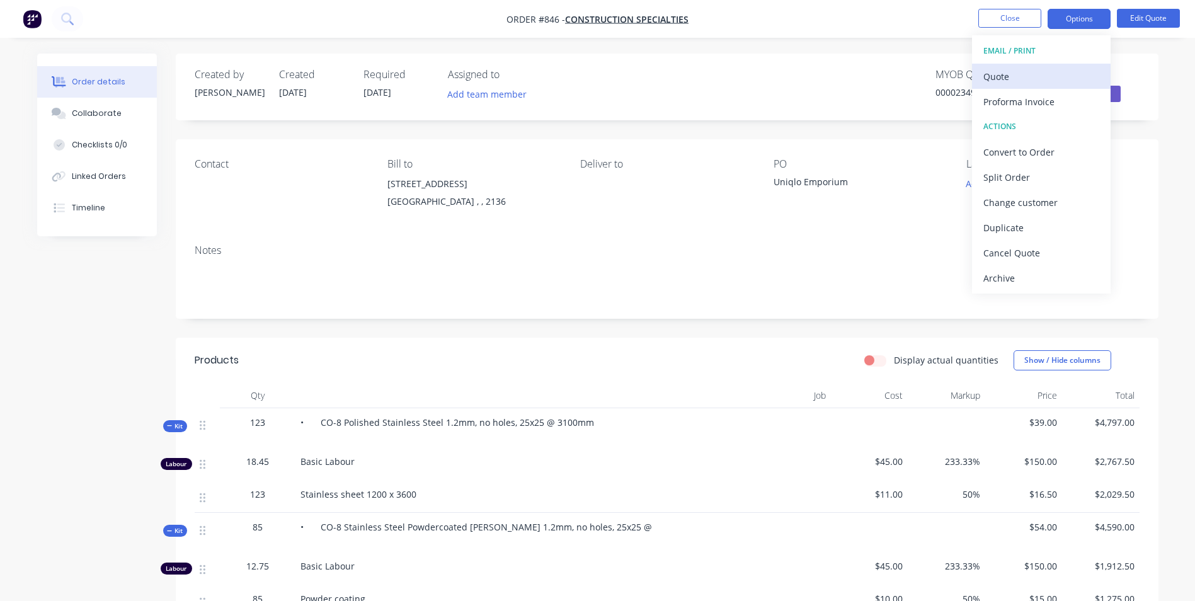
click at [1003, 79] on div "Quote" at bounding box center [1041, 76] width 116 height 18
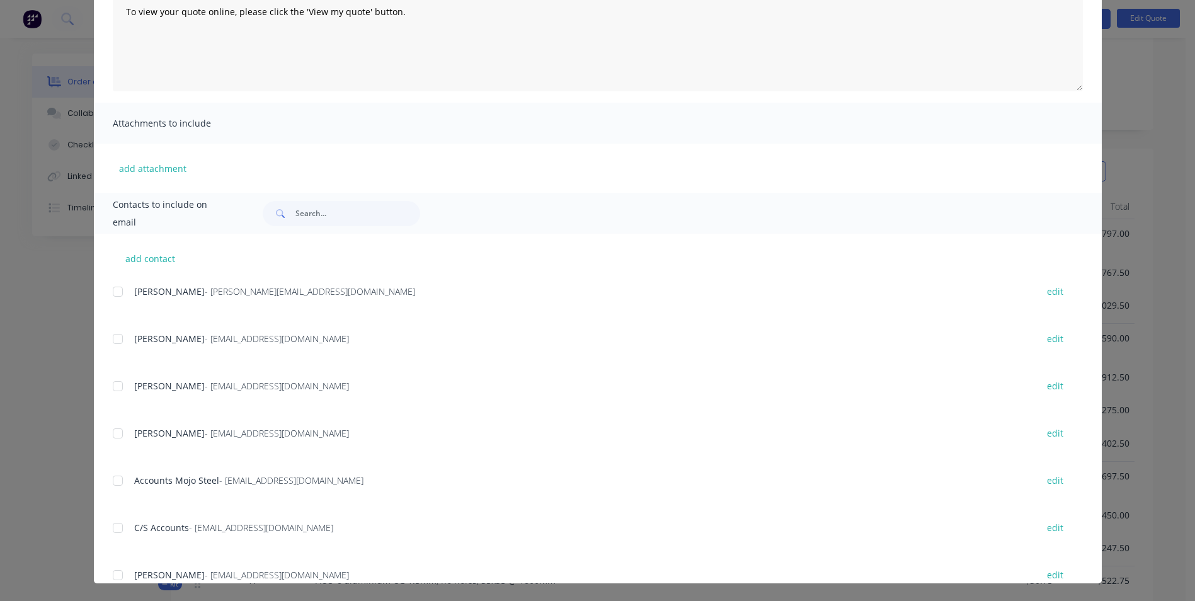
click at [123, 342] on div at bounding box center [117, 338] width 25 height 25
click at [115, 379] on div at bounding box center [117, 386] width 25 height 25
click at [118, 432] on div at bounding box center [117, 433] width 25 height 25
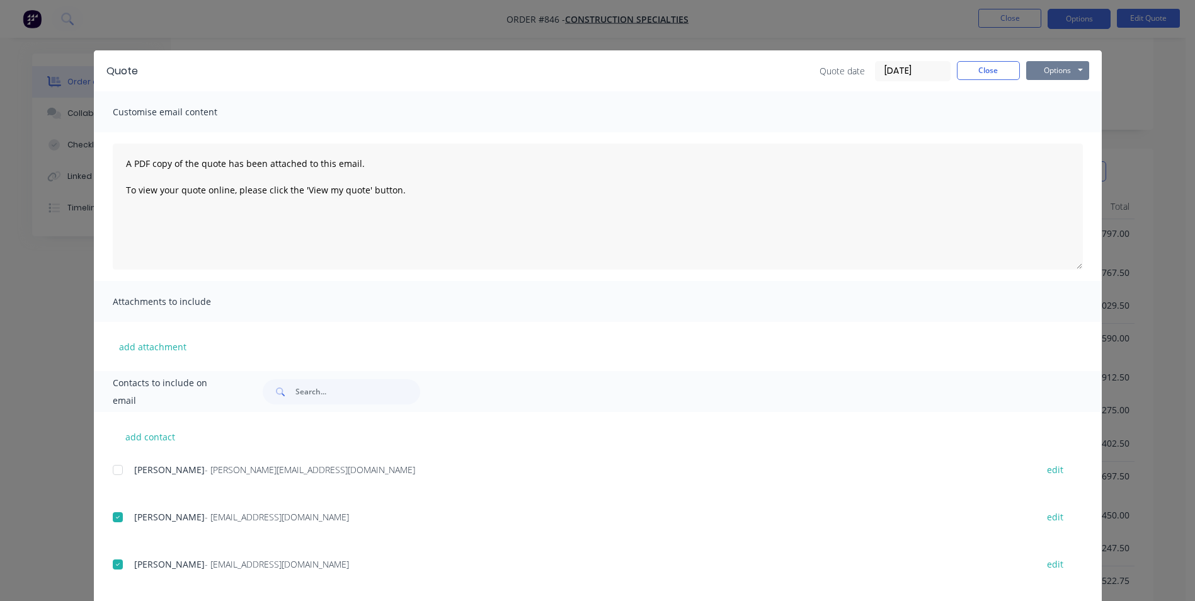
click at [1035, 75] on button "Options" at bounding box center [1057, 70] width 63 height 19
click at [1049, 136] on button "Email" at bounding box center [1066, 134] width 81 height 21
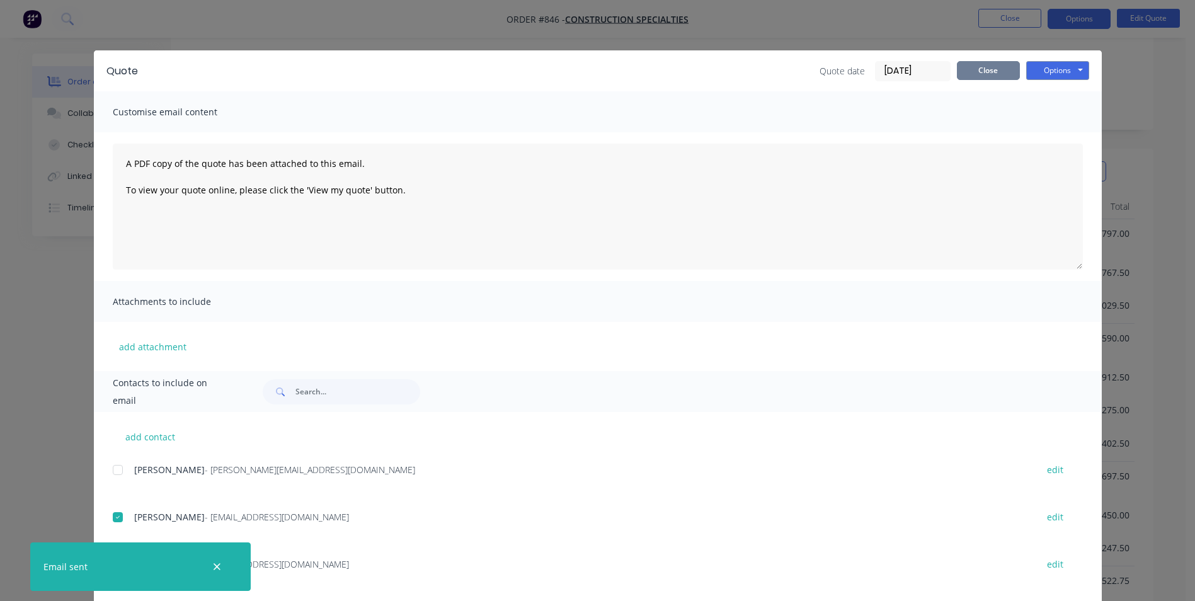
click at [980, 64] on button "Close" at bounding box center [988, 70] width 63 height 19
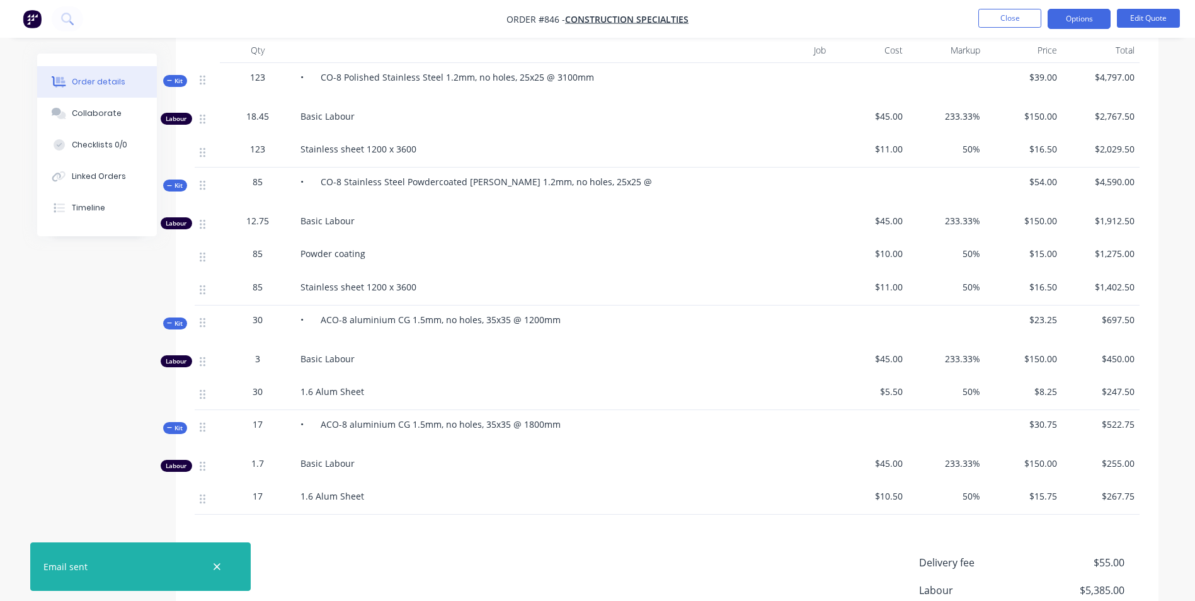
scroll to position [315, 0]
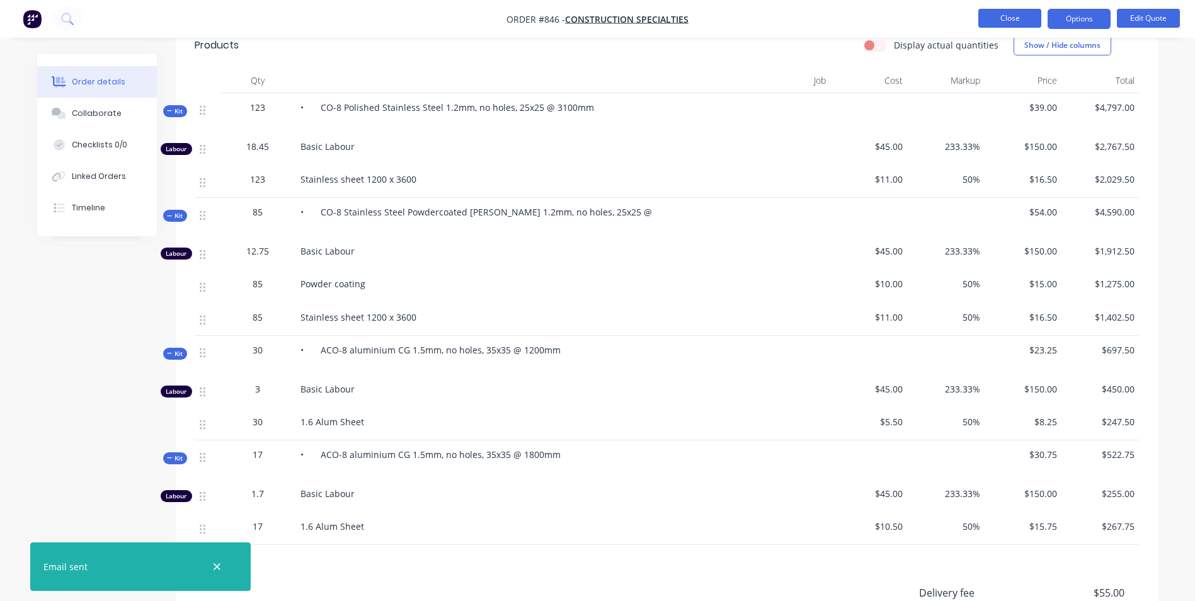
click at [1003, 23] on button "Close" at bounding box center [1009, 18] width 63 height 19
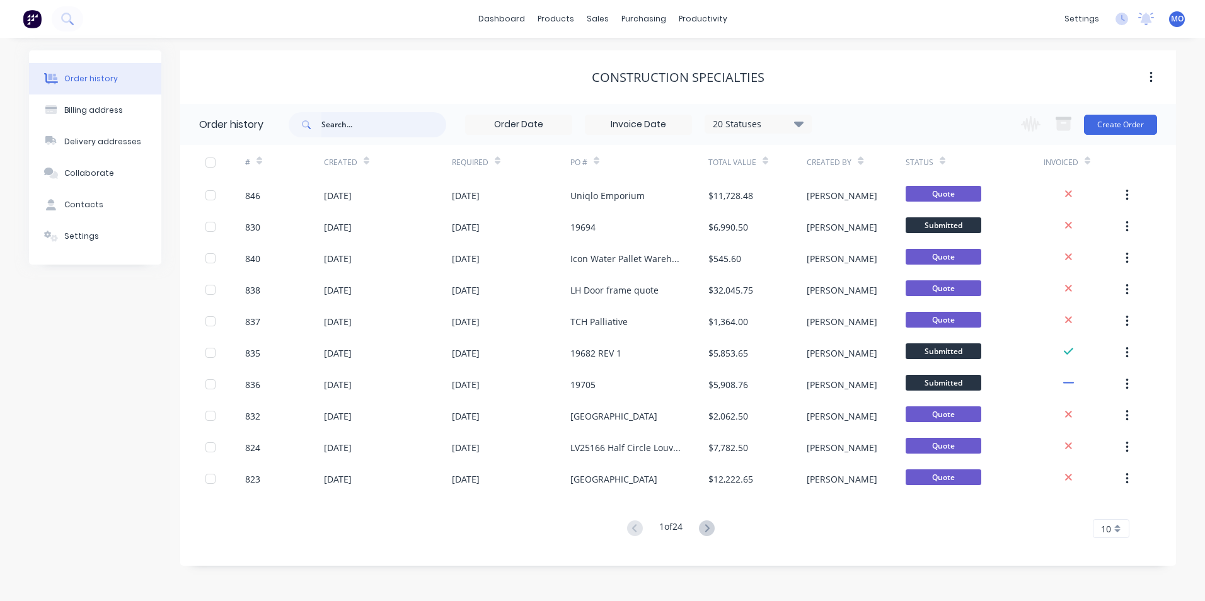
click at [394, 126] on input "text" at bounding box center [383, 124] width 125 height 25
type input "714"
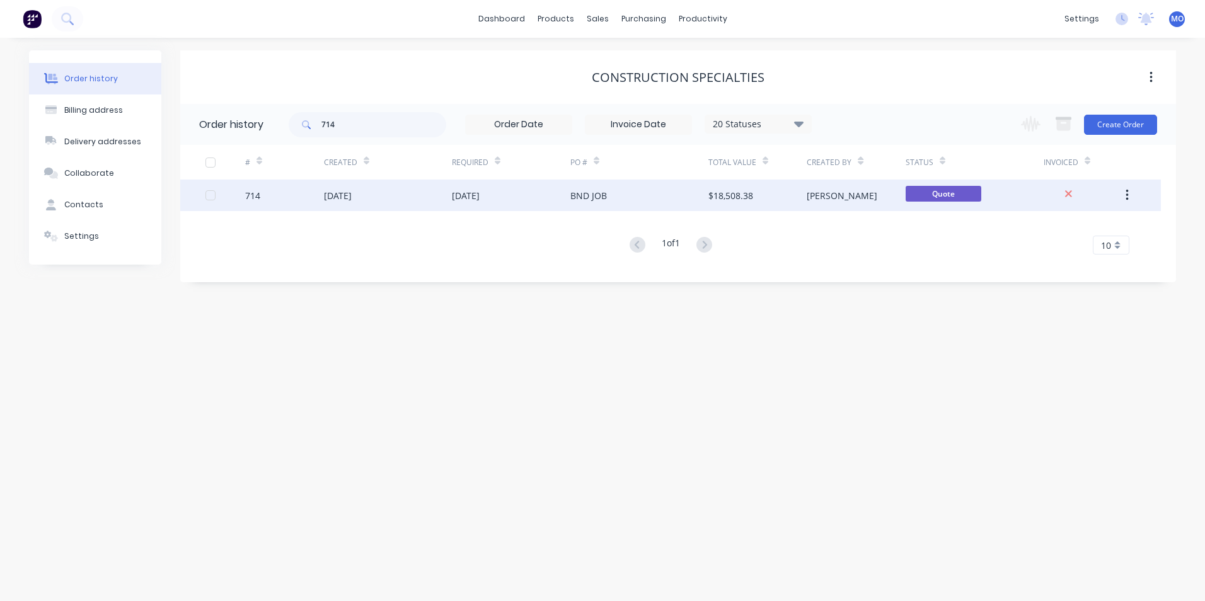
click at [350, 204] on div "[DATE]" at bounding box center [388, 196] width 128 height 32
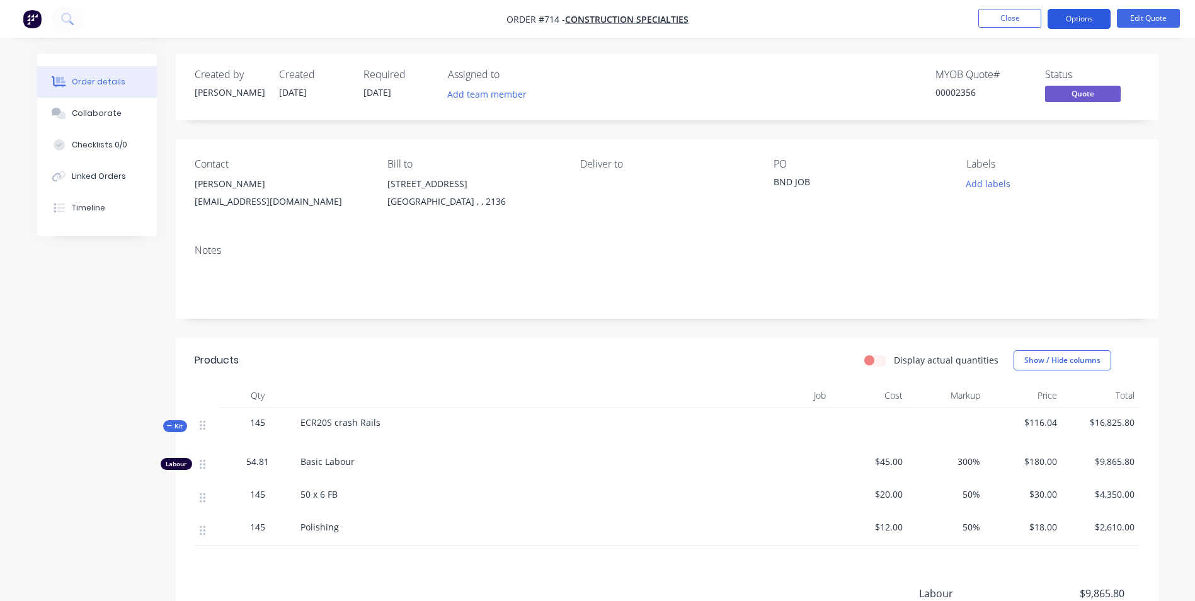
click at [1094, 26] on button "Options" at bounding box center [1079, 19] width 63 height 20
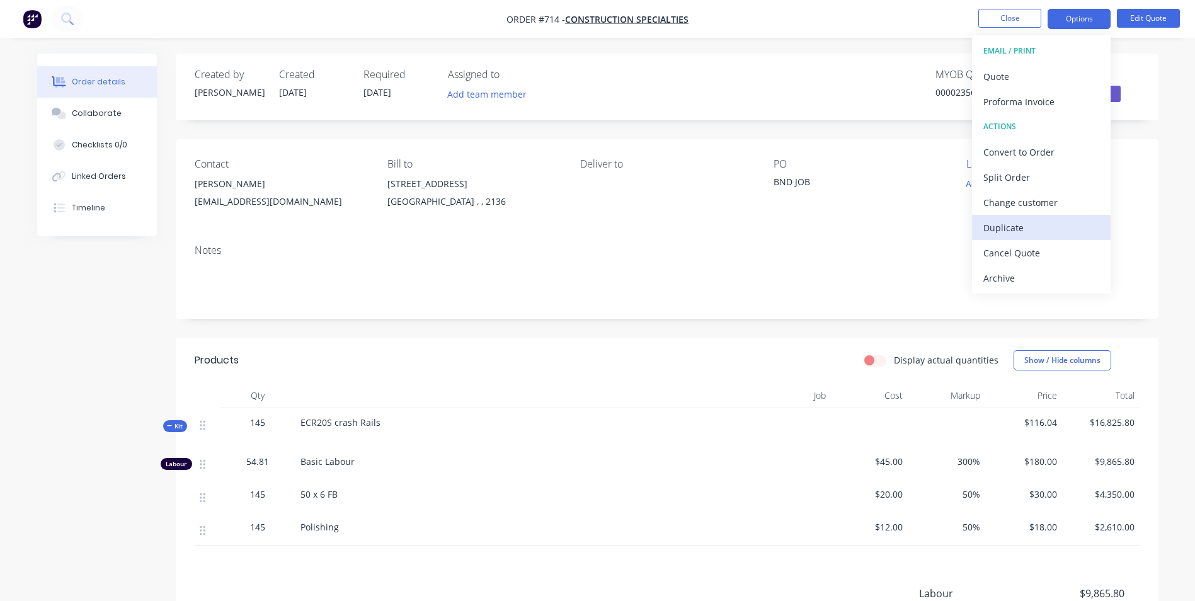
click at [1007, 232] on div "Duplicate" at bounding box center [1041, 228] width 116 height 18
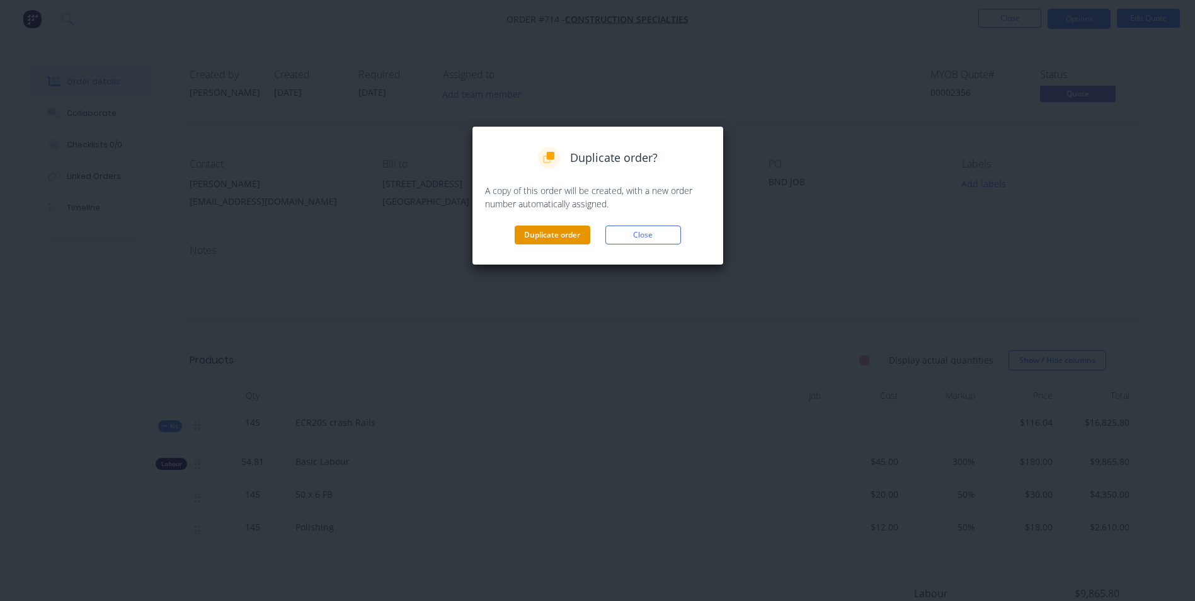
click at [572, 233] on button "Duplicate order" at bounding box center [553, 235] width 76 height 19
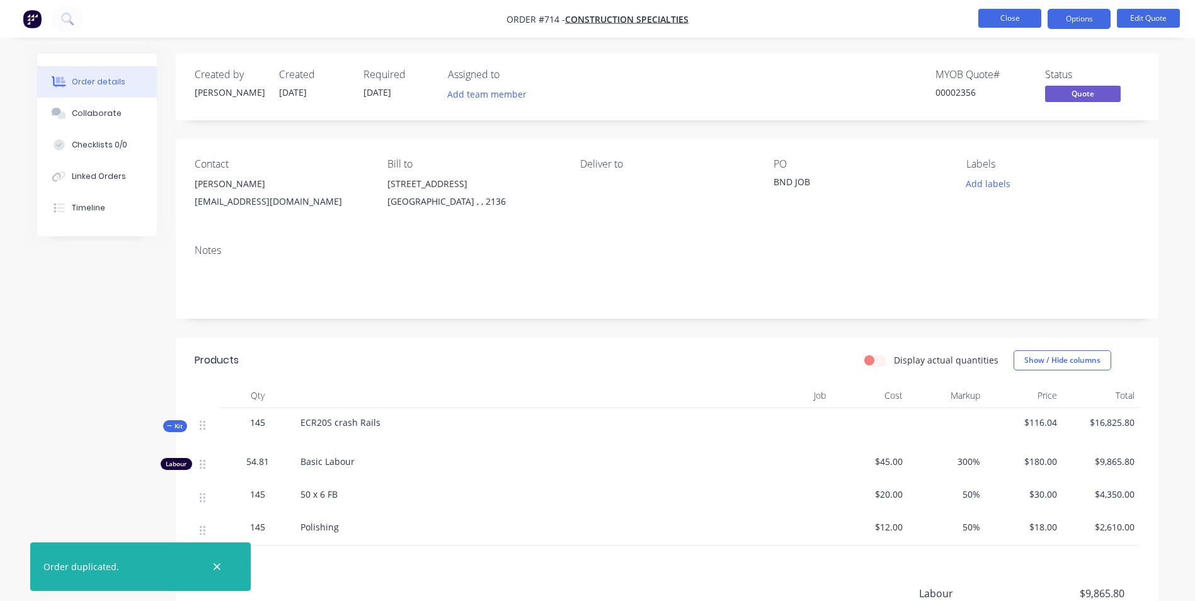
click at [1024, 13] on button "Close" at bounding box center [1009, 18] width 63 height 19
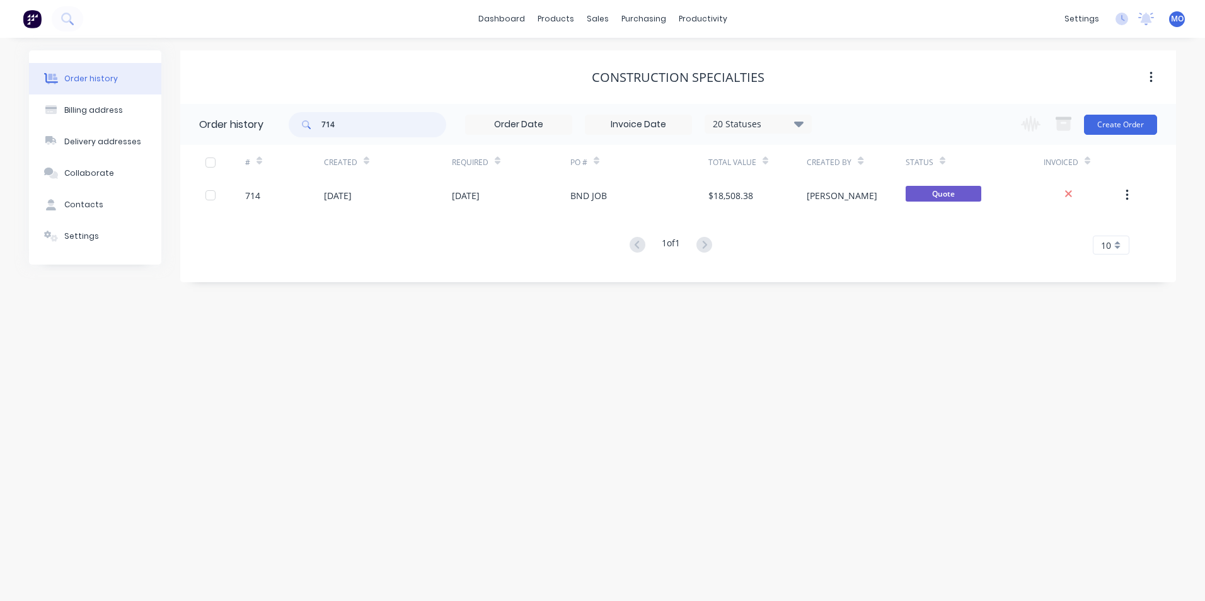
drag, startPoint x: 355, startPoint y: 125, endPoint x: 310, endPoint y: 133, distance: 45.5
click at [307, 132] on div "714" at bounding box center [368, 124] width 158 height 25
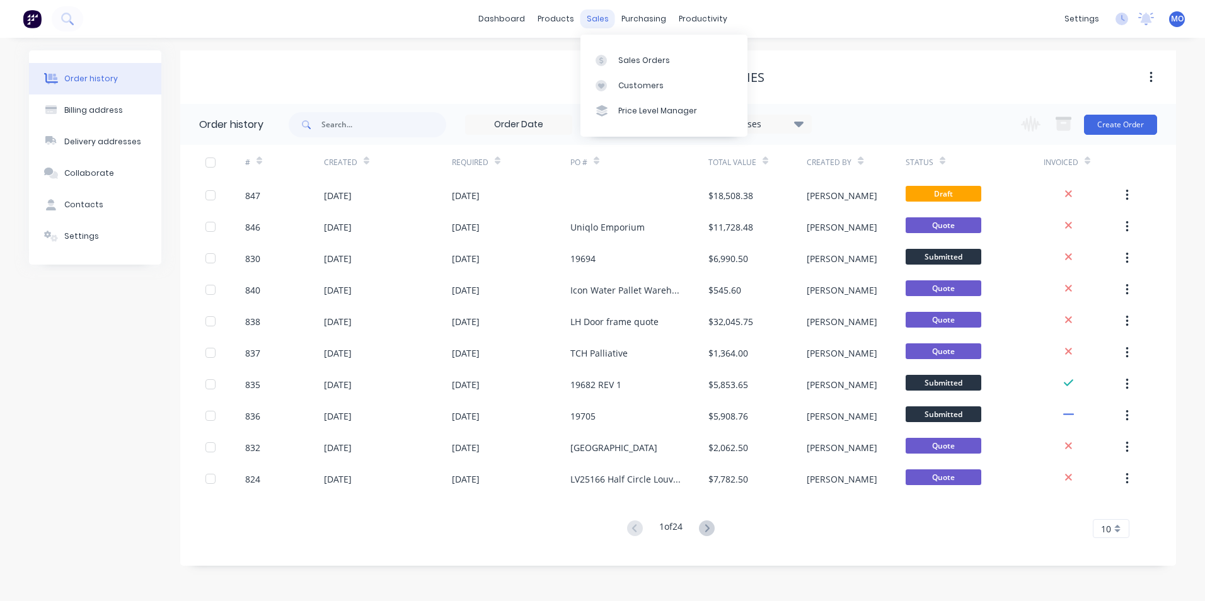
click at [596, 25] on div "sales" at bounding box center [597, 18] width 35 height 19
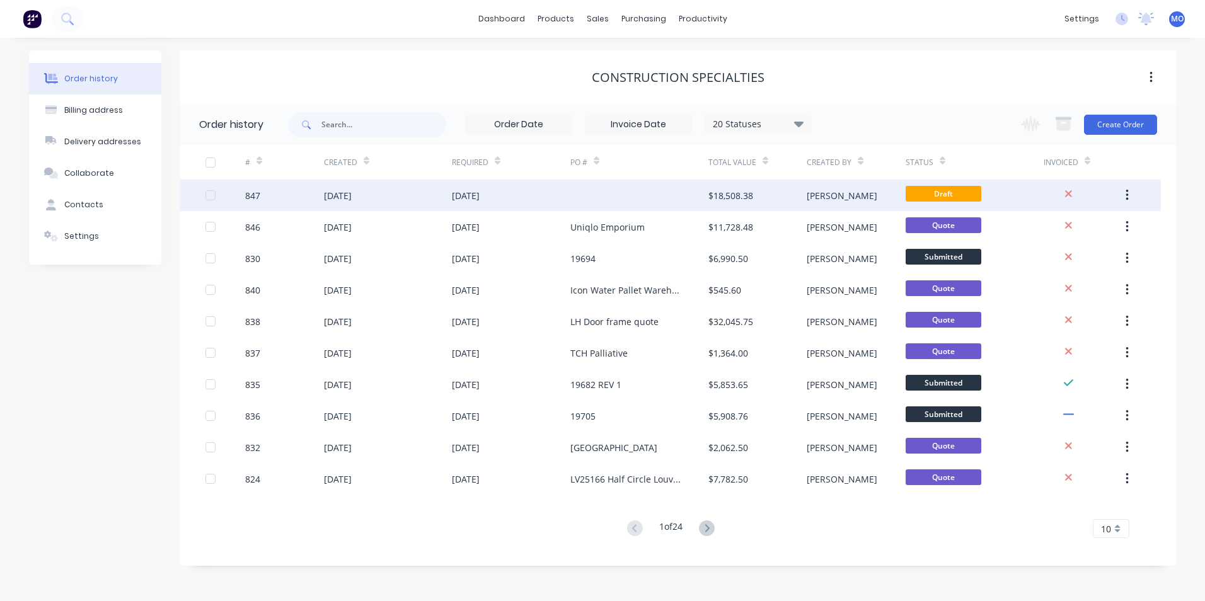
click at [430, 192] on div "[DATE]" at bounding box center [388, 196] width 128 height 32
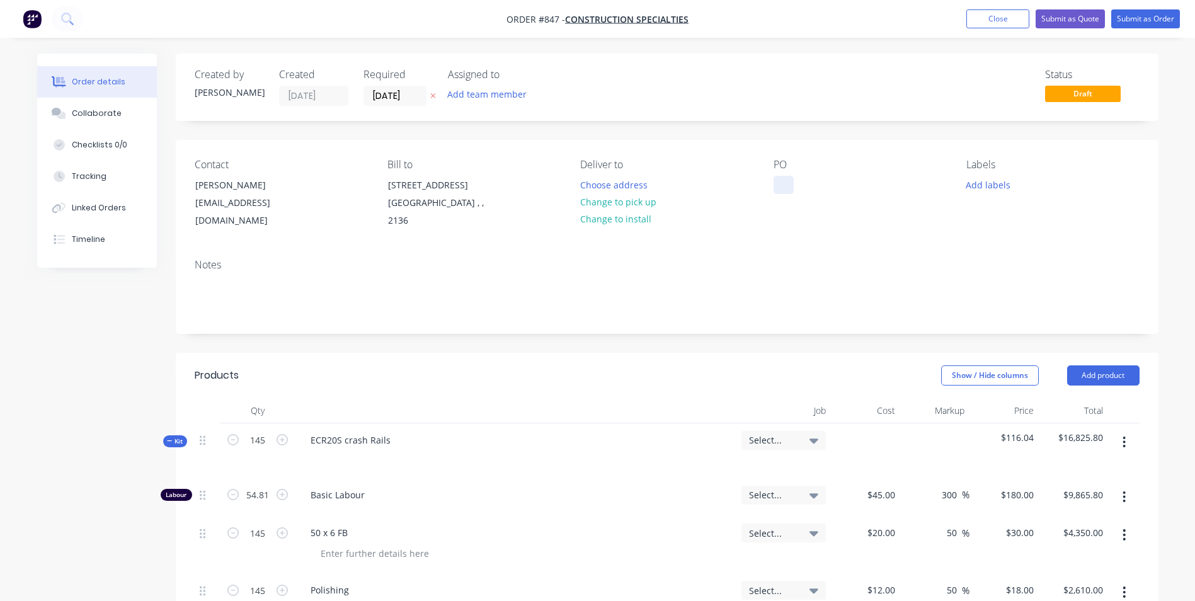
click at [782, 188] on div at bounding box center [784, 185] width 20 height 18
paste div
click at [264, 436] on input "145" at bounding box center [257, 440] width 33 height 19
type input "68"
type input "25.704"
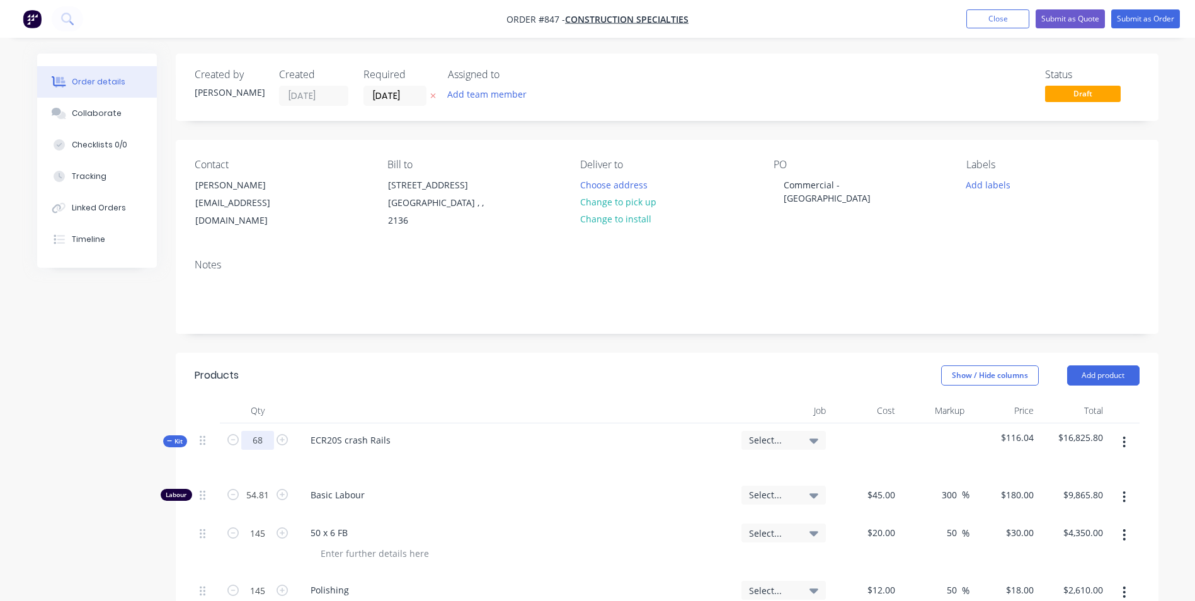
type input "$4,626.72"
type input "68"
type input "$2,040.00"
type input "68"
type input "$1,224.00"
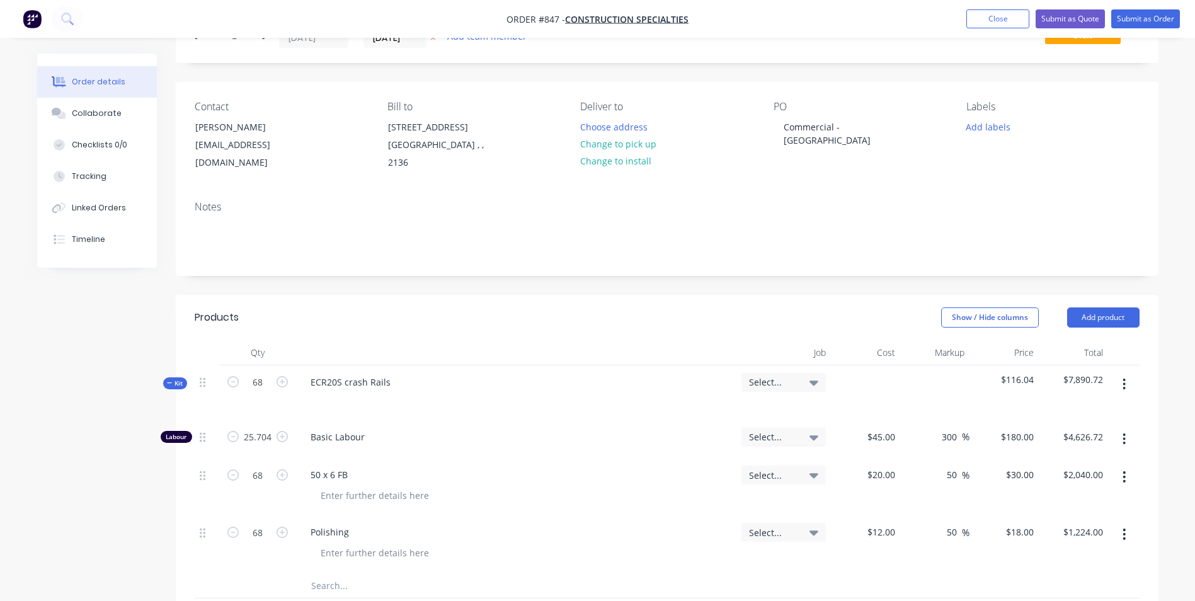
scroll to position [126, 0]
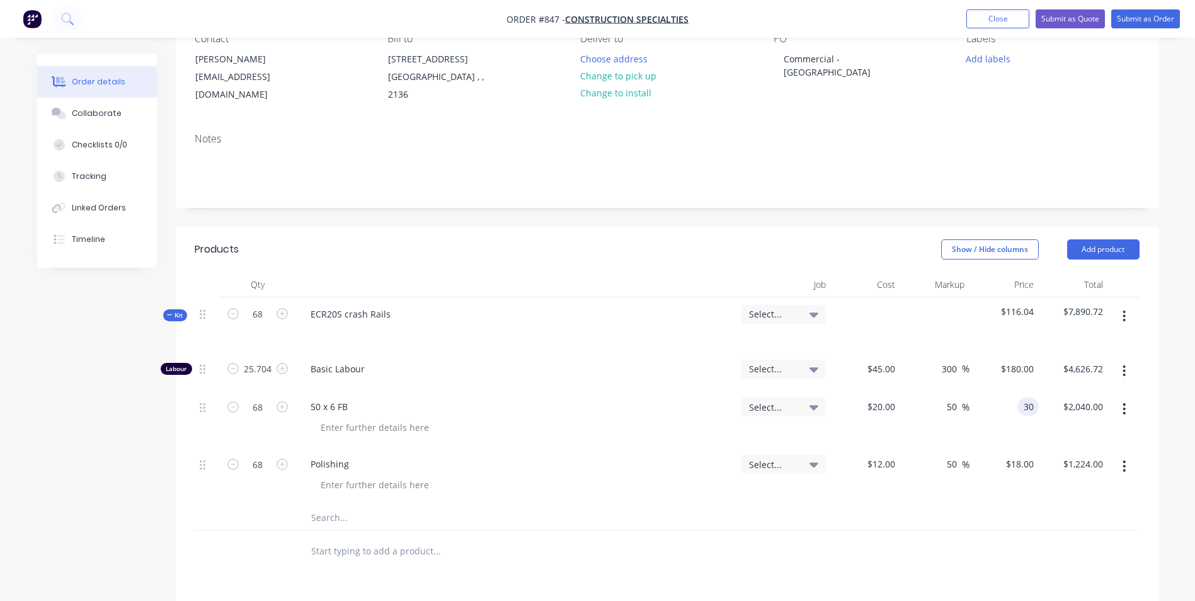
click at [1021, 412] on div "30 30" at bounding box center [1027, 407] width 21 height 18
type input "35"
type input "75"
type input "$35.00"
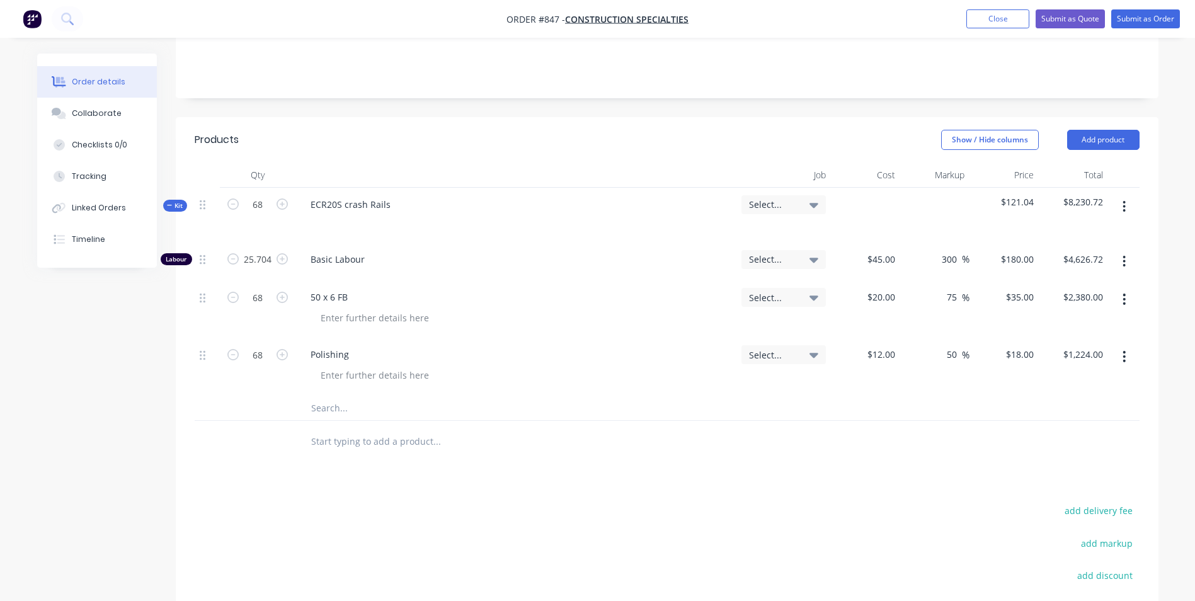
scroll to position [229, 0]
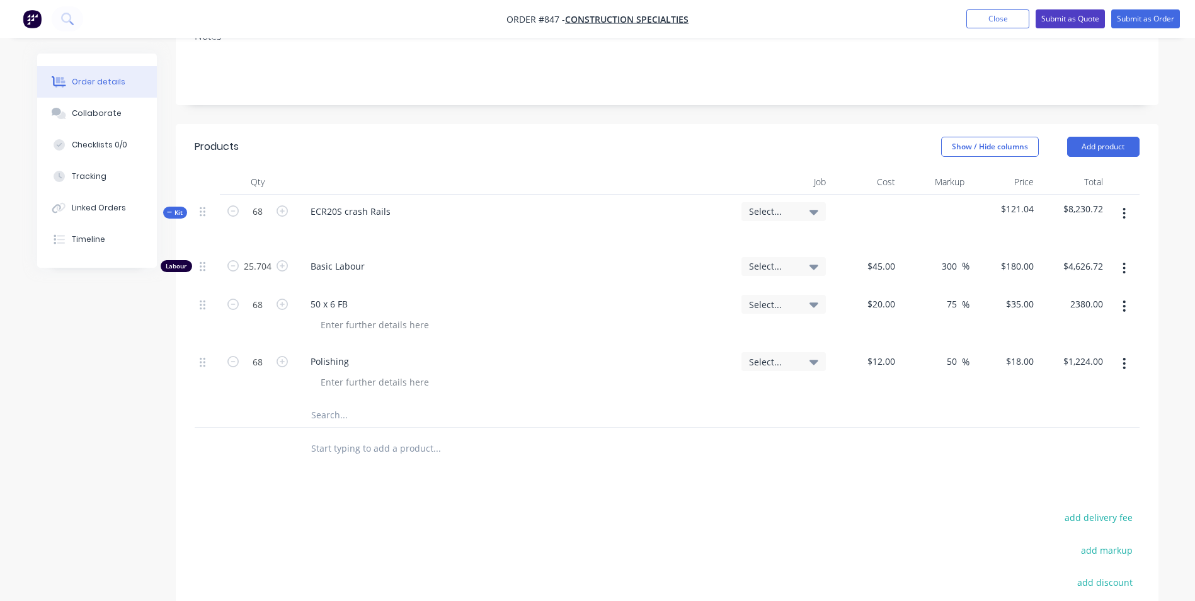
click at [1062, 24] on button "Submit as Quote" at bounding box center [1070, 18] width 69 height 19
type input "$2,380.00"
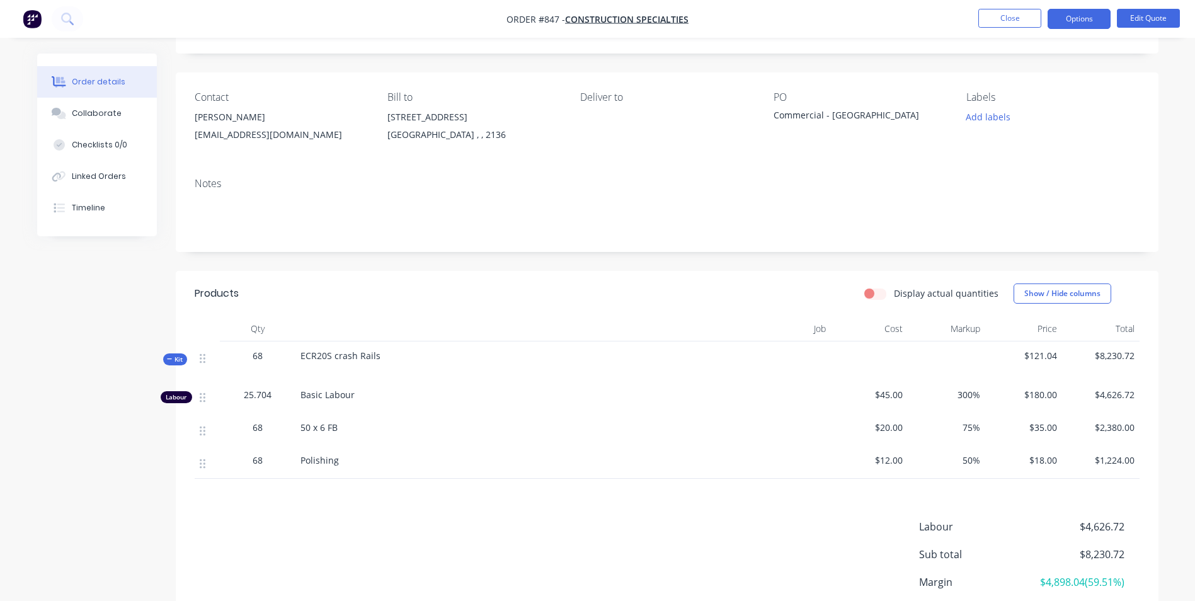
scroll to position [126, 0]
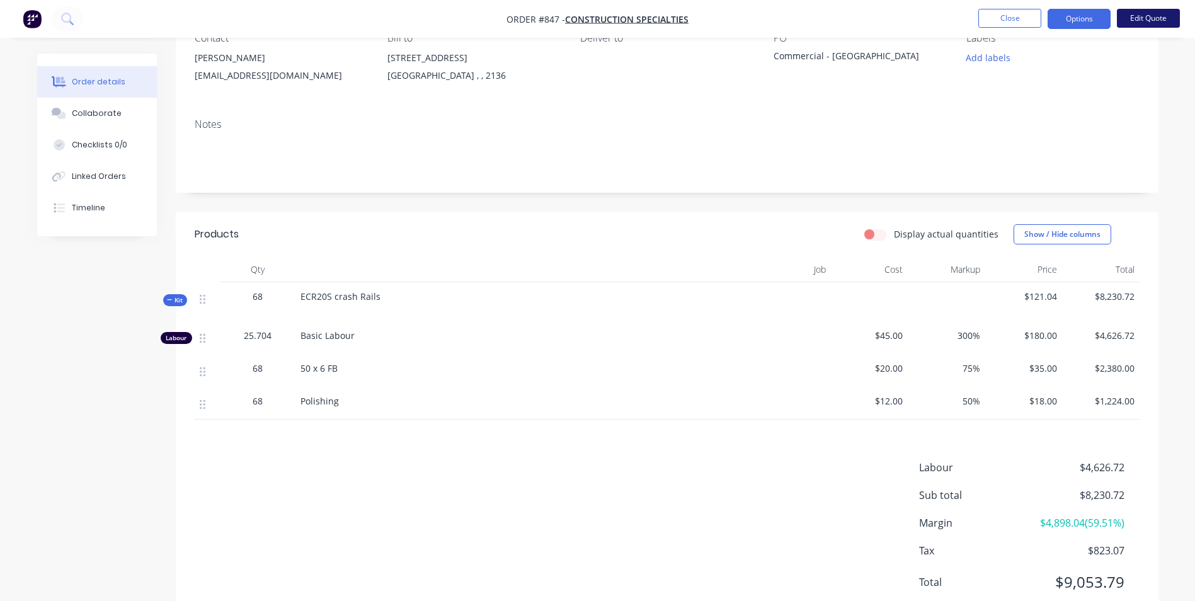
click at [1162, 21] on button "Edit Quote" at bounding box center [1148, 18] width 63 height 19
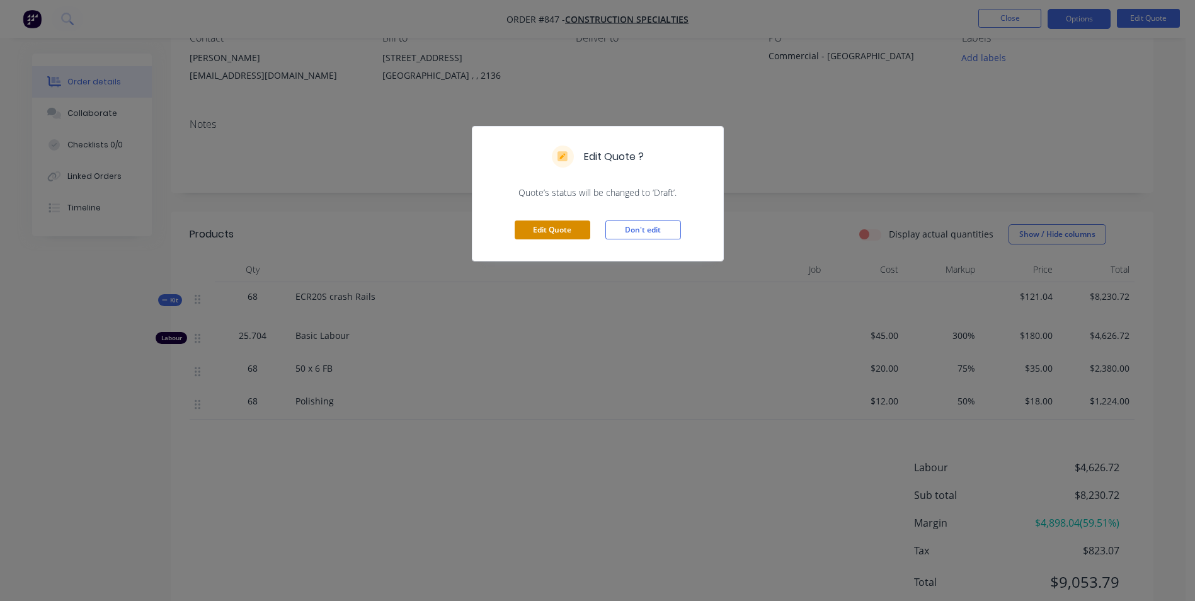
click at [547, 232] on button "Edit Quote" at bounding box center [553, 230] width 76 height 19
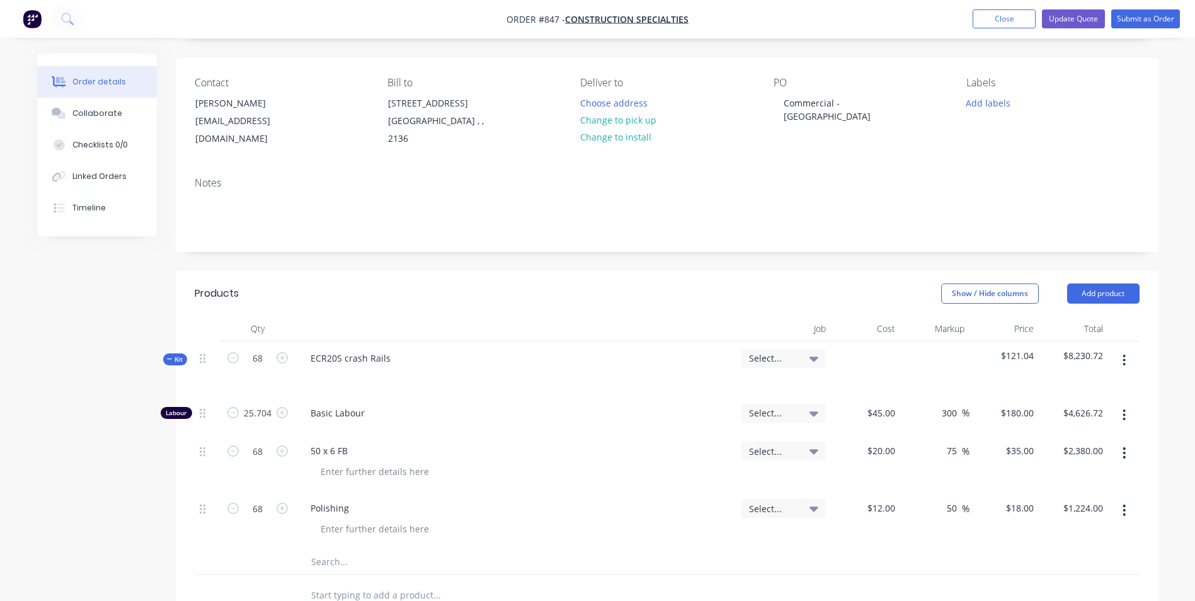
scroll to position [189, 0]
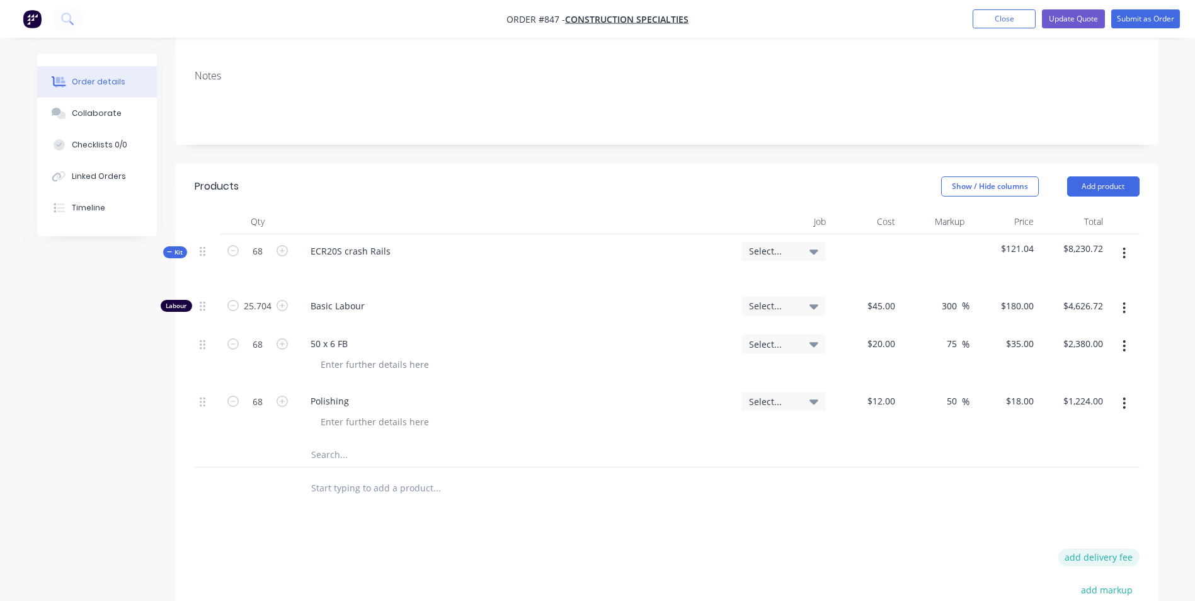
click at [1115, 565] on button "add delivery fee" at bounding box center [1098, 557] width 81 height 17
type input "55"
click at [1072, 25] on button "Update Quote" at bounding box center [1073, 18] width 63 height 19
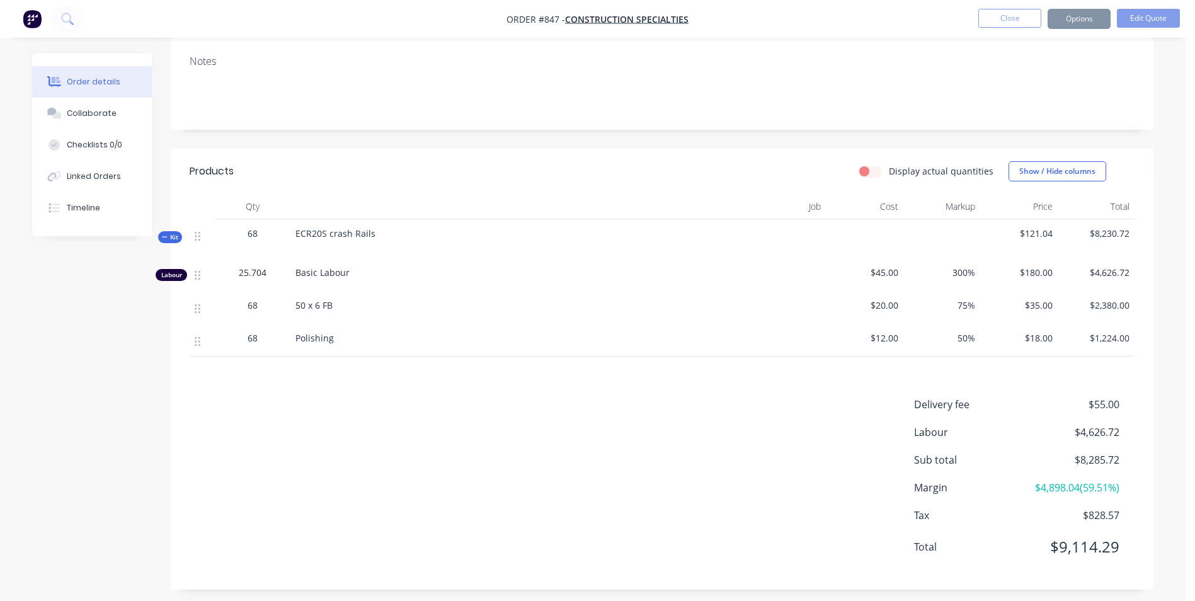
scroll to position [0, 0]
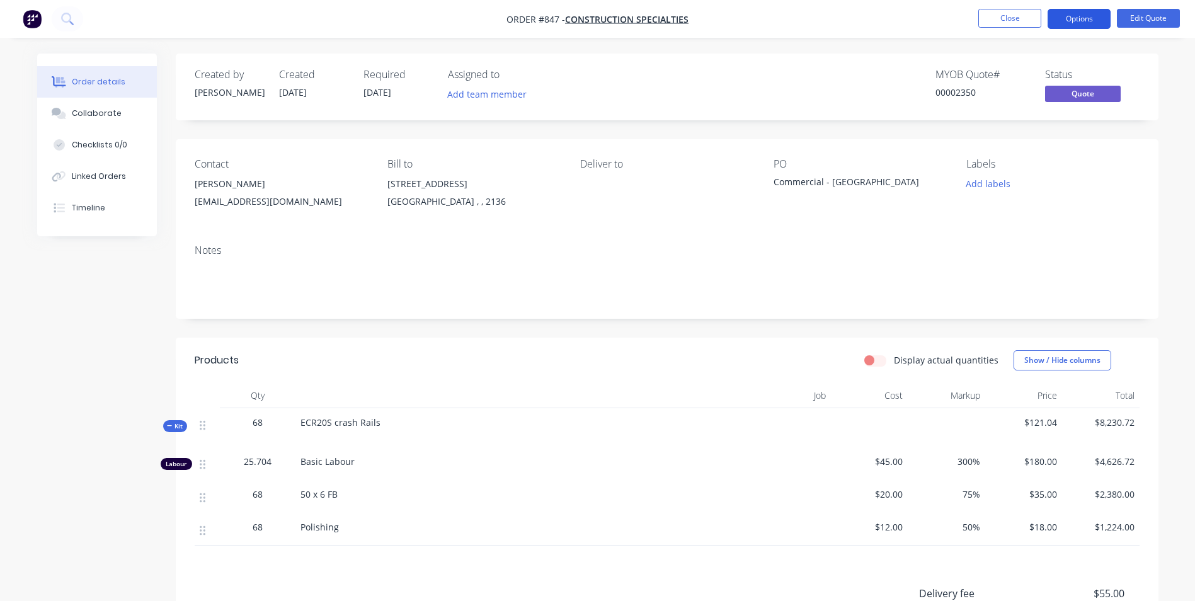
click at [1075, 18] on button "Options" at bounding box center [1079, 19] width 63 height 20
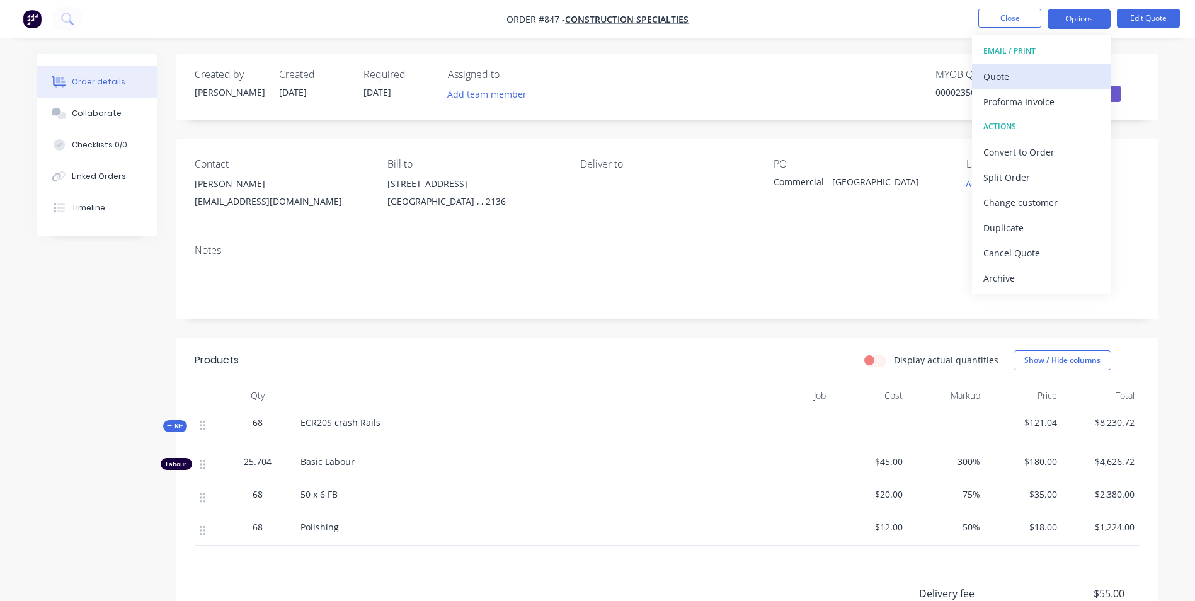
click at [1029, 74] on div "Quote" at bounding box center [1041, 76] width 116 height 18
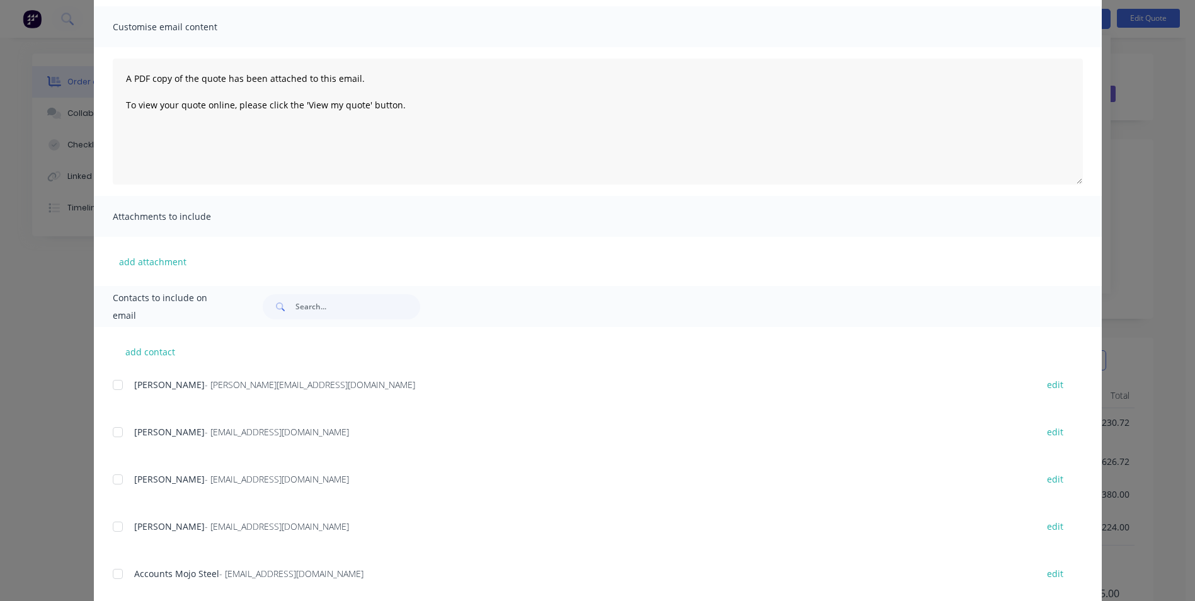
scroll to position [178, 0]
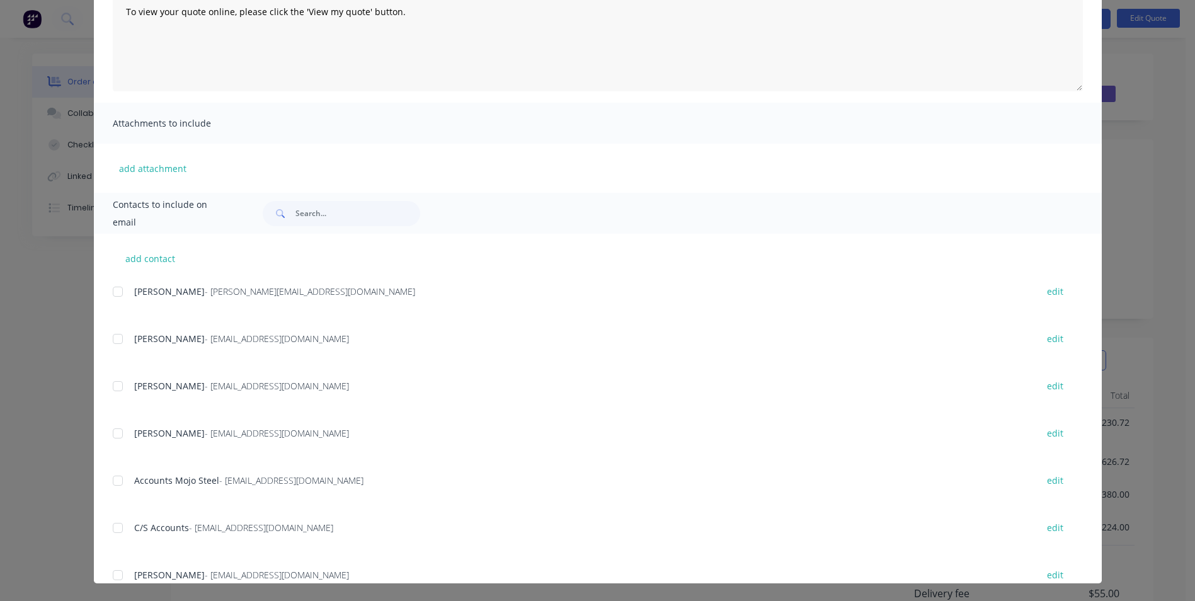
drag, startPoint x: 110, startPoint y: 340, endPoint x: 115, endPoint y: 371, distance: 31.3
click at [108, 340] on div at bounding box center [117, 338] width 25 height 25
click at [121, 395] on div at bounding box center [117, 386] width 25 height 25
click at [121, 432] on div at bounding box center [117, 433] width 25 height 25
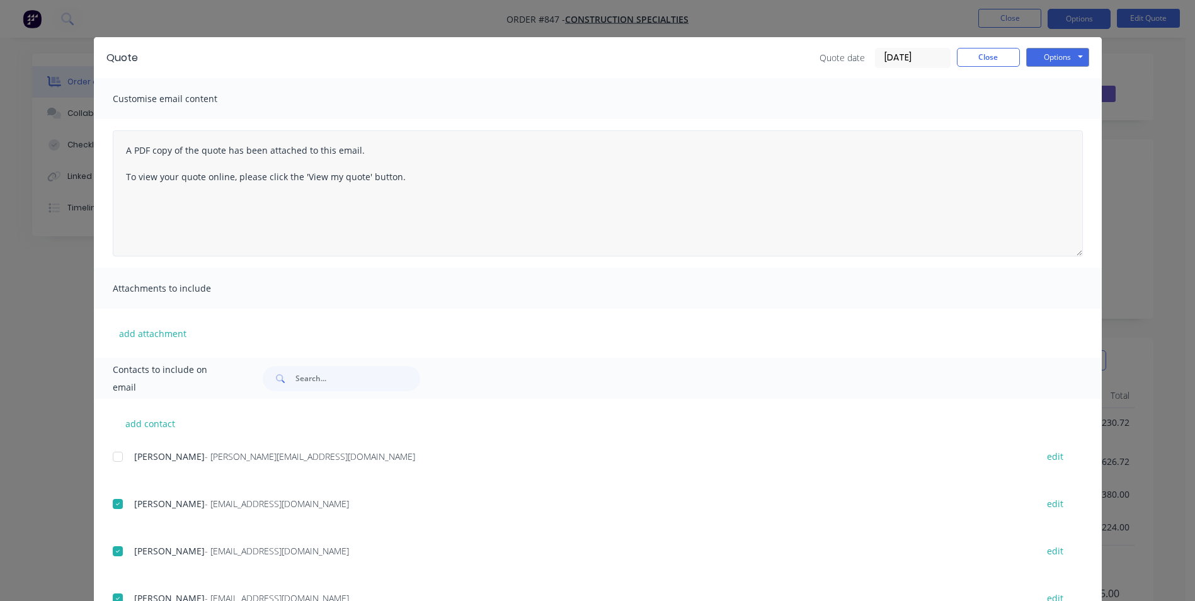
scroll to position [0, 0]
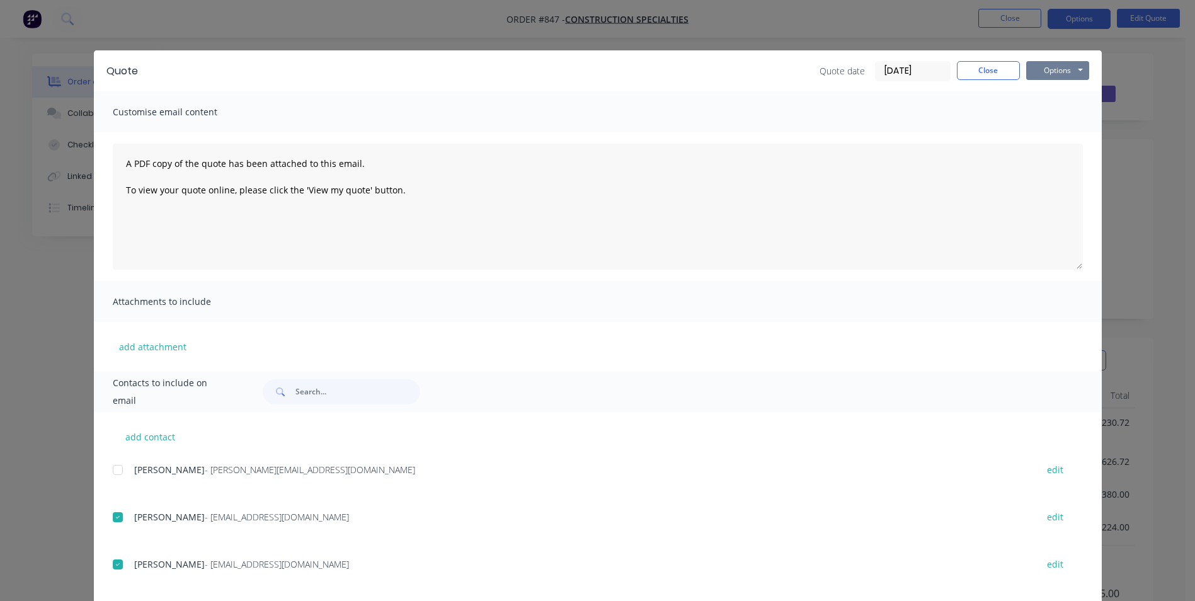
click at [1063, 64] on button "Options" at bounding box center [1057, 70] width 63 height 19
click at [1058, 136] on button "Email" at bounding box center [1066, 134] width 81 height 21
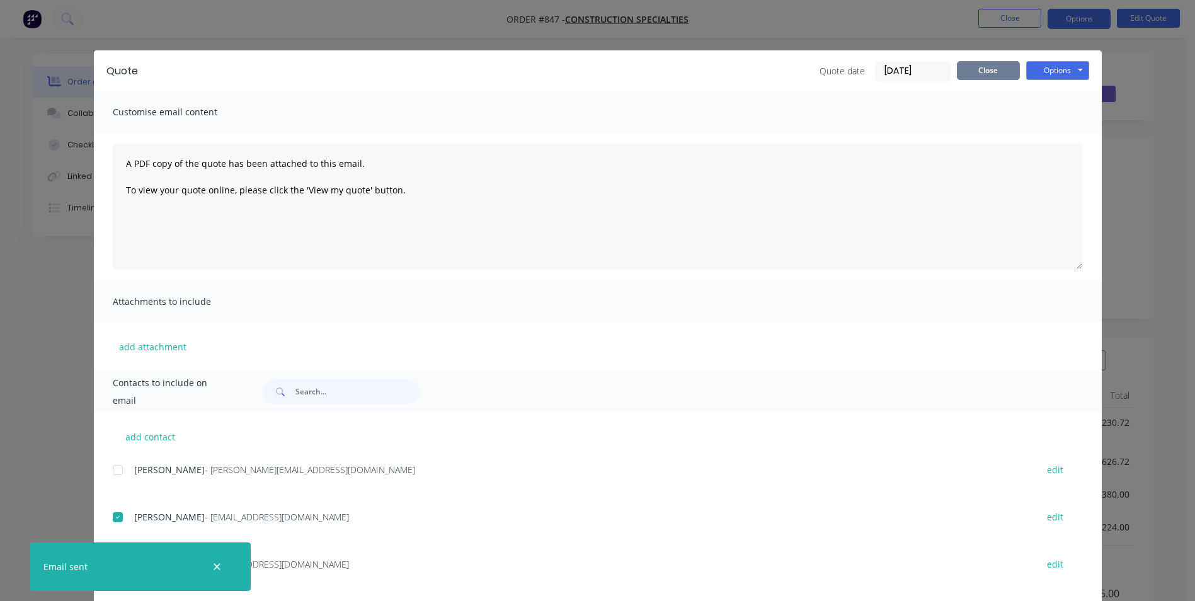
click at [983, 74] on button "Close" at bounding box center [988, 70] width 63 height 19
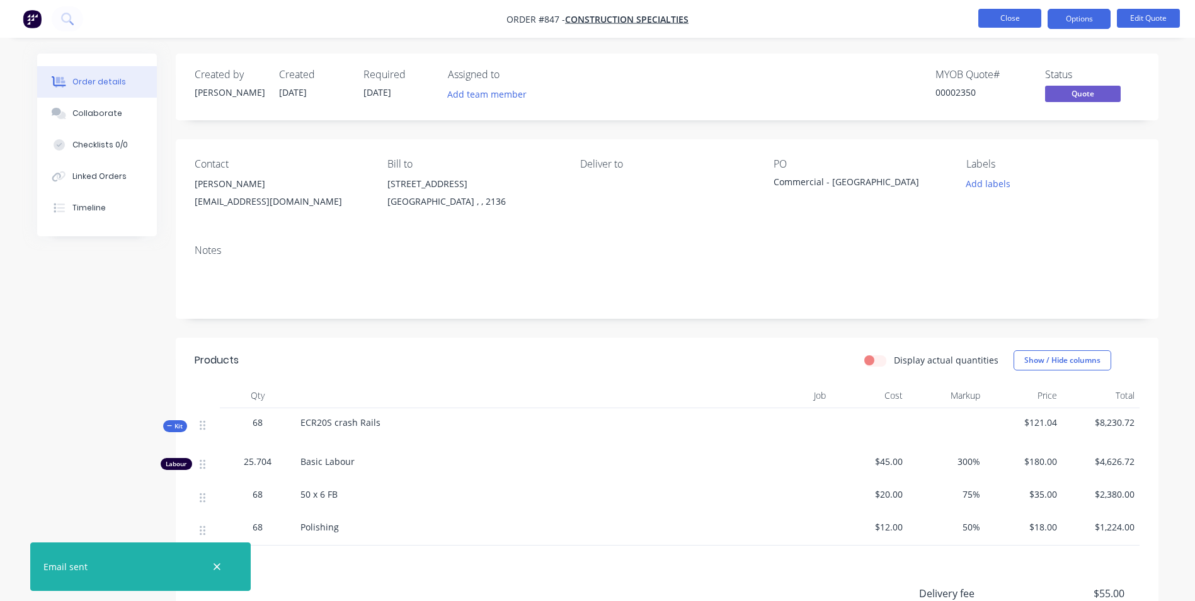
click at [1029, 21] on button "Close" at bounding box center [1009, 18] width 63 height 19
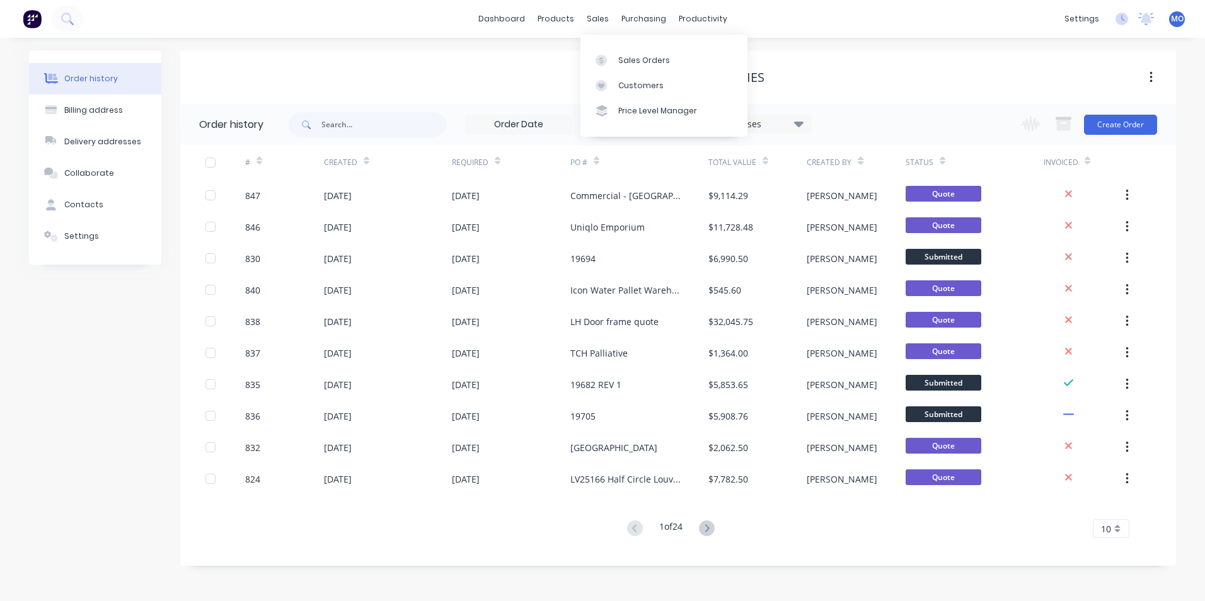
click at [586, 6] on div "dashboard products sales purchasing productivity dashboard products Product Cat…" at bounding box center [602, 19] width 1205 height 38
click at [631, 68] on link "Sales Orders" at bounding box center [663, 59] width 167 height 25
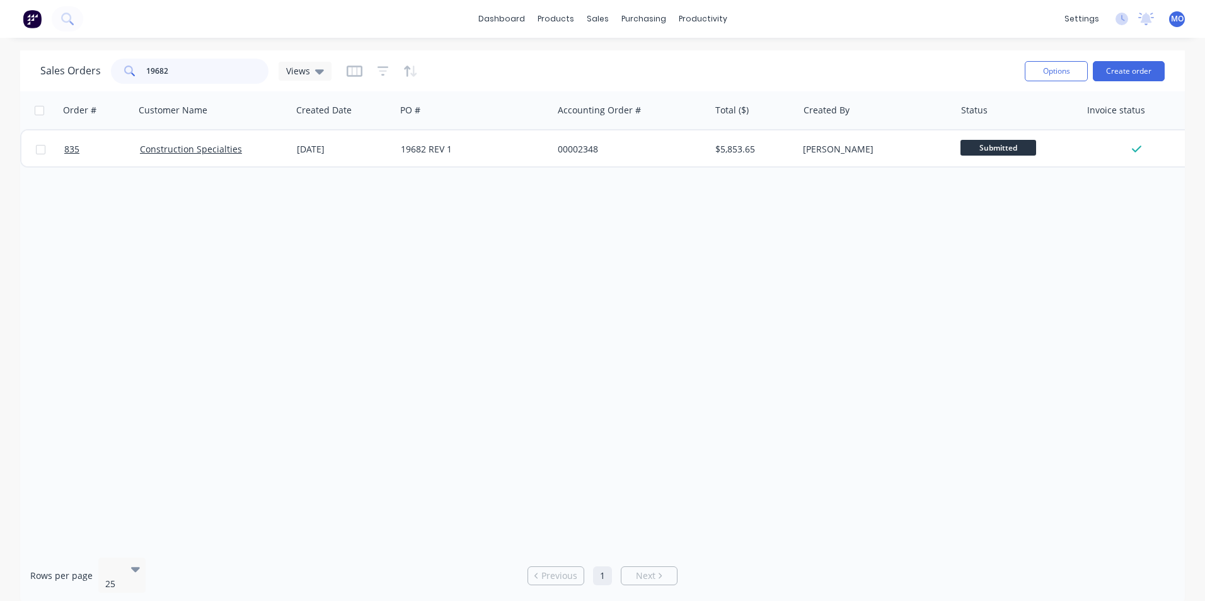
click at [181, 74] on input "19682" at bounding box center [207, 71] width 123 height 25
drag, startPoint x: 181, startPoint y: 74, endPoint x: 151, endPoint y: 74, distance: 30.9
click at [151, 74] on input "19682" at bounding box center [207, 71] width 123 height 25
type input "844"
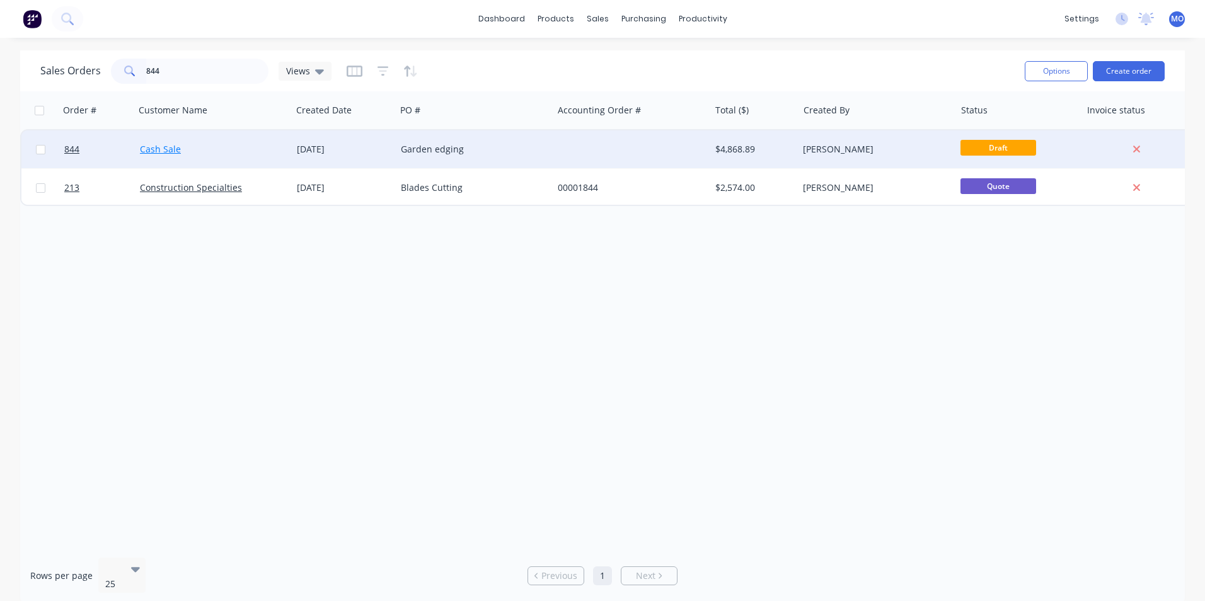
click at [164, 149] on link "Cash Sale" at bounding box center [160, 149] width 41 height 12
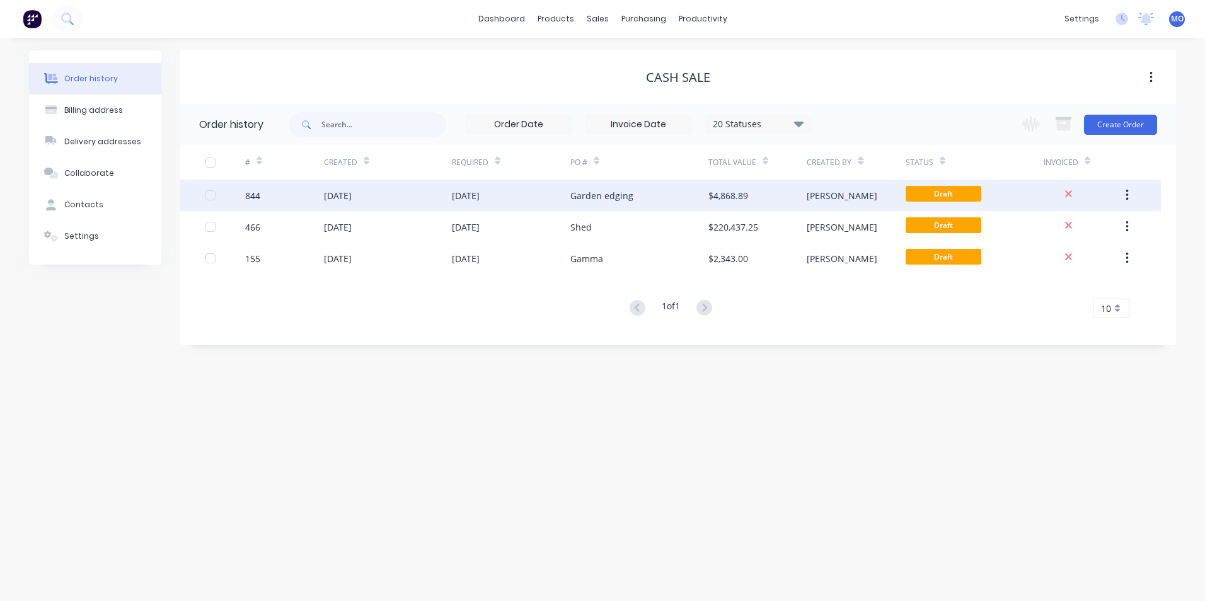
click at [336, 197] on div "[DATE]" at bounding box center [338, 195] width 28 height 13
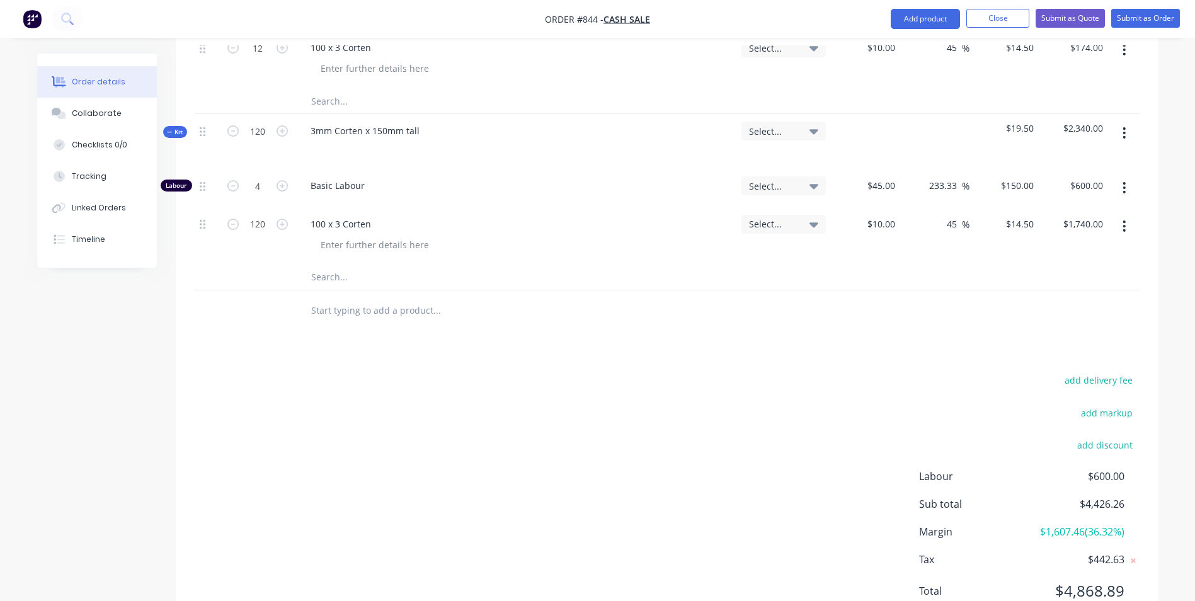
scroll to position [882, 0]
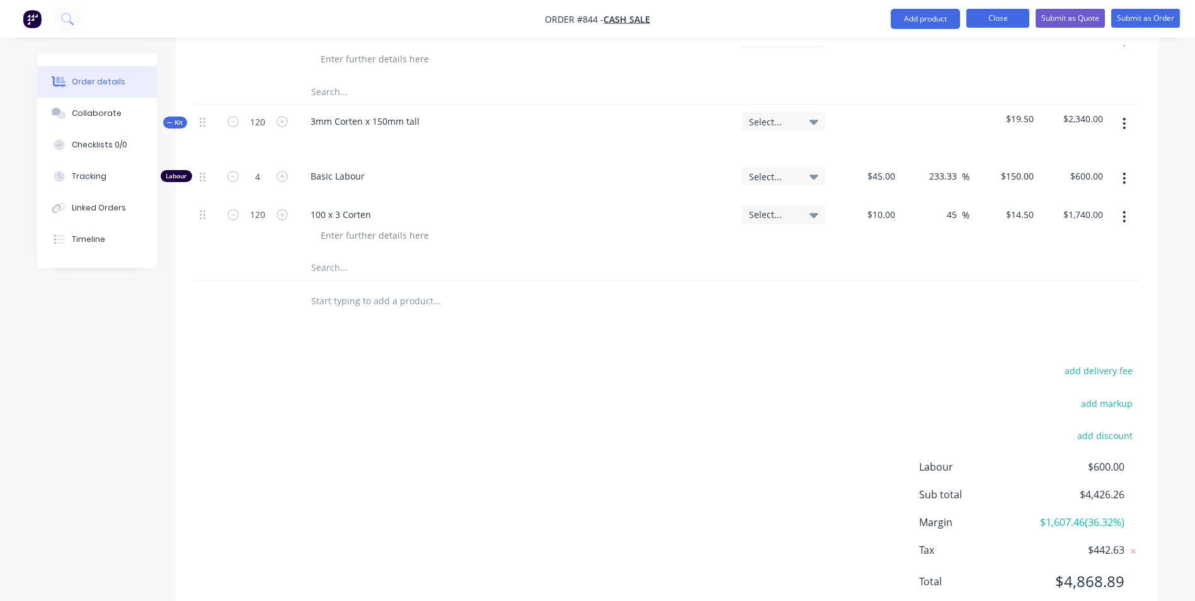
click at [1022, 21] on button "Close" at bounding box center [997, 18] width 63 height 19
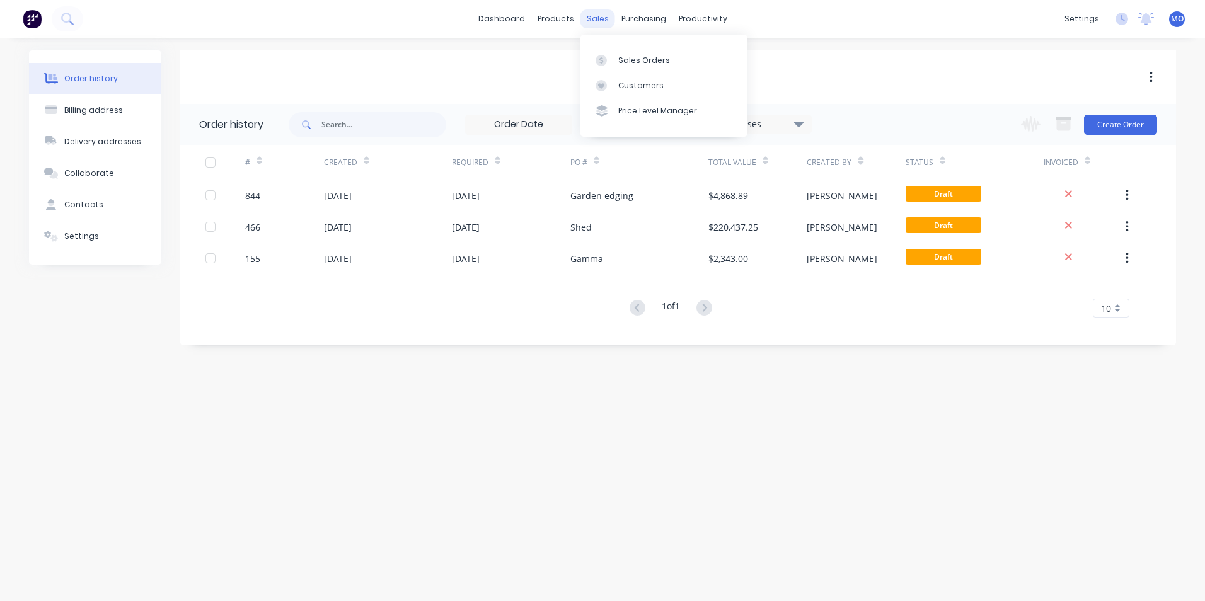
click at [604, 12] on div "sales" at bounding box center [597, 18] width 35 height 19
click at [627, 66] on link "Sales Orders" at bounding box center [663, 59] width 167 height 25
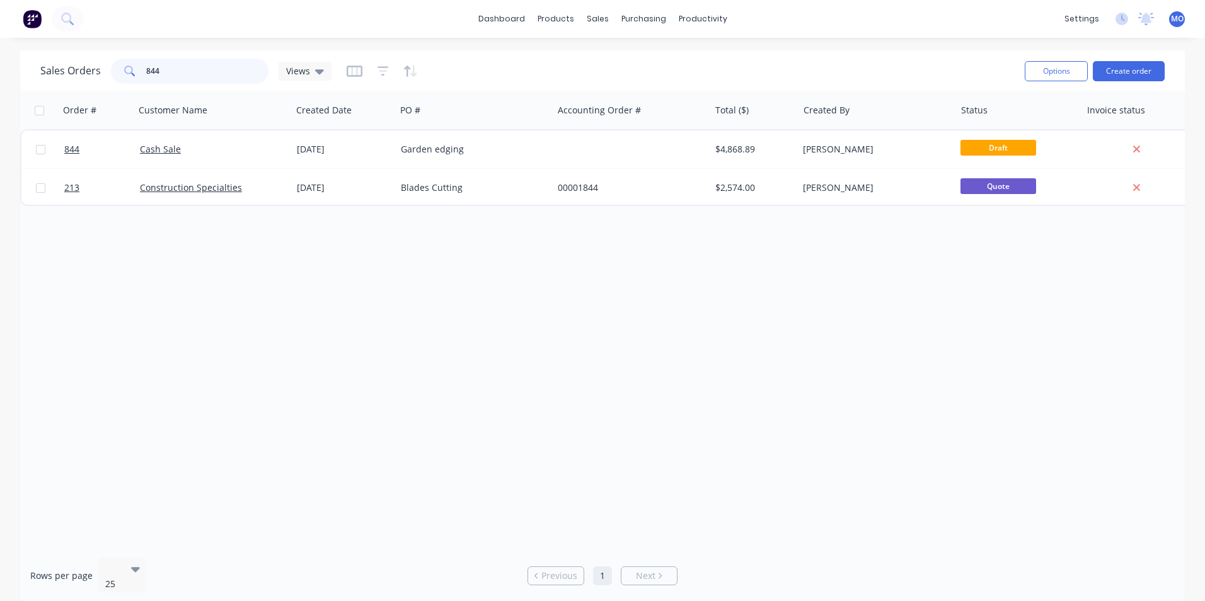
click at [200, 77] on input "844" at bounding box center [207, 71] width 123 height 25
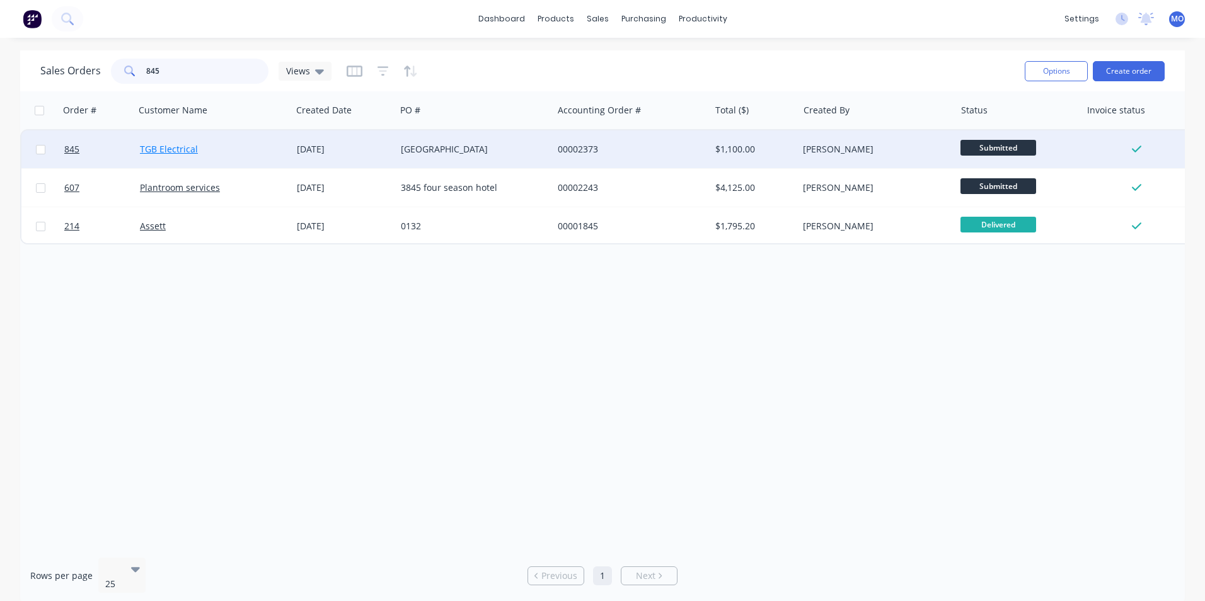
type input "845"
click at [158, 151] on link "TGB Electrical" at bounding box center [169, 149] width 58 height 12
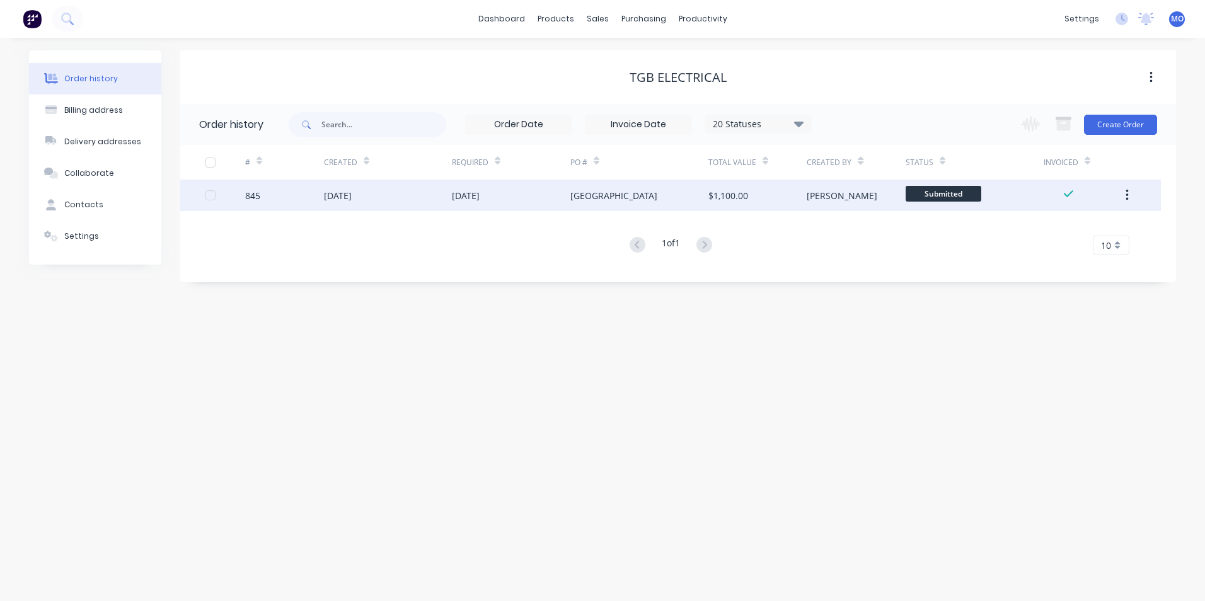
click at [350, 200] on div "[DATE]" at bounding box center [338, 195] width 28 height 13
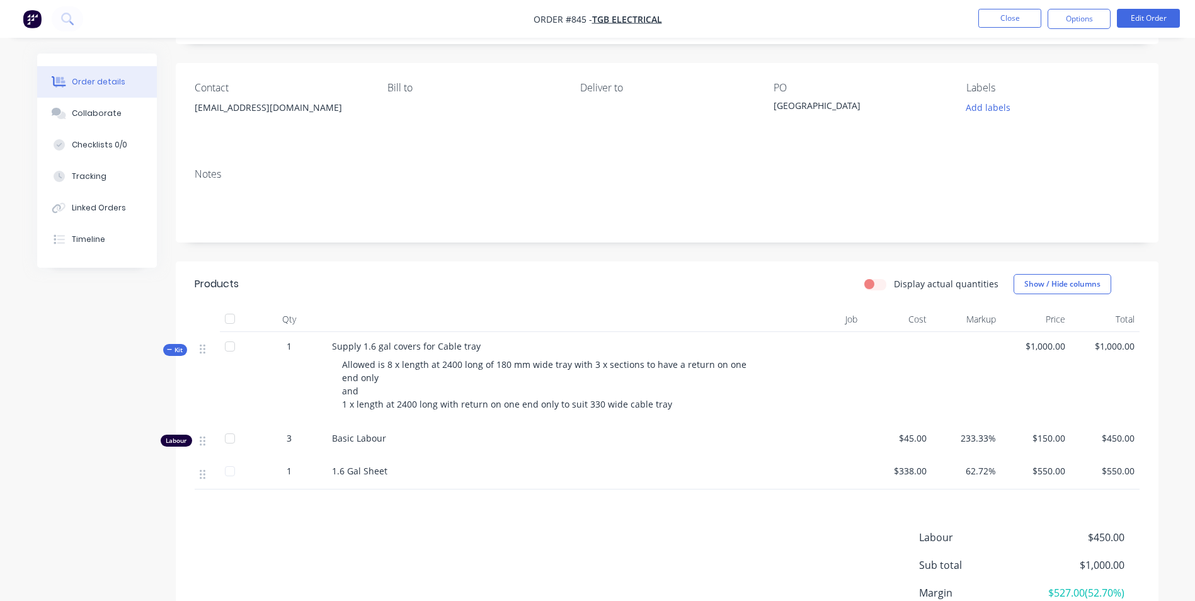
scroll to position [126, 0]
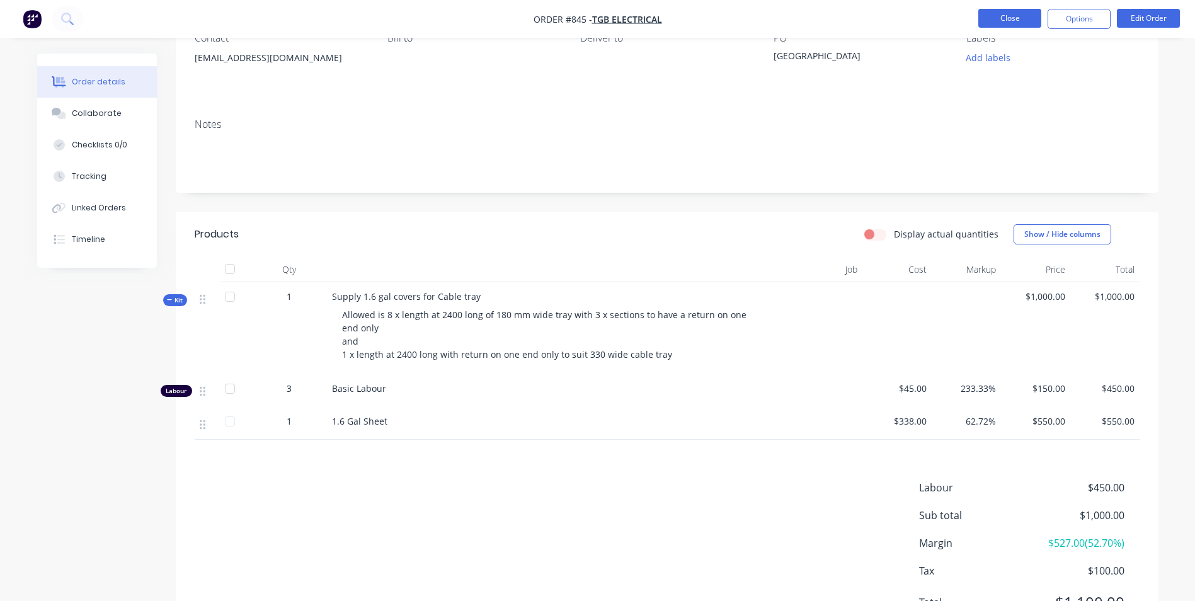
click at [1000, 23] on button "Close" at bounding box center [1009, 18] width 63 height 19
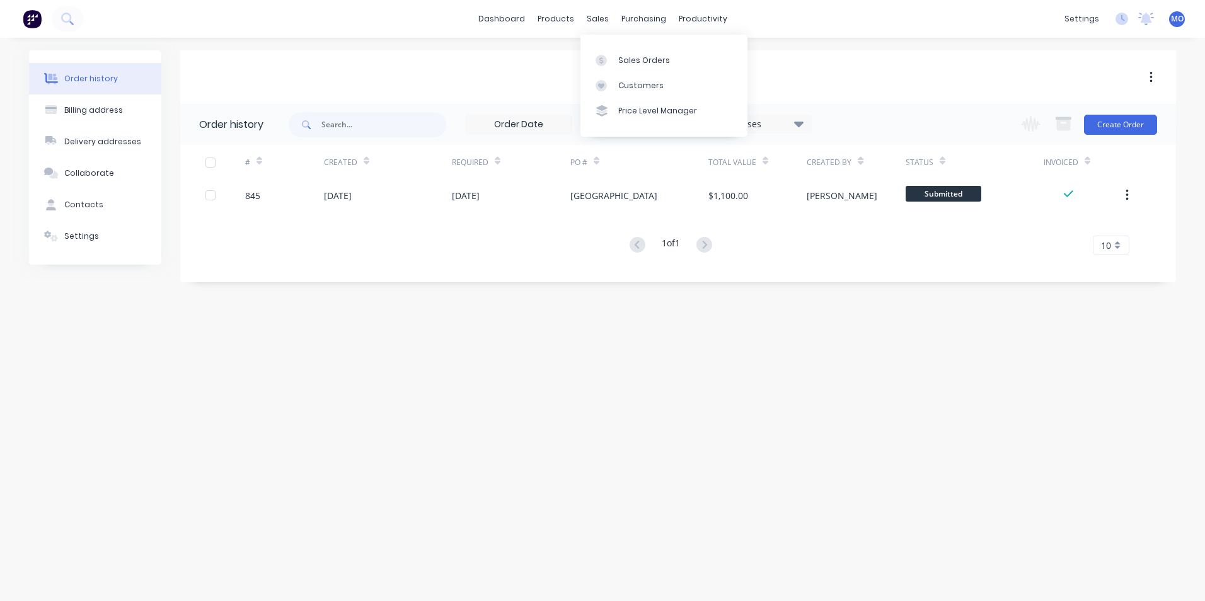
drag, startPoint x: 592, startPoint y: 26, endPoint x: 604, endPoint y: 33, distance: 13.8
click at [592, 26] on div "sales" at bounding box center [597, 18] width 35 height 19
click at [635, 57] on div "Sales Orders" at bounding box center [644, 60] width 52 height 11
